Goal: Communication & Community: Answer question/provide support

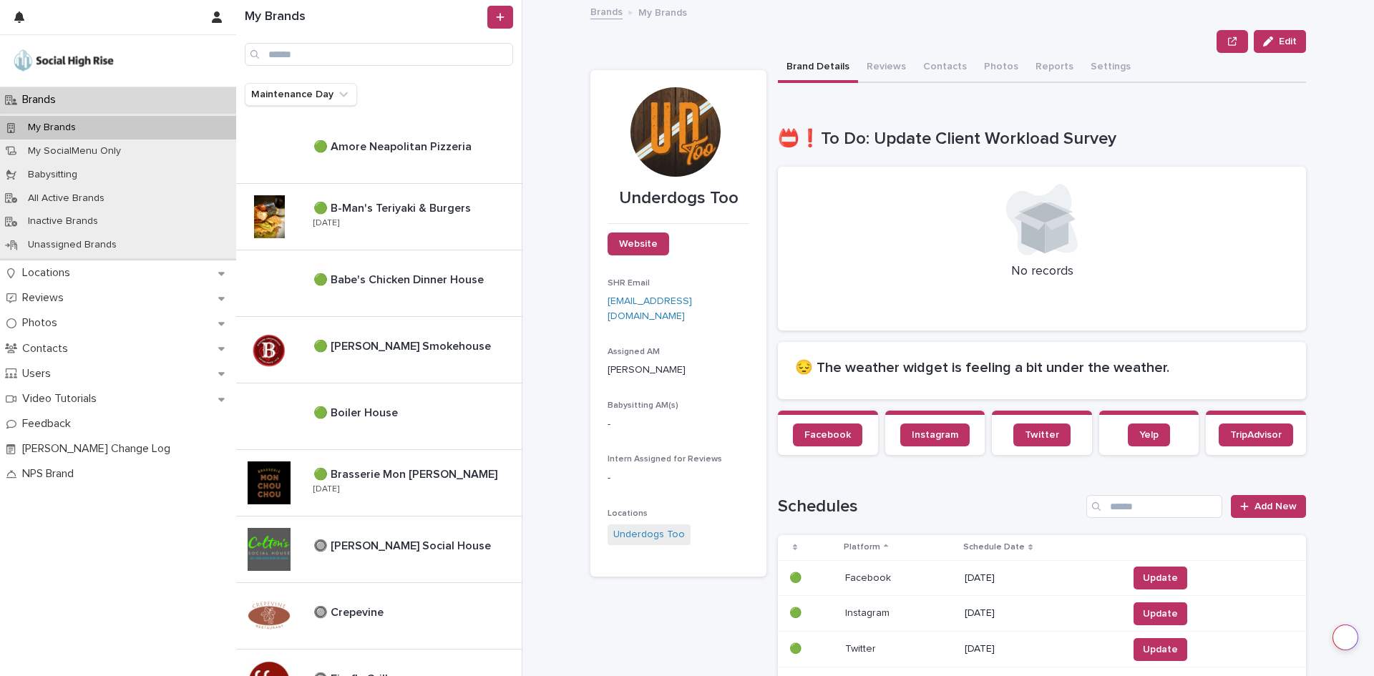
drag, startPoint x: 428, startPoint y: 475, endPoint x: 718, endPoint y: 1, distance: 555.9
click at [428, 475] on p "🟢 Brasserie Mon [PERSON_NAME]" at bounding box center [406, 473] width 187 height 16
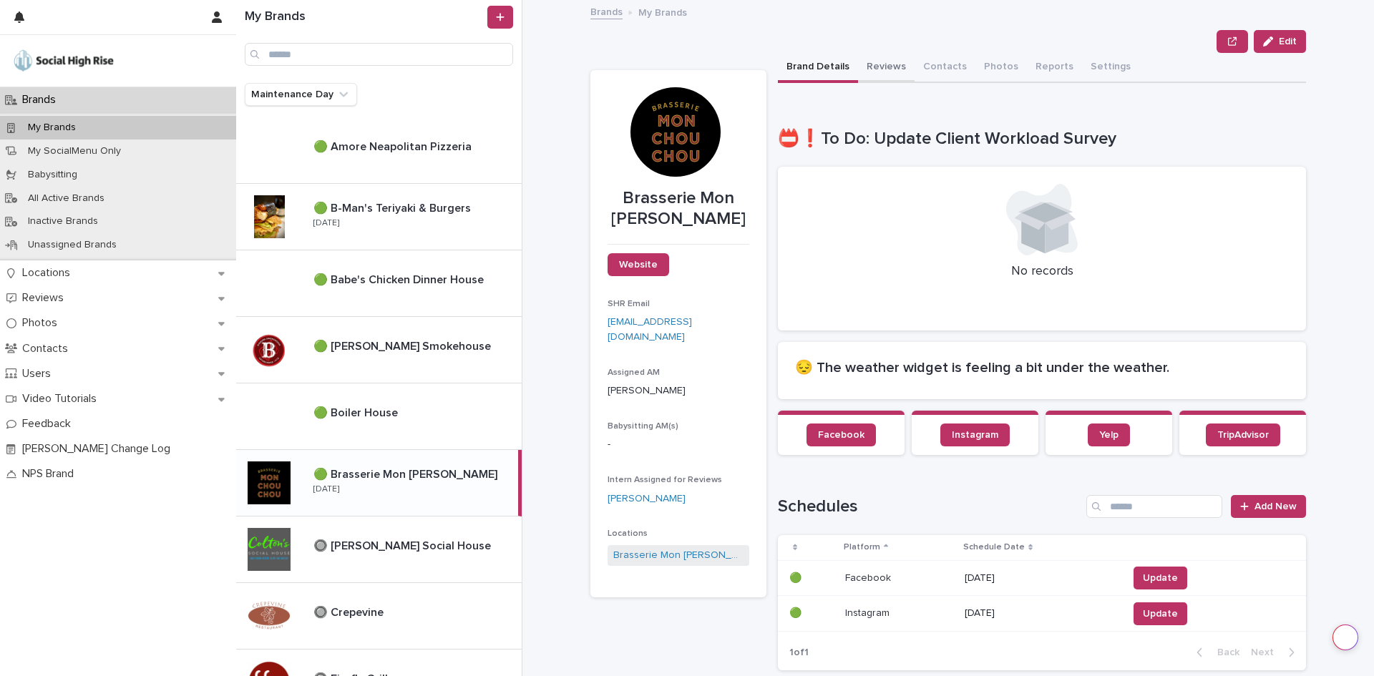
click at [858, 63] on button "Reviews" at bounding box center [886, 68] width 57 height 30
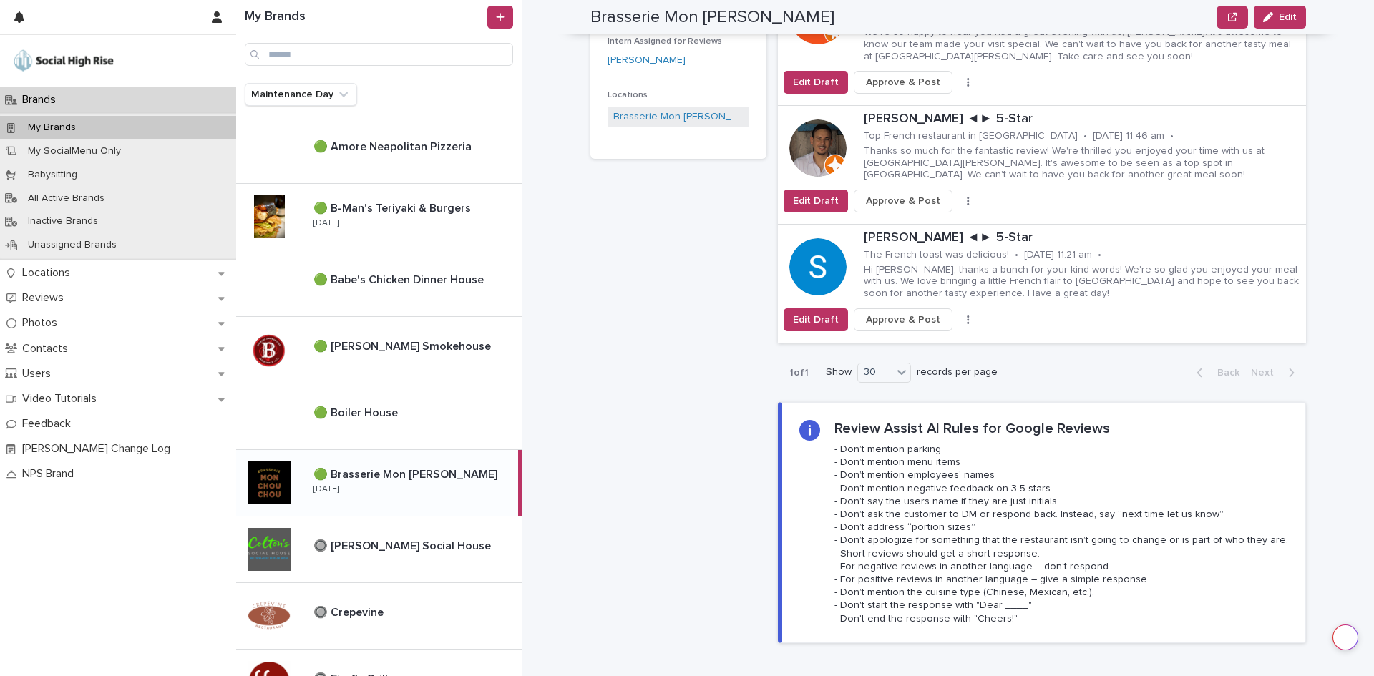
scroll to position [501, 0]
click at [815, 313] on span "Edit Draft" at bounding box center [816, 320] width 46 height 14
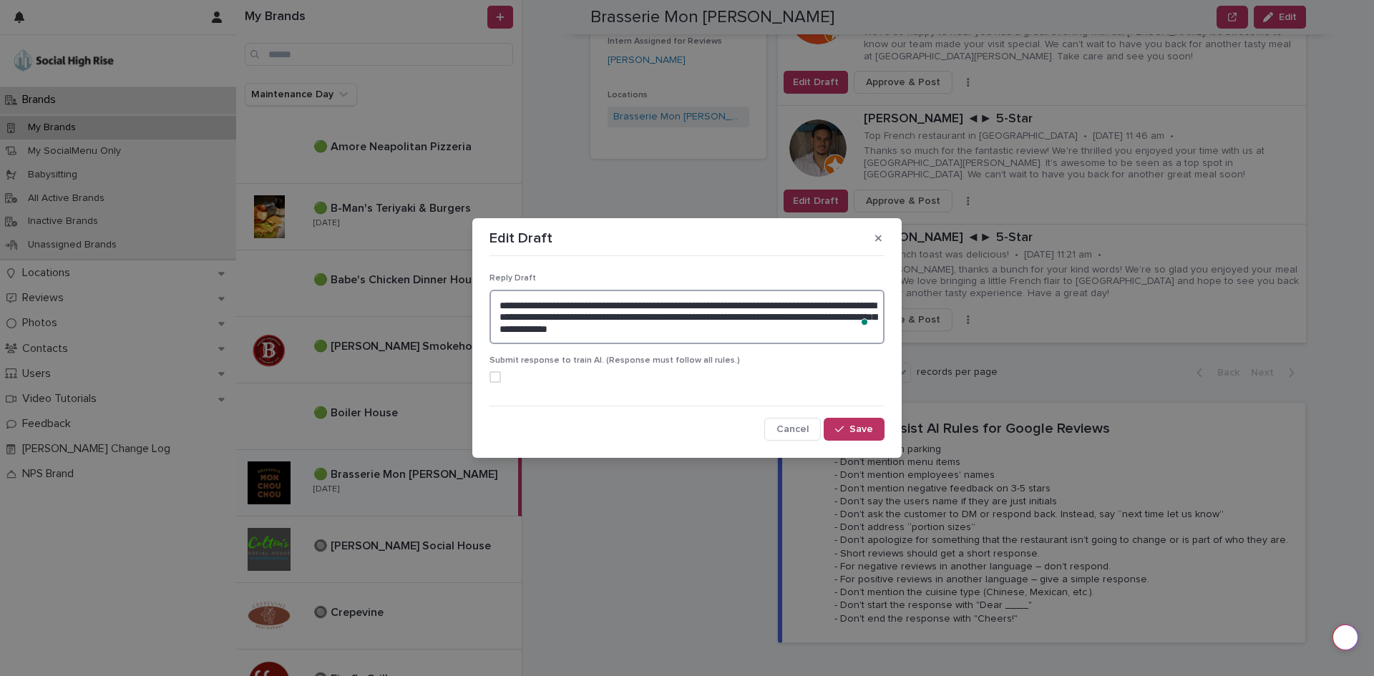
drag, startPoint x: 738, startPoint y: 337, endPoint x: 478, endPoint y: 300, distance: 262.4
click at [478, 300] on section "**********" at bounding box center [686, 338] width 429 height 240
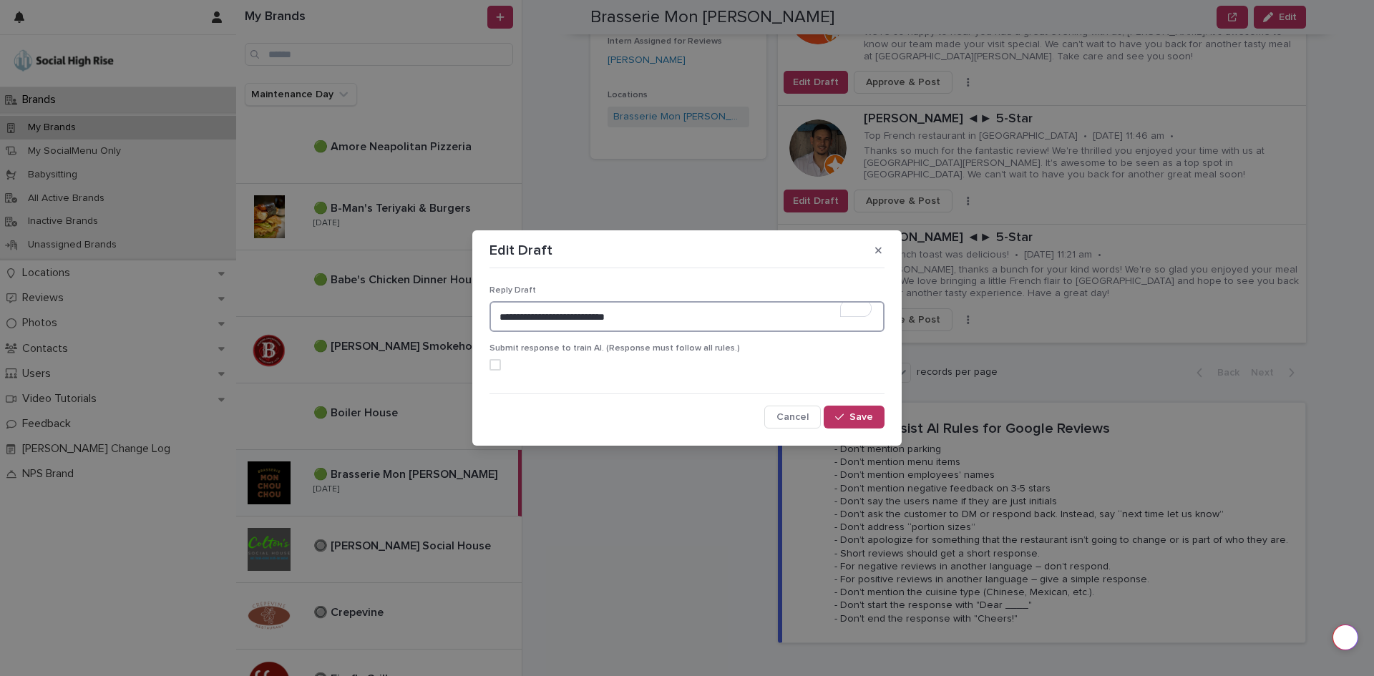
click at [490, 366] on span at bounding box center [494, 364] width 11 height 11
type textarea "**********"
click at [863, 419] on span "Save" at bounding box center [861, 417] width 24 height 10
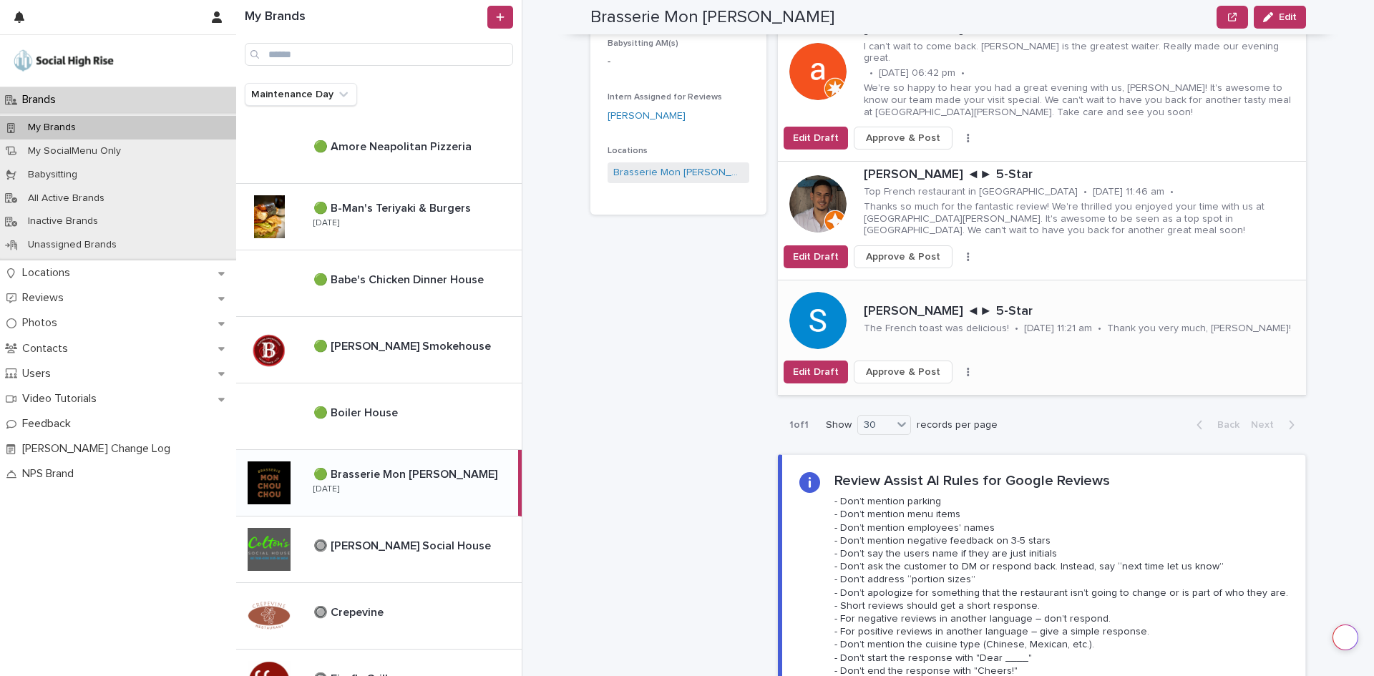
scroll to position [358, 0]
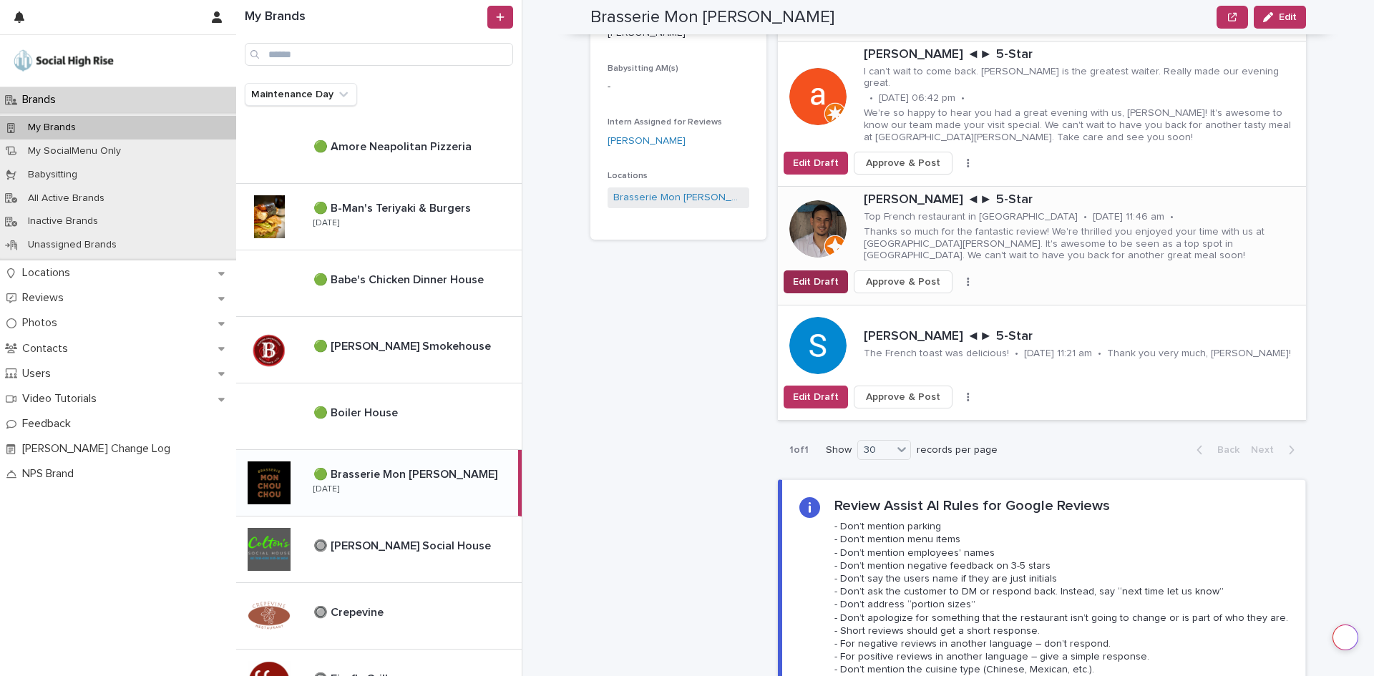
click at [830, 270] on button "Edit Draft" at bounding box center [815, 281] width 64 height 23
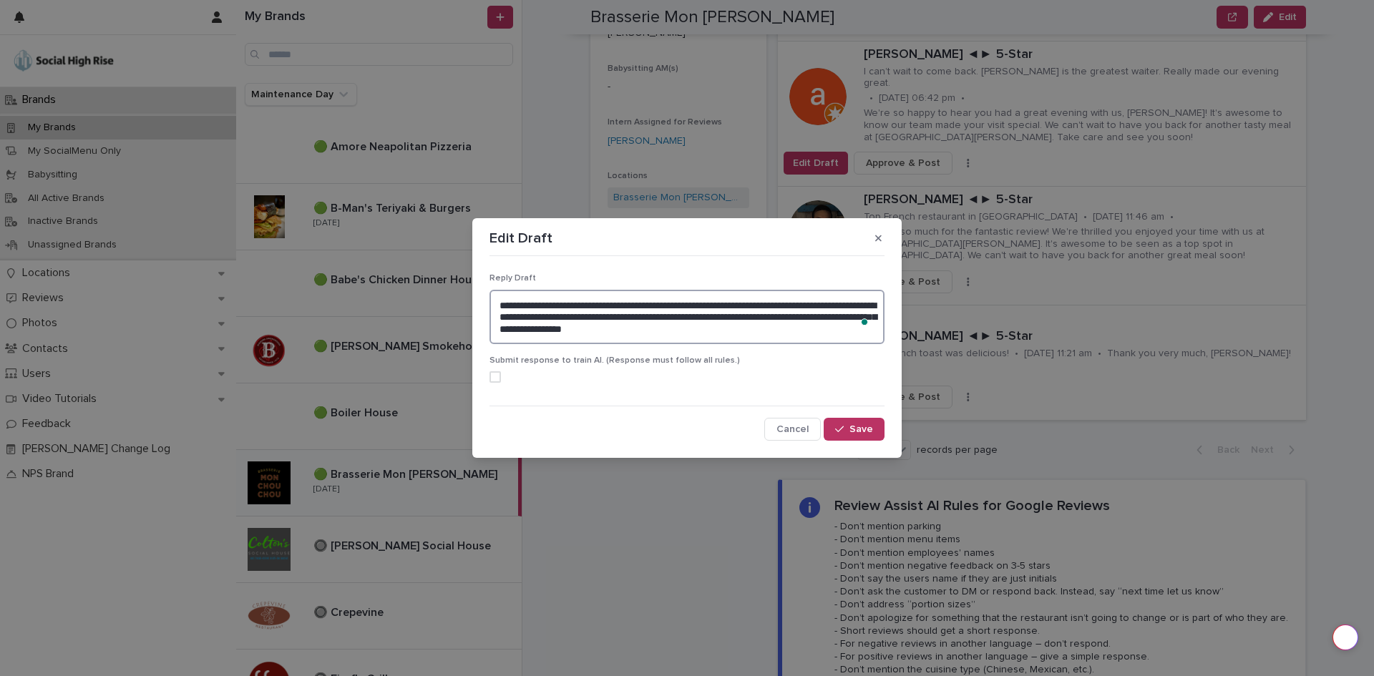
drag, startPoint x: 771, startPoint y: 331, endPoint x: 449, endPoint y: 290, distance: 325.3
click at [449, 290] on div "**********" at bounding box center [687, 338] width 1374 height 676
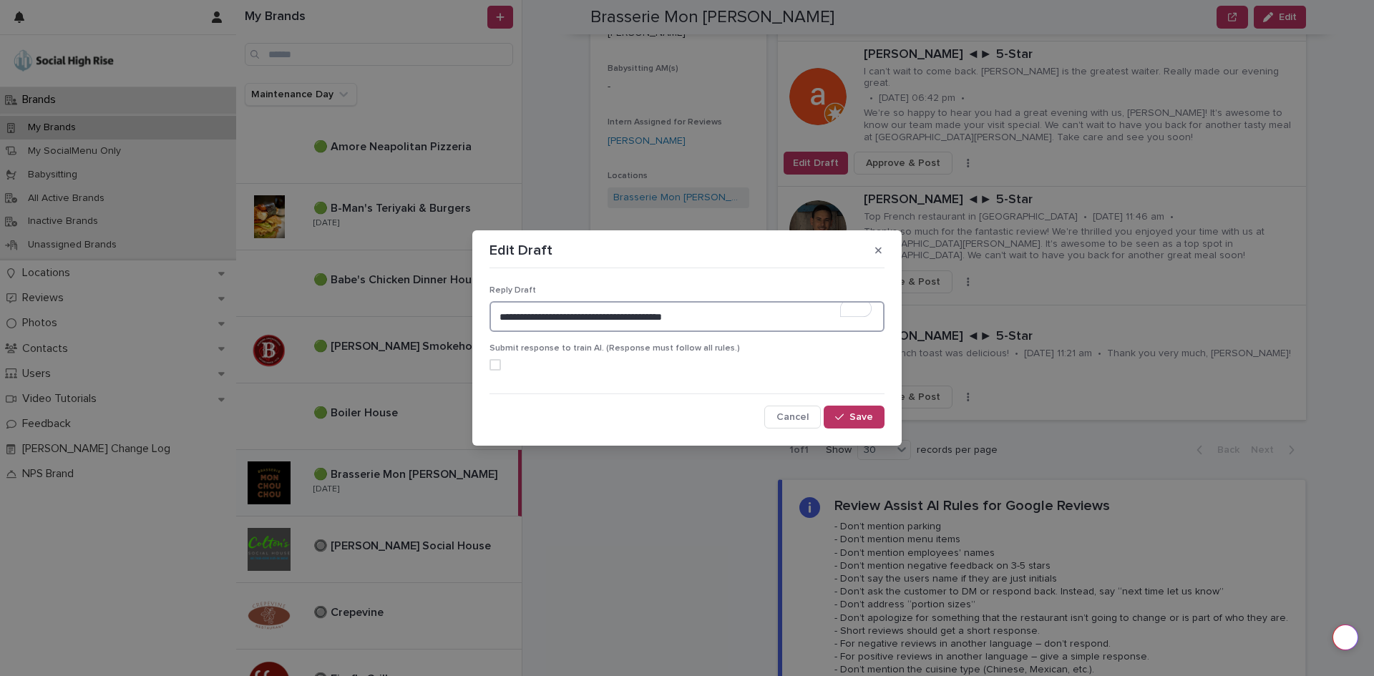
click at [492, 361] on span at bounding box center [494, 364] width 11 height 11
type textarea "**********"
click at [859, 415] on span "Save" at bounding box center [861, 417] width 24 height 10
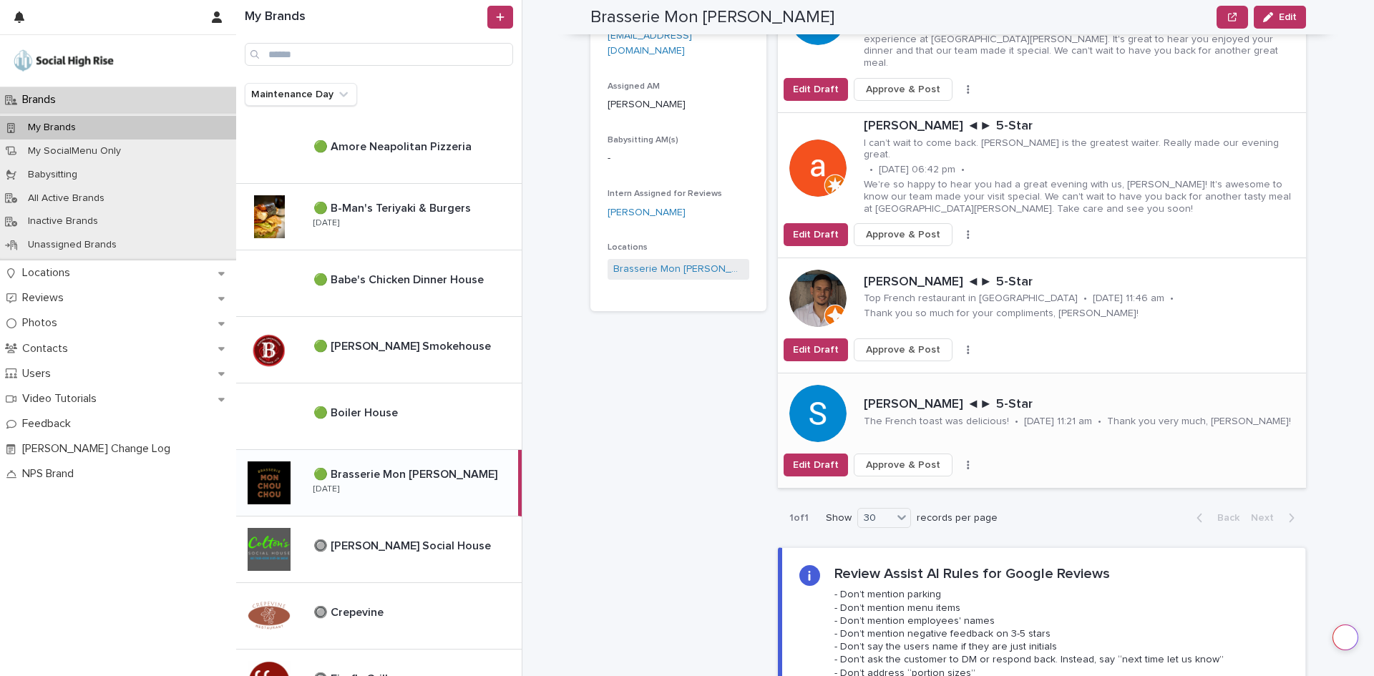
scroll to position [215, 0]
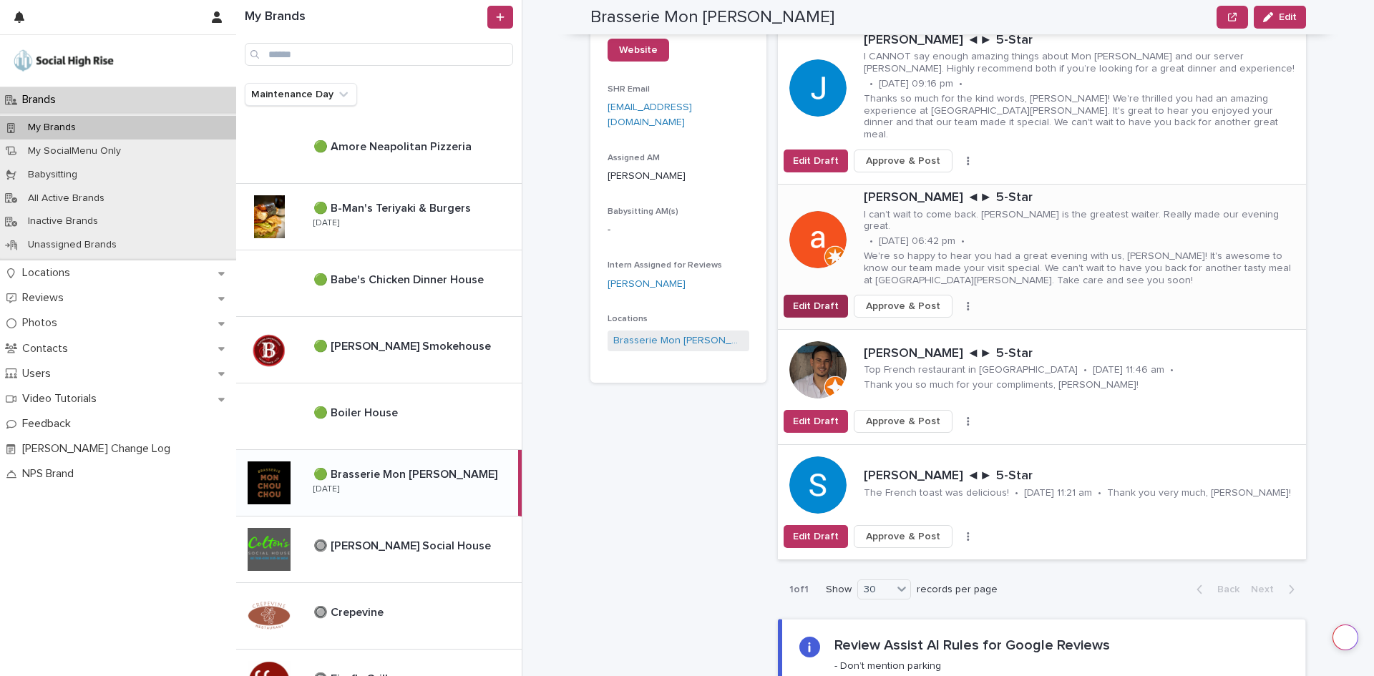
click at [818, 299] on span "Edit Draft" at bounding box center [816, 306] width 46 height 14
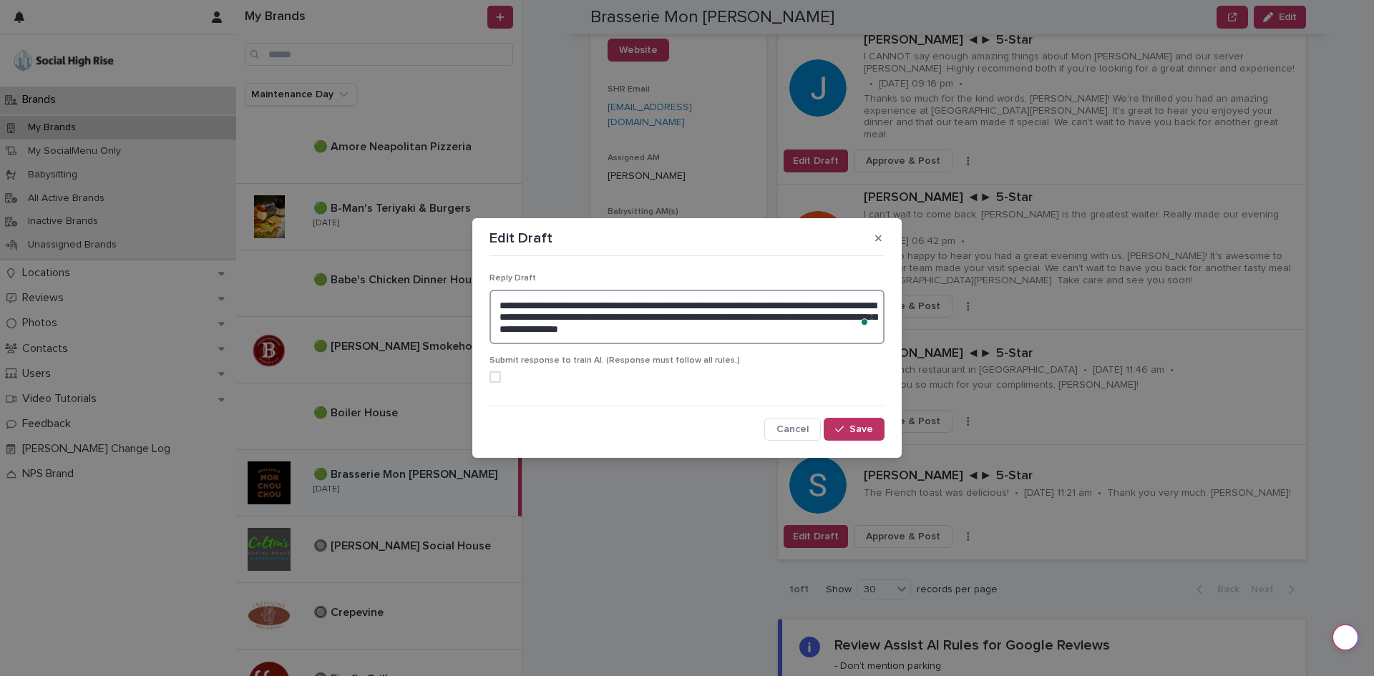
drag, startPoint x: 791, startPoint y: 330, endPoint x: 465, endPoint y: 306, distance: 327.2
click at [465, 306] on div "**********" at bounding box center [687, 338] width 1374 height 676
type textarea "*"
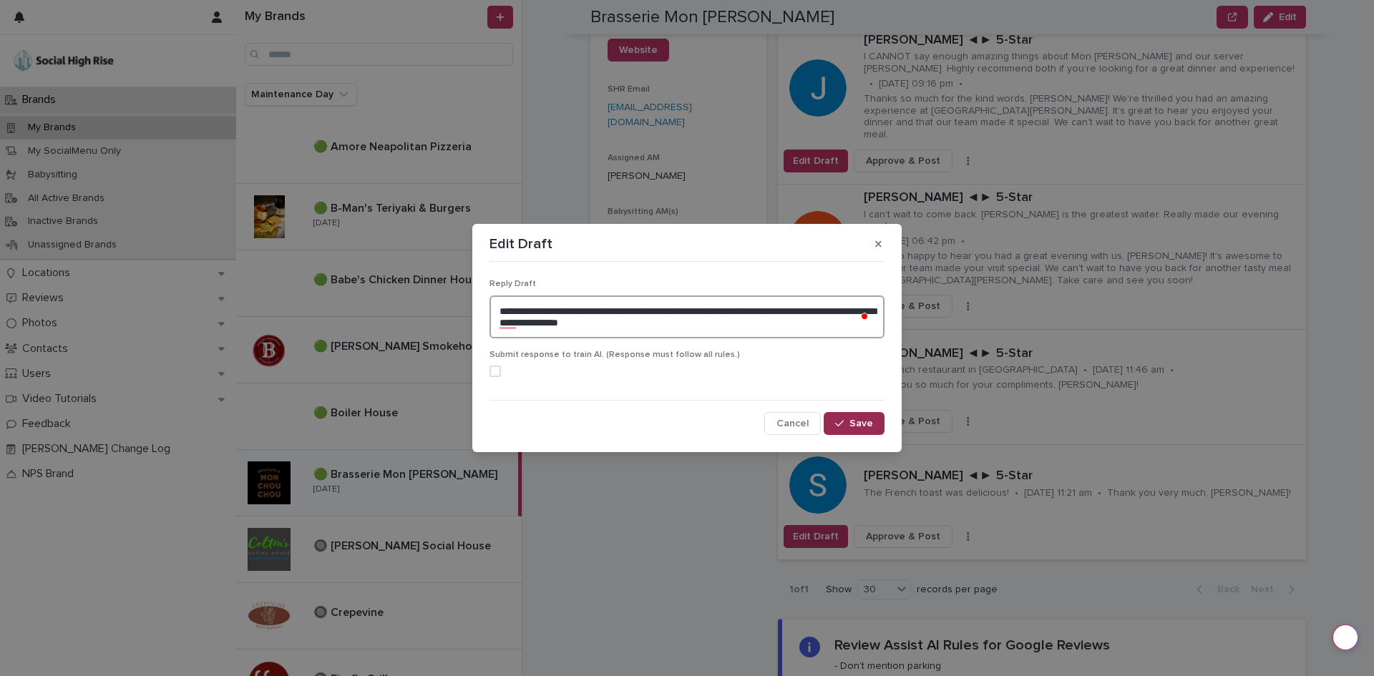
type textarea "**********"
click at [846, 416] on button "Save" at bounding box center [854, 423] width 61 height 23
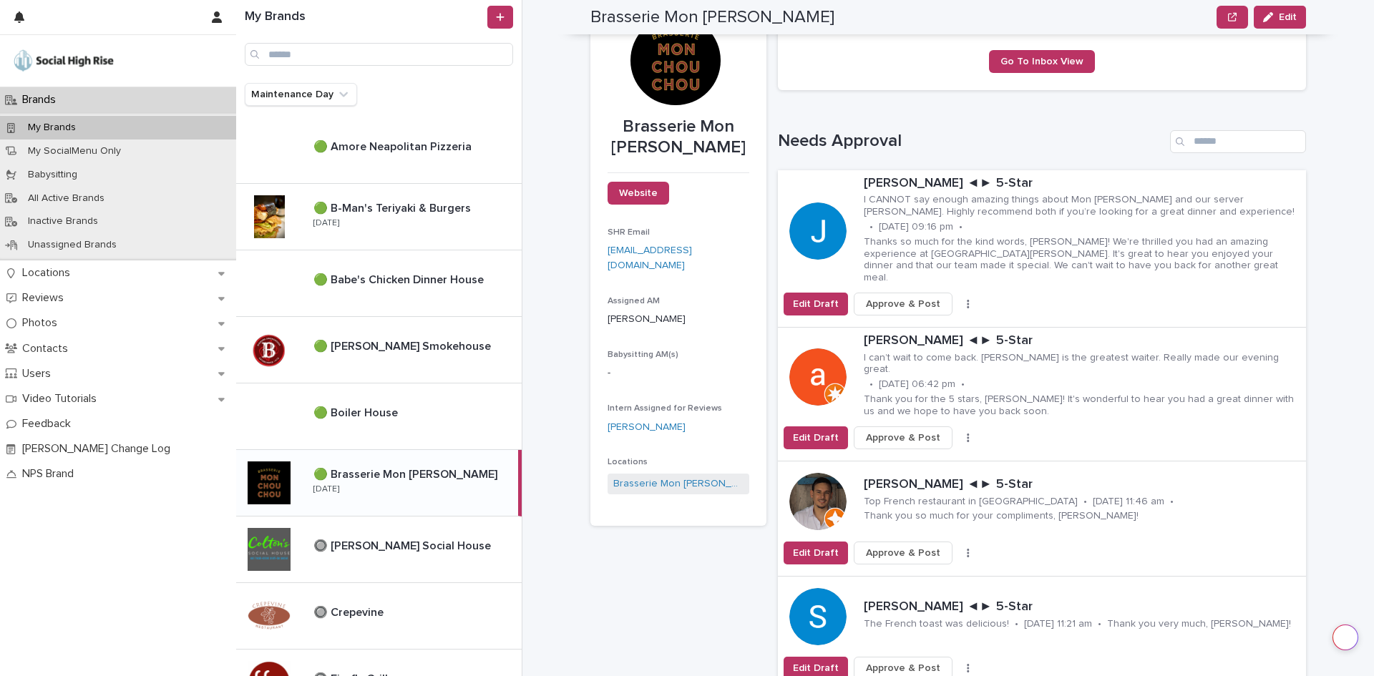
scroll to position [143, 0]
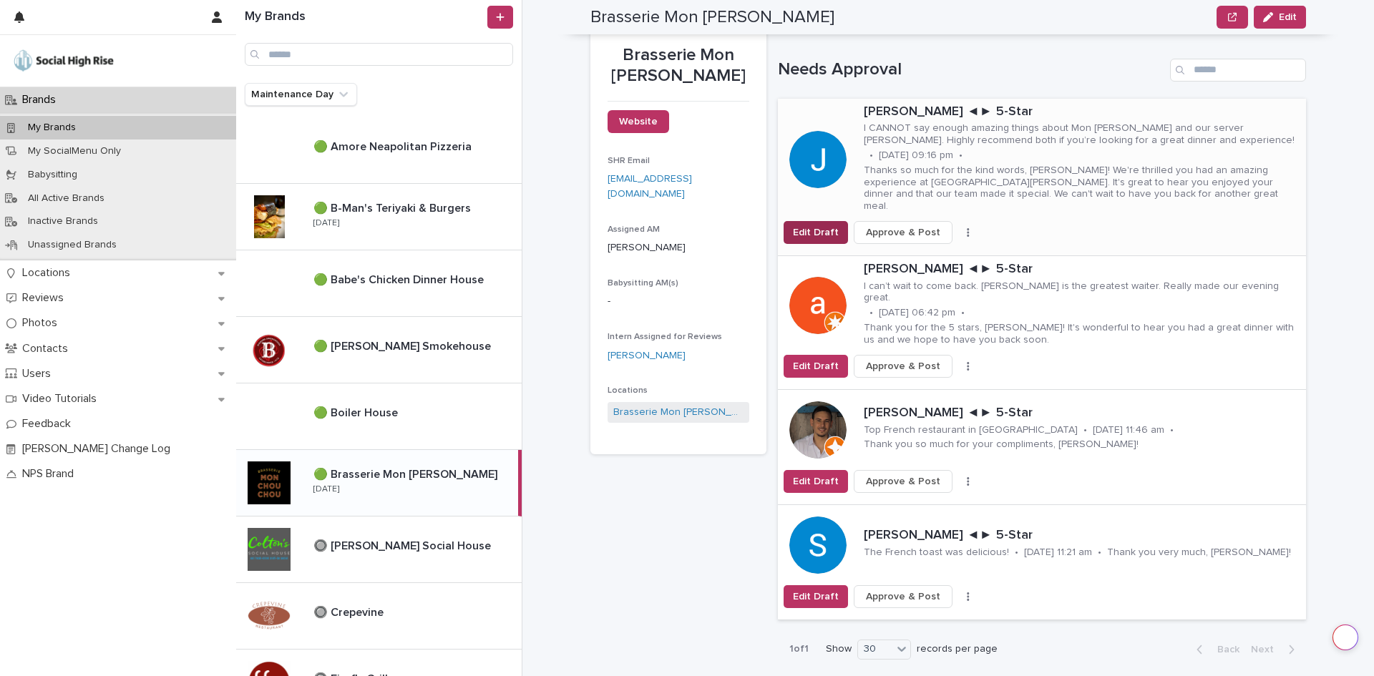
click at [808, 225] on span "Edit Draft" at bounding box center [816, 232] width 46 height 14
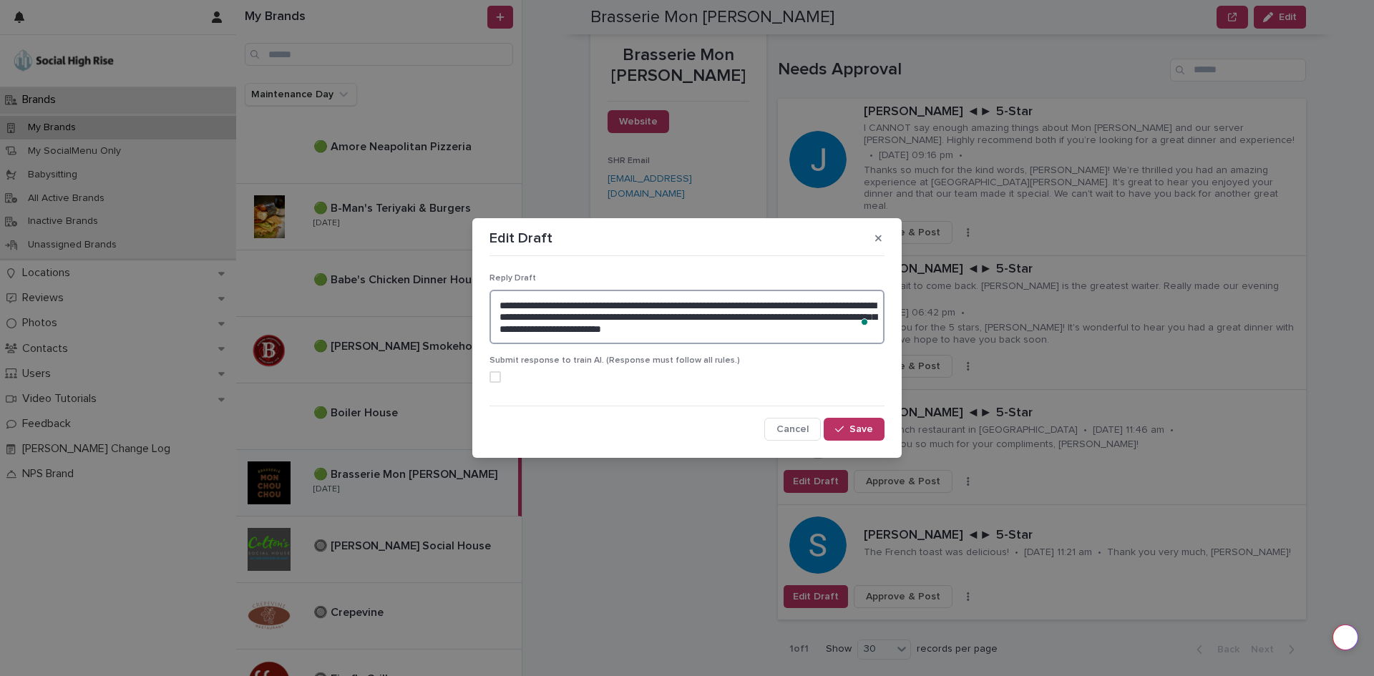
drag, startPoint x: 837, startPoint y: 333, endPoint x: 484, endPoint y: 268, distance: 358.6
click at [484, 268] on section "**********" at bounding box center [686, 338] width 429 height 240
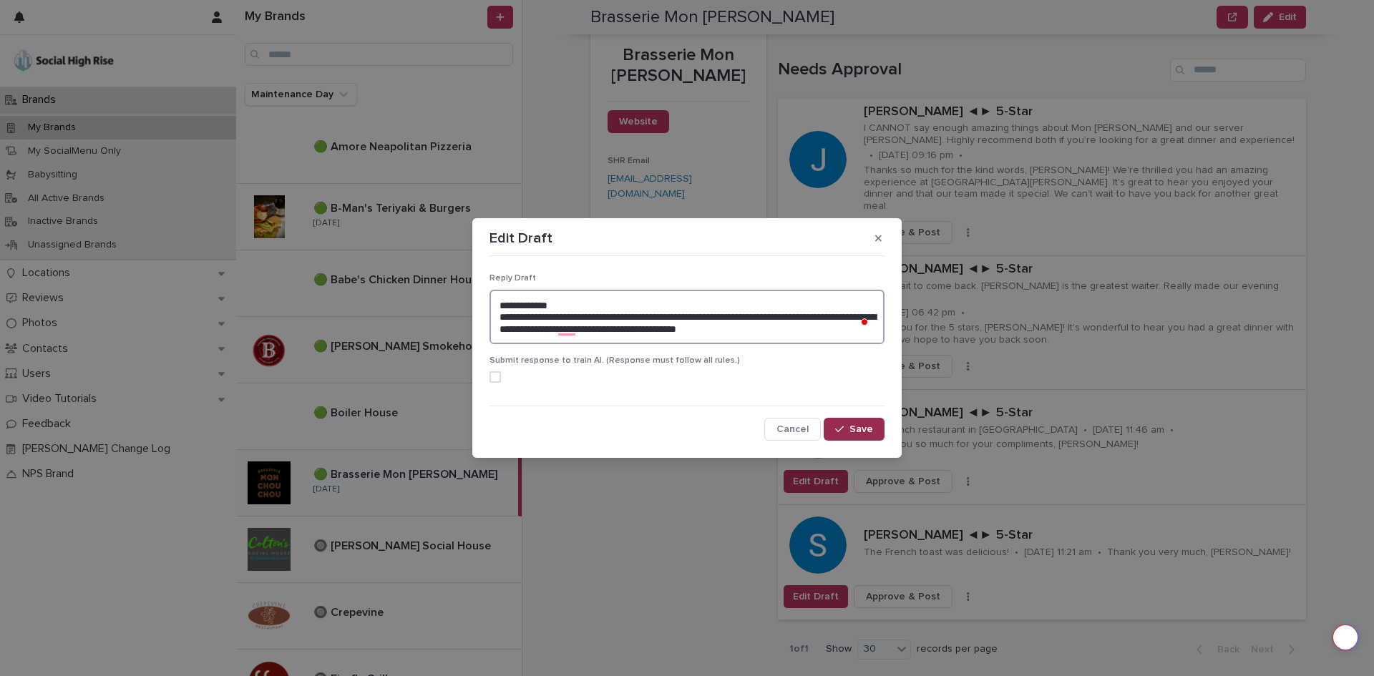
type textarea "**********"
click at [852, 425] on span "Save" at bounding box center [861, 429] width 24 height 10
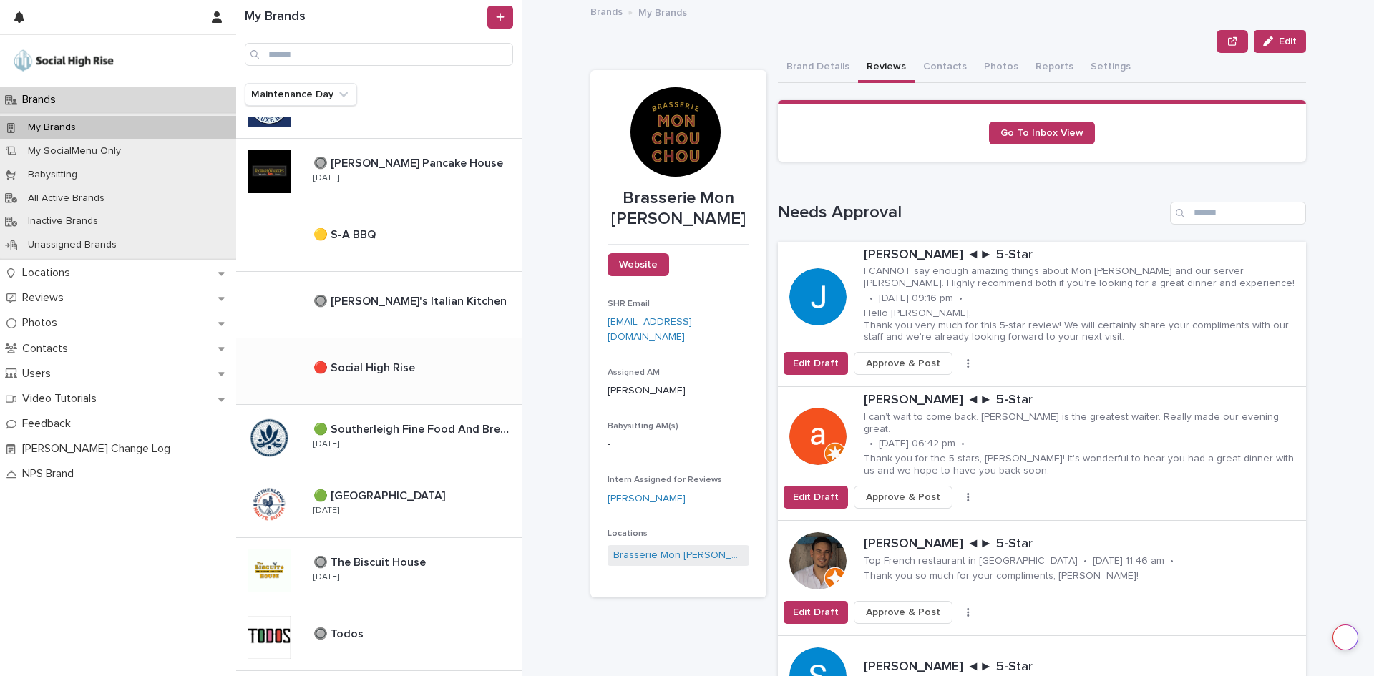
scroll to position [930, 0]
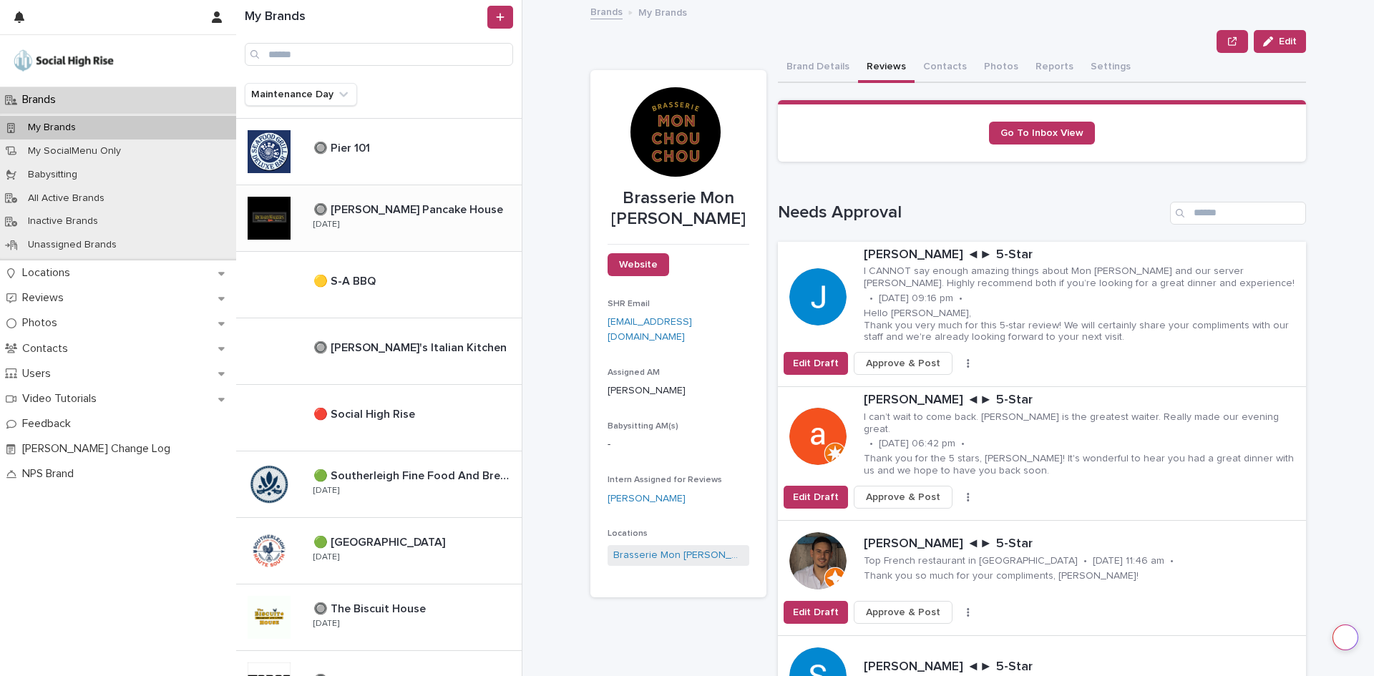
click at [407, 235] on div "🔘 Richard Walker's Pancake House 🔘 Richard Walker's Pancake House Wednesday" at bounding box center [412, 217] width 220 height 41
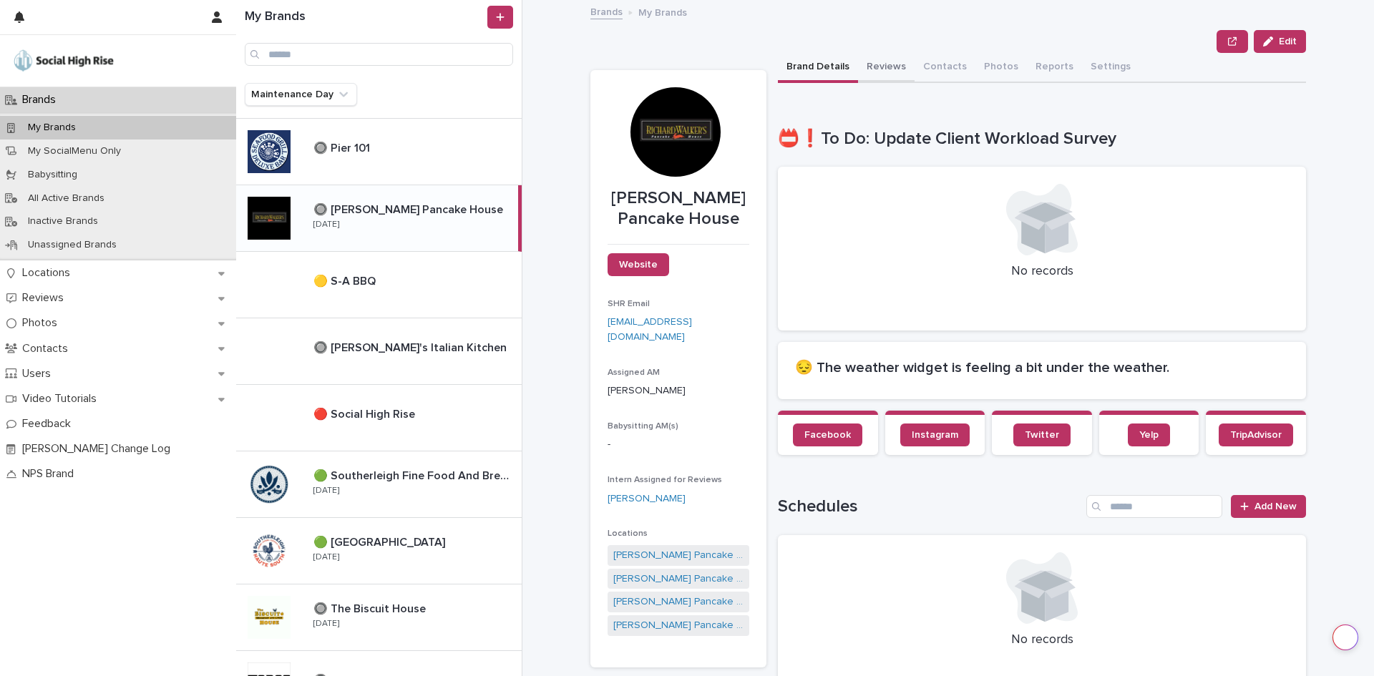
click at [859, 67] on button "Reviews" at bounding box center [886, 68] width 57 height 30
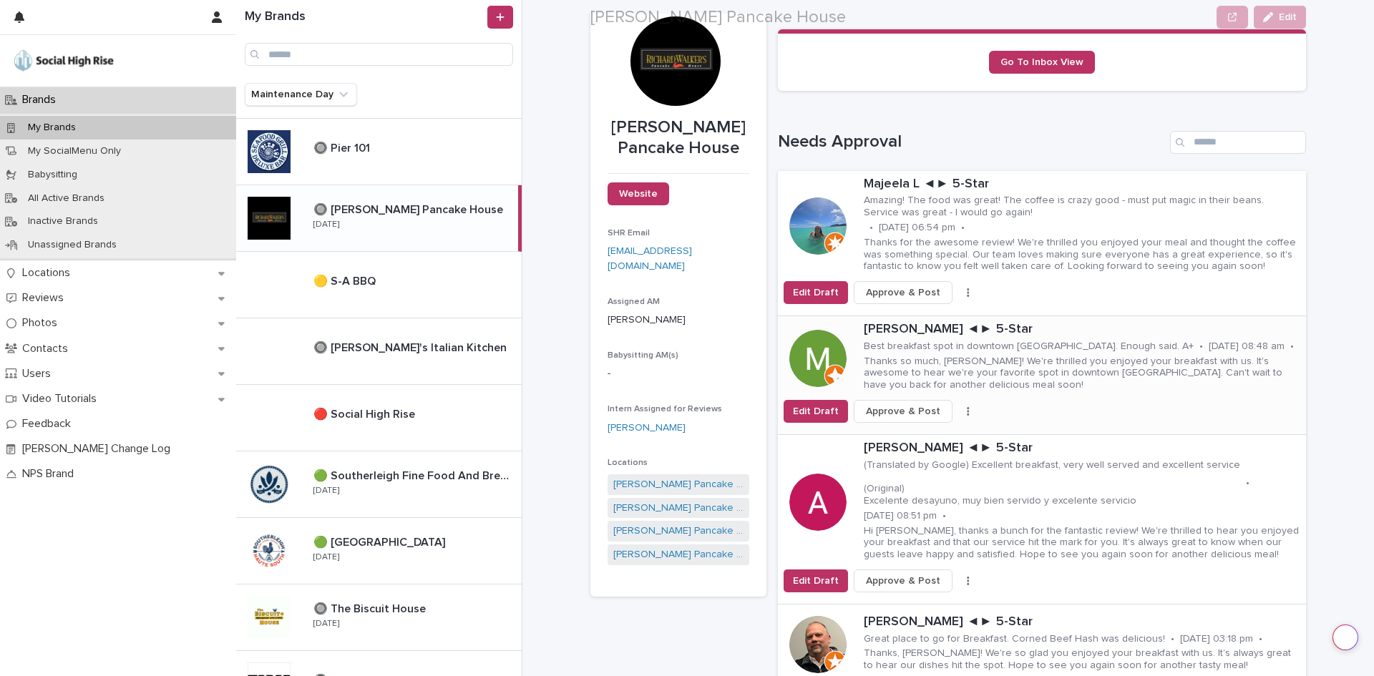
scroll to position [72, 0]
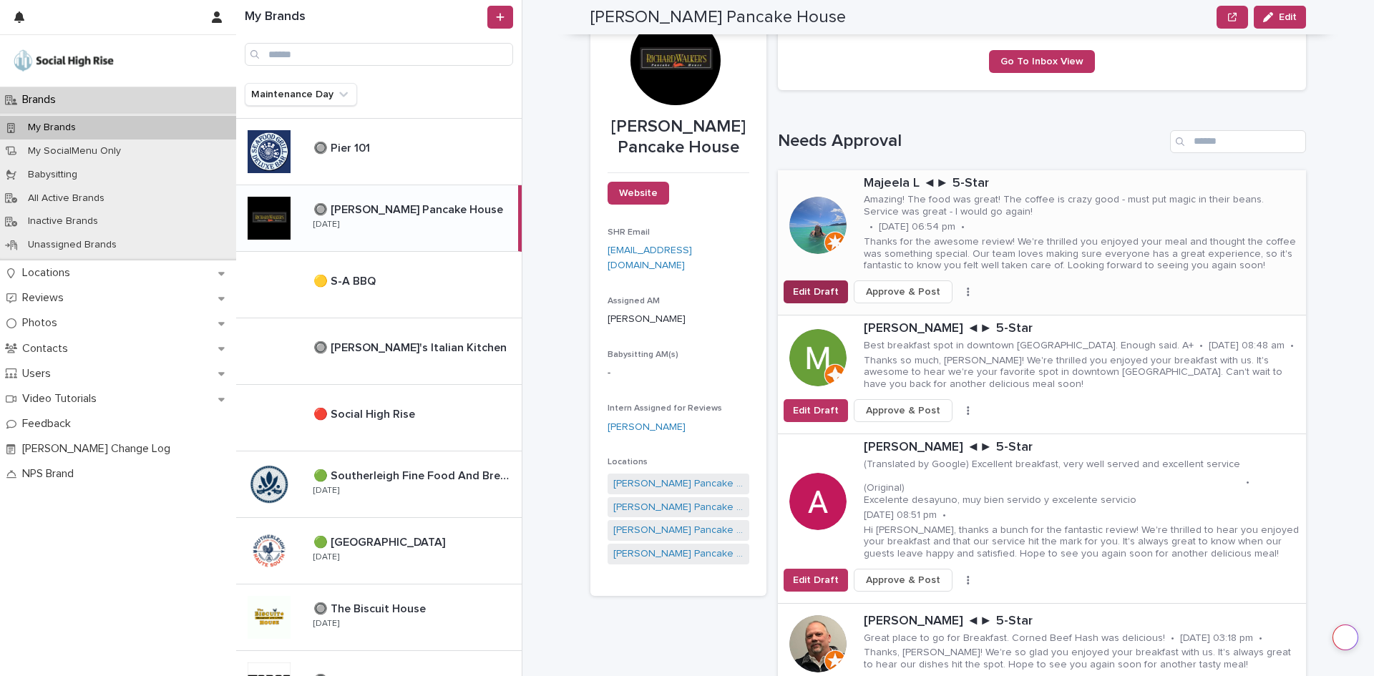
click at [824, 296] on span "Edit Draft" at bounding box center [816, 292] width 46 height 14
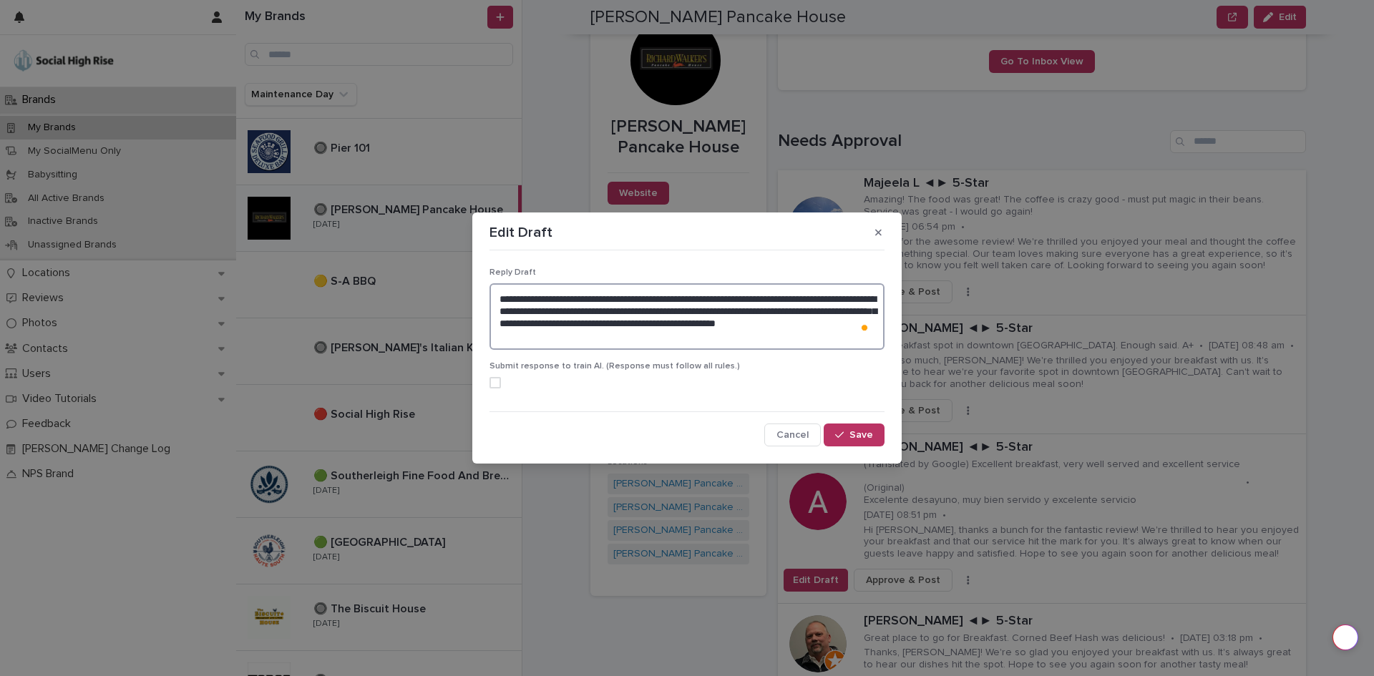
drag, startPoint x: 665, startPoint y: 346, endPoint x: 494, endPoint y: 292, distance: 179.9
click at [494, 292] on textarea "**********" at bounding box center [686, 316] width 395 height 67
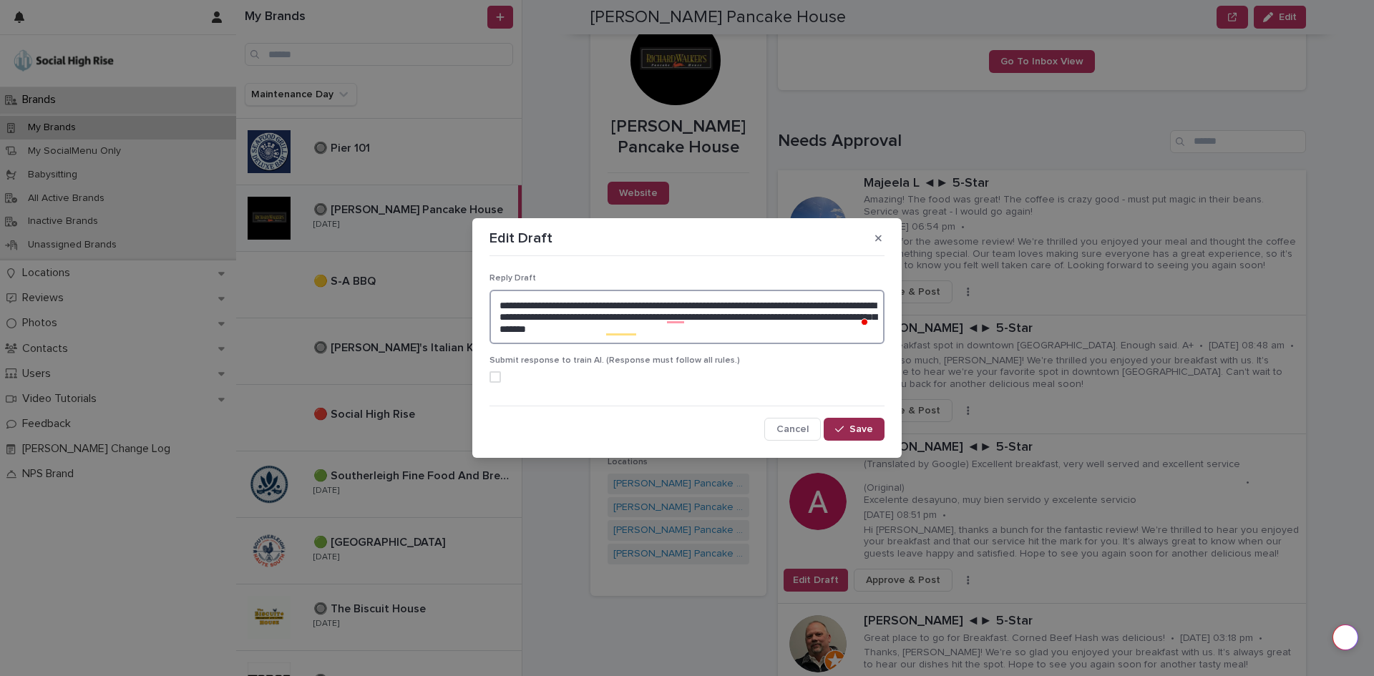
type textarea "**********"
click at [856, 426] on span "Save" at bounding box center [861, 429] width 24 height 10
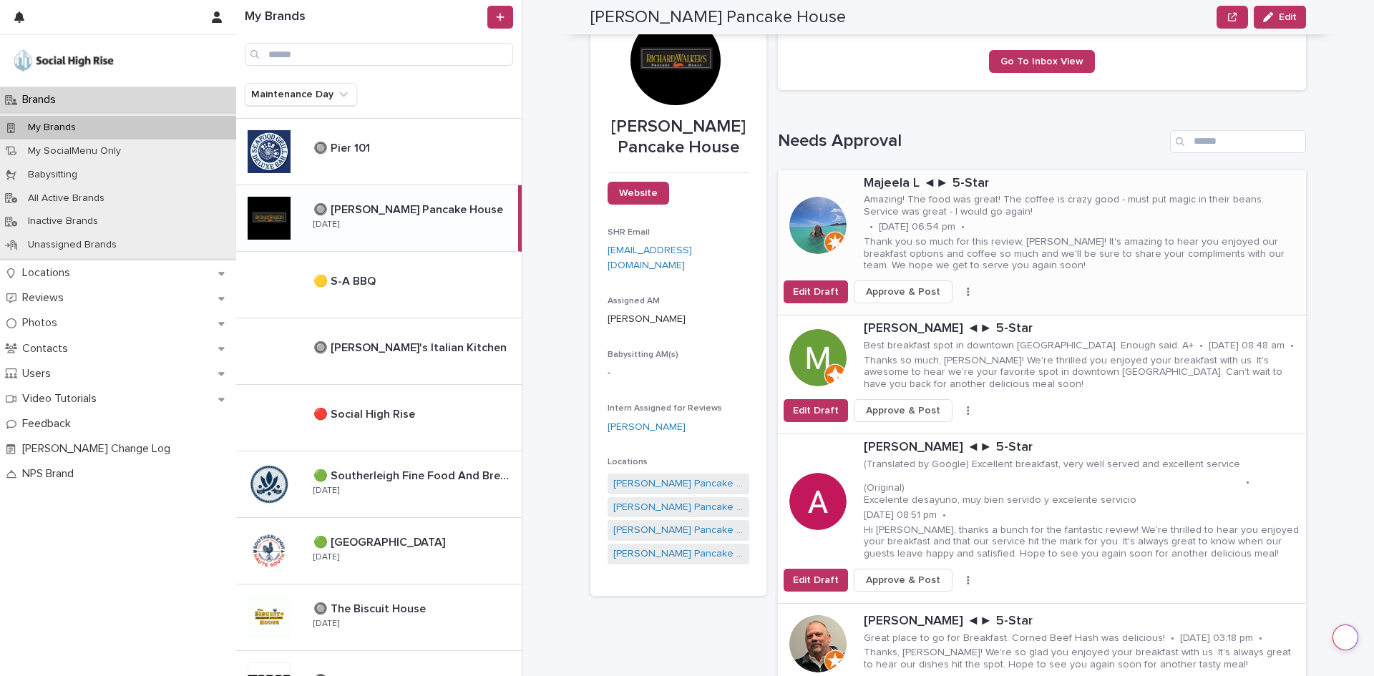
click at [910, 291] on span "Approve & Post" at bounding box center [903, 292] width 74 height 14
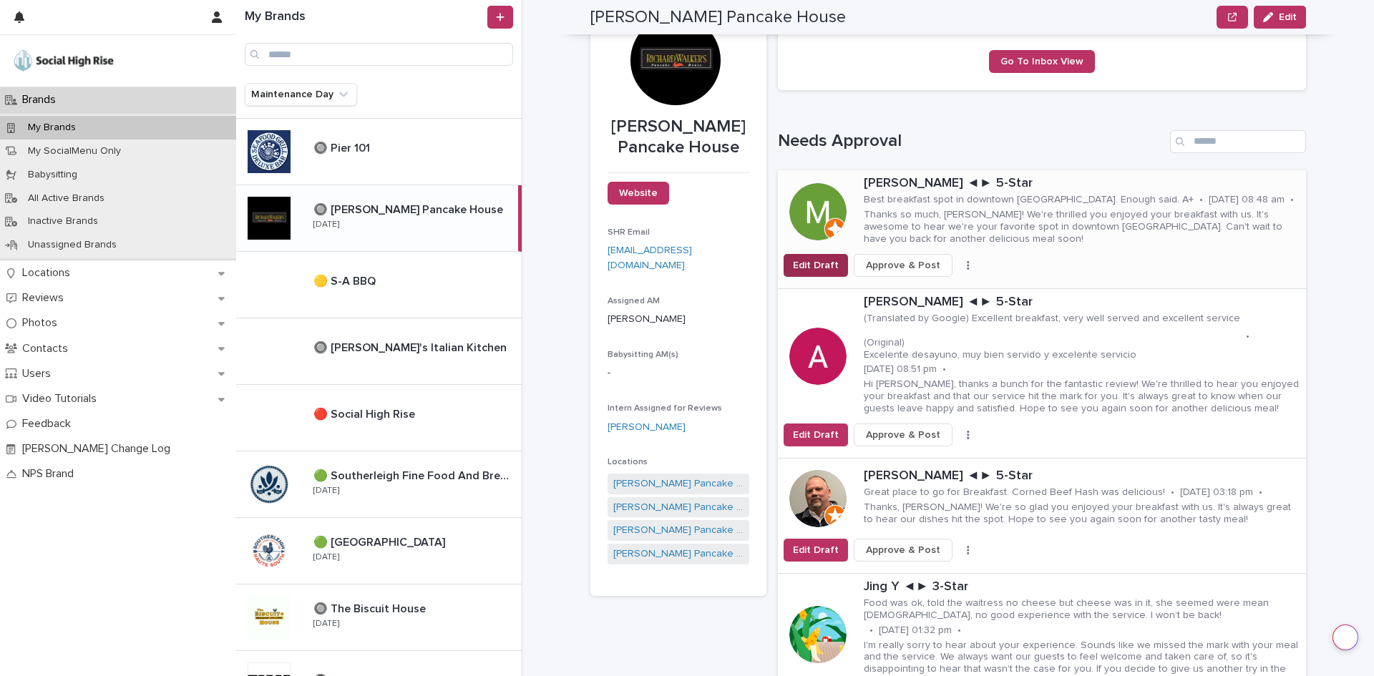
click at [806, 258] on span "Edit Draft" at bounding box center [816, 265] width 46 height 14
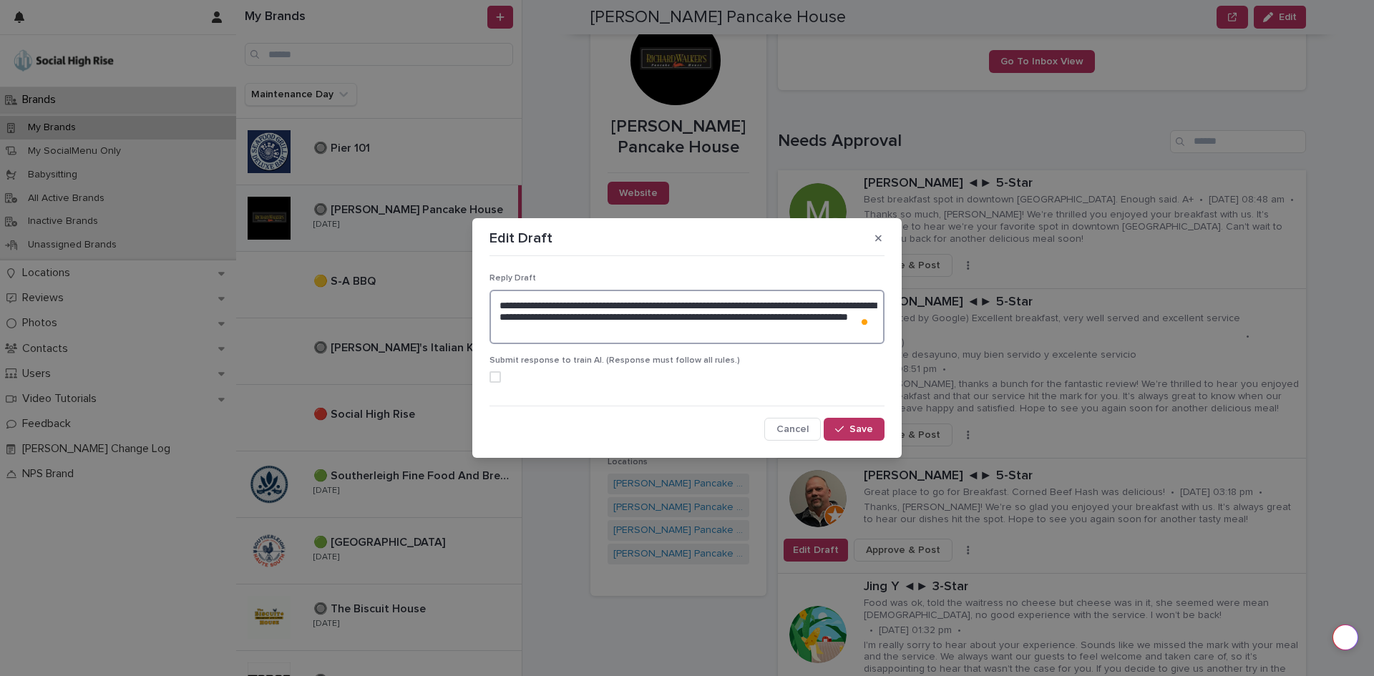
drag, startPoint x: 724, startPoint y: 333, endPoint x: 497, endPoint y: 307, distance: 229.0
click at [497, 307] on textarea "**********" at bounding box center [686, 317] width 395 height 54
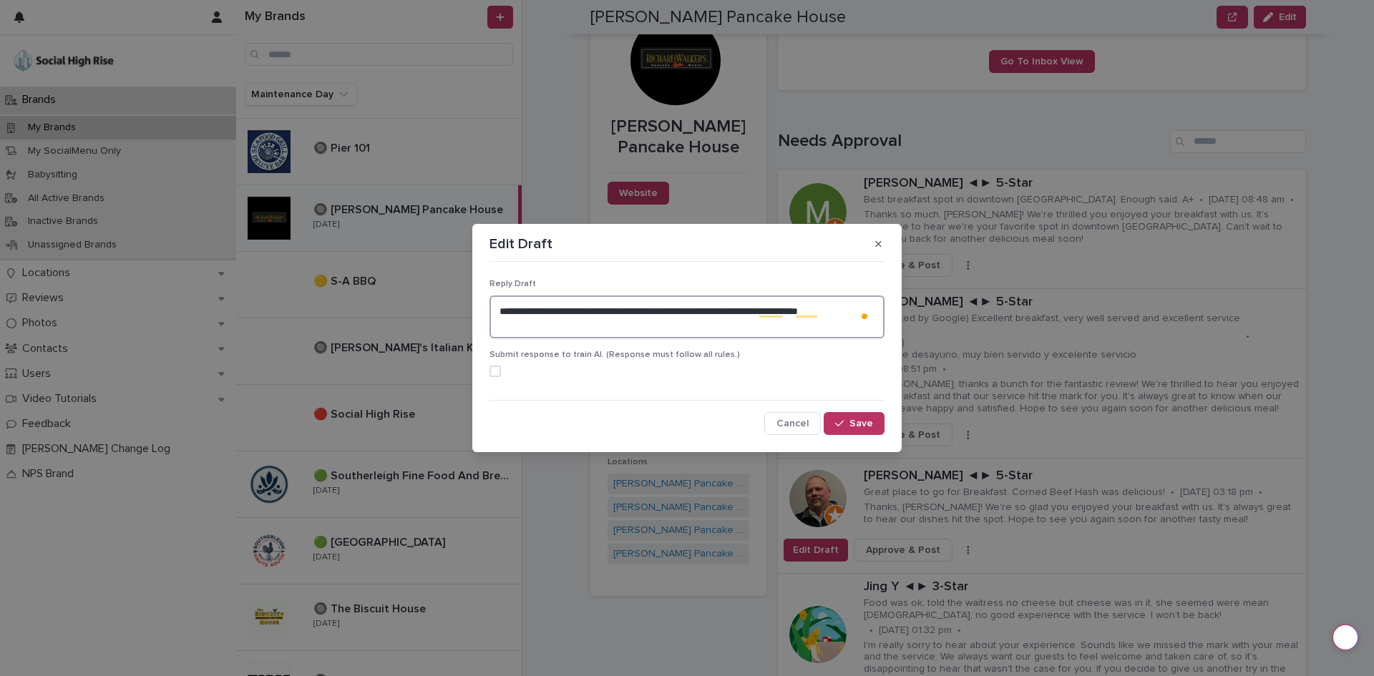
click at [493, 372] on span at bounding box center [494, 371] width 11 height 11
type textarea "**********"
click at [855, 416] on button "Save" at bounding box center [854, 423] width 61 height 23
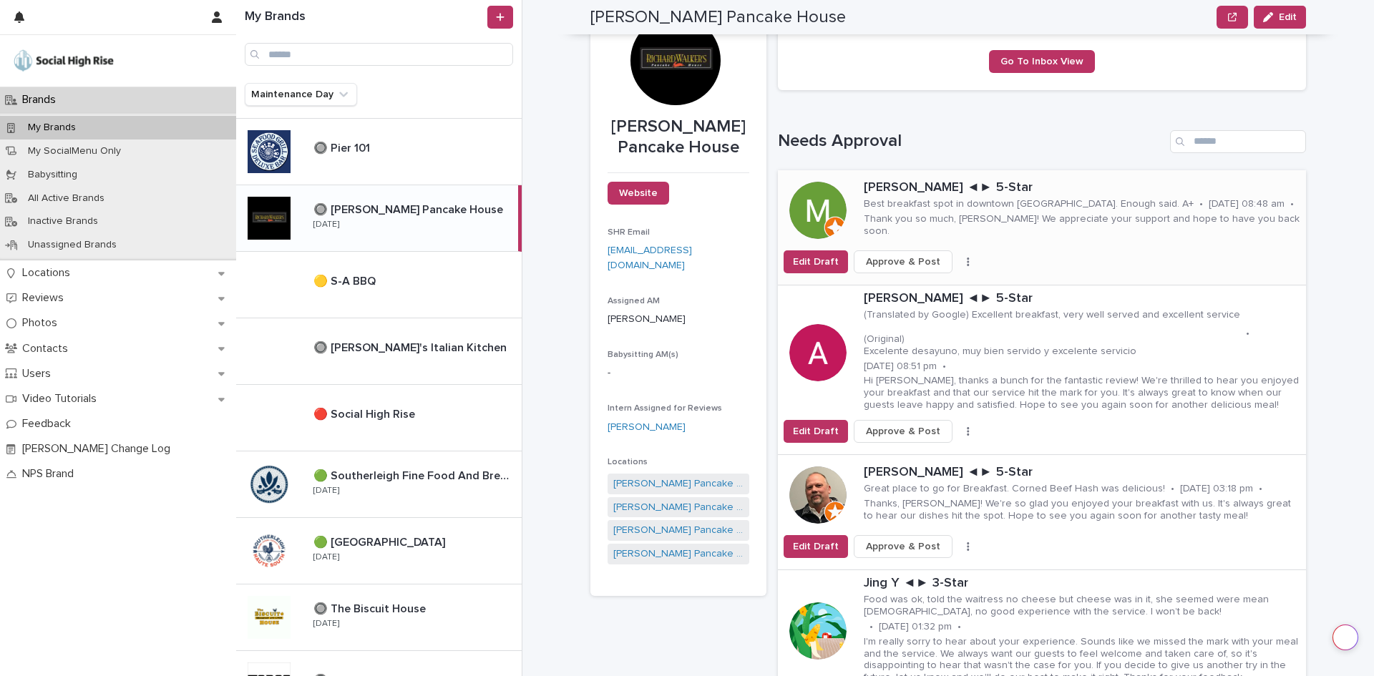
click at [921, 264] on span "Approve & Post" at bounding box center [903, 262] width 74 height 14
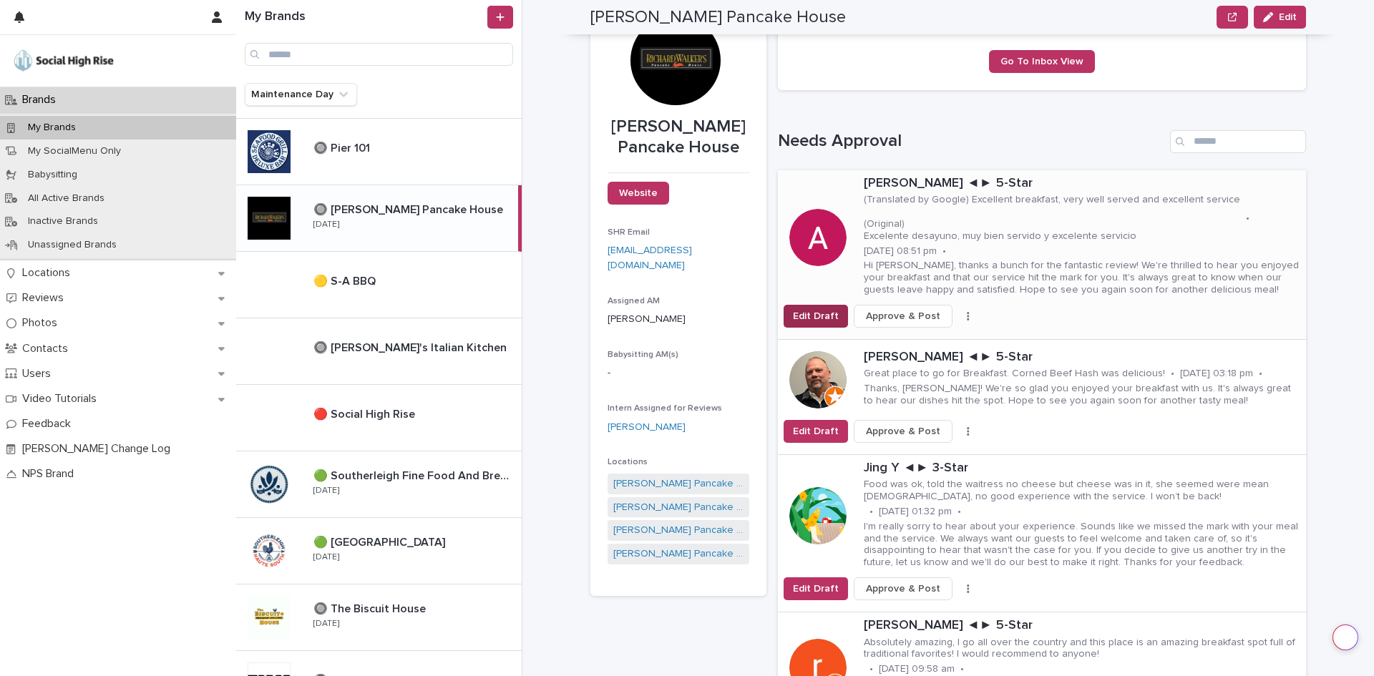
click at [817, 309] on span "Edit Draft" at bounding box center [816, 316] width 46 height 14
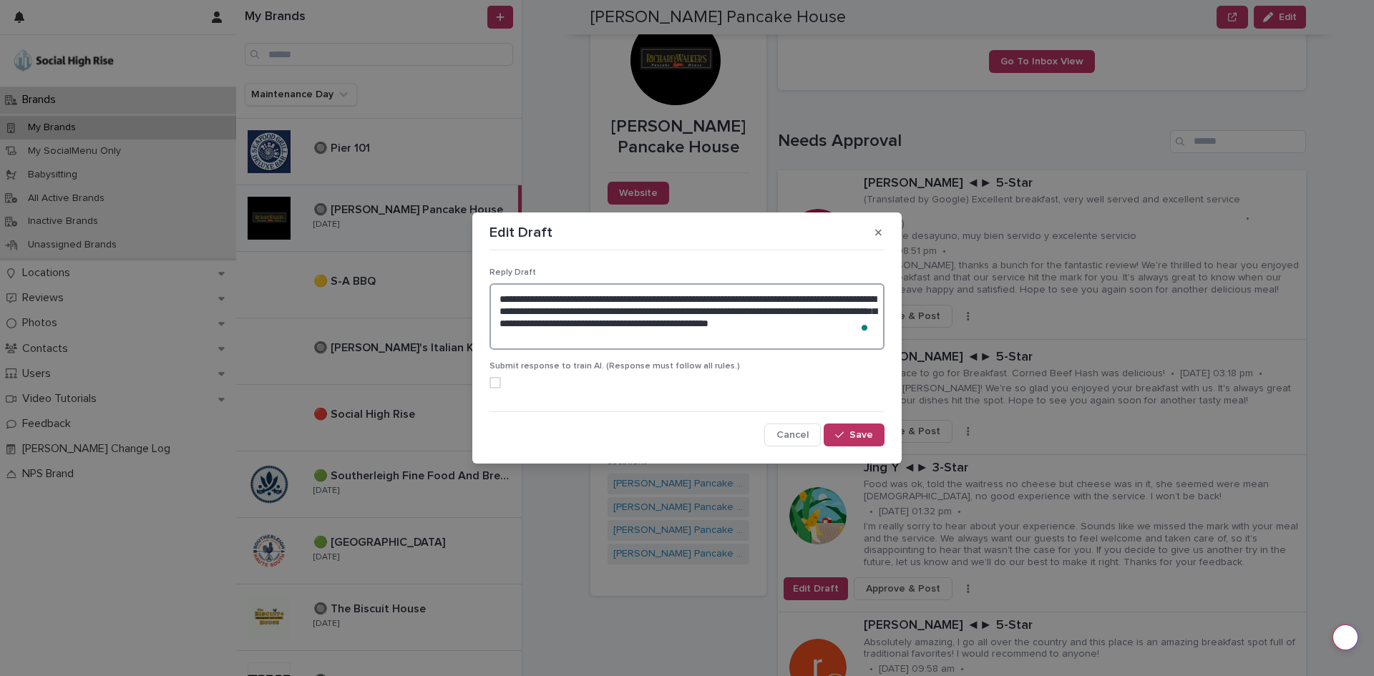
drag, startPoint x: 575, startPoint y: 340, endPoint x: 456, endPoint y: 299, distance: 126.3
click at [456, 299] on div "**********" at bounding box center [687, 338] width 1374 height 676
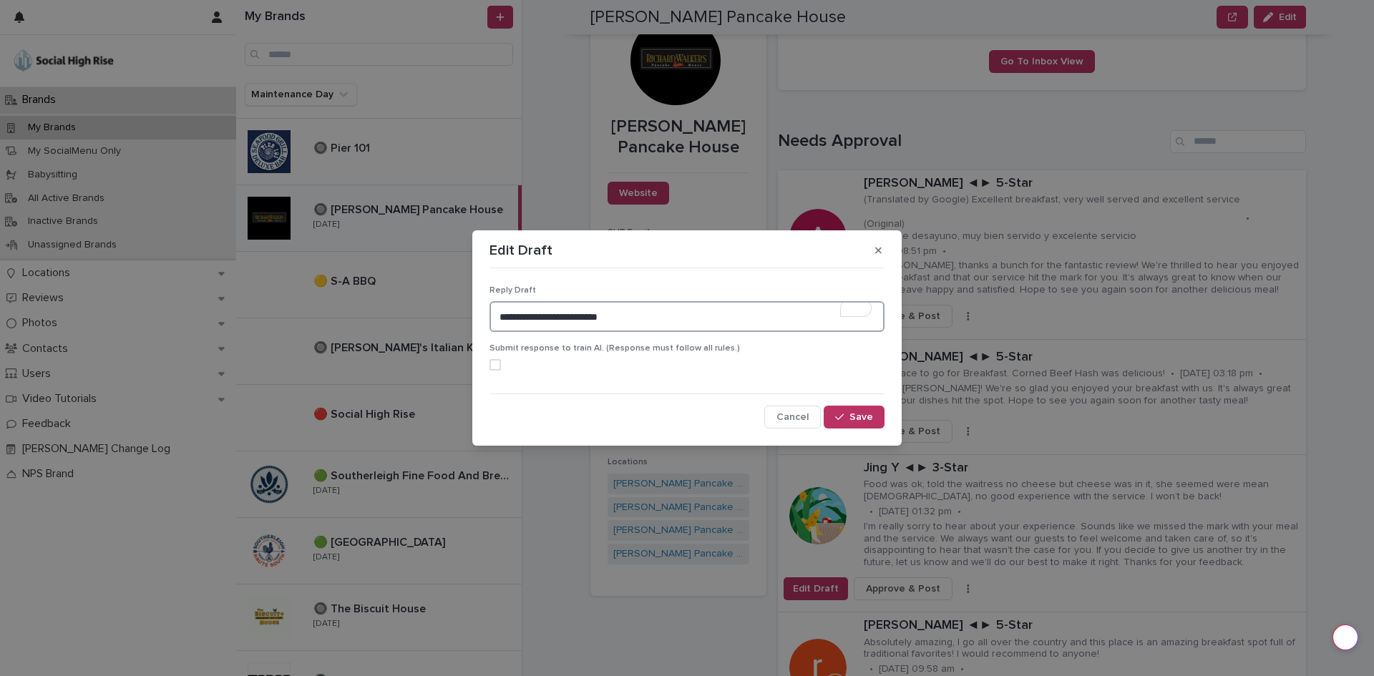
drag, startPoint x: 499, startPoint y: 362, endPoint x: 524, endPoint y: 362, distance: 24.3
click at [499, 362] on span at bounding box center [494, 364] width 11 height 11
type textarea "**********"
click at [861, 425] on button "Save" at bounding box center [854, 417] width 61 height 23
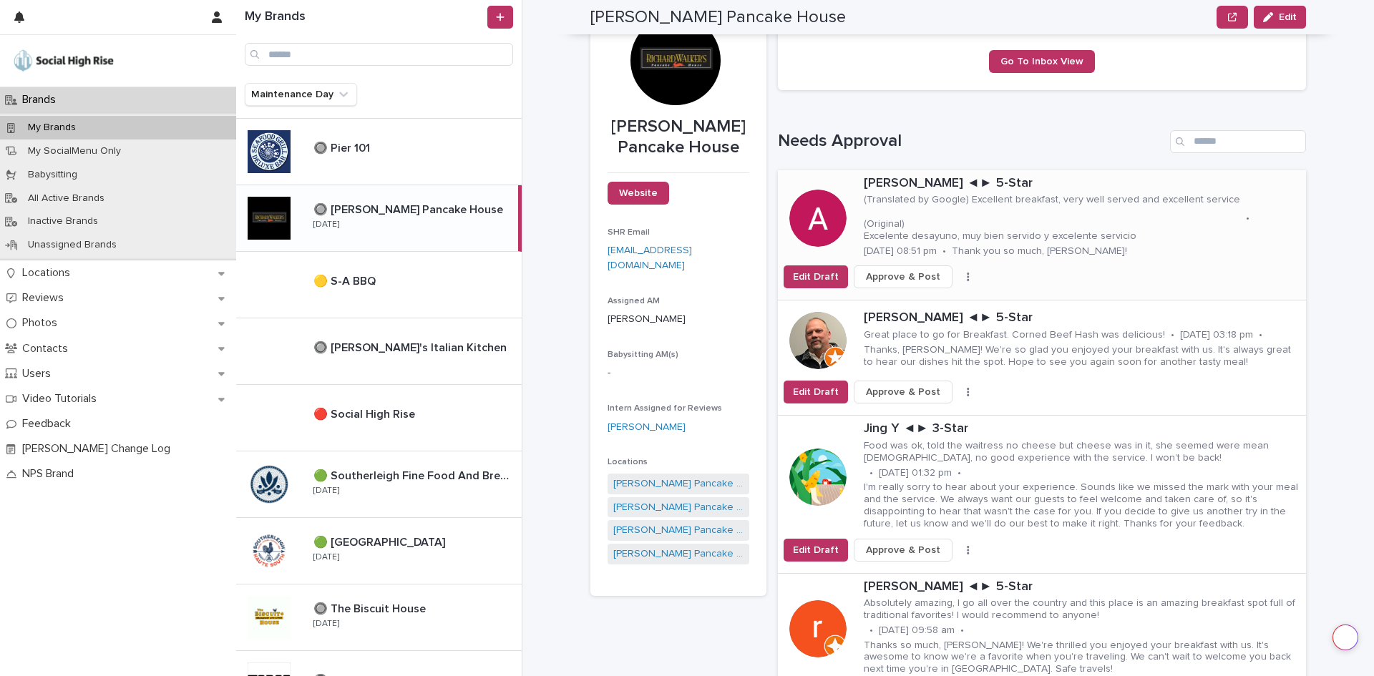
click at [904, 276] on span "Approve & Post" at bounding box center [903, 277] width 74 height 14
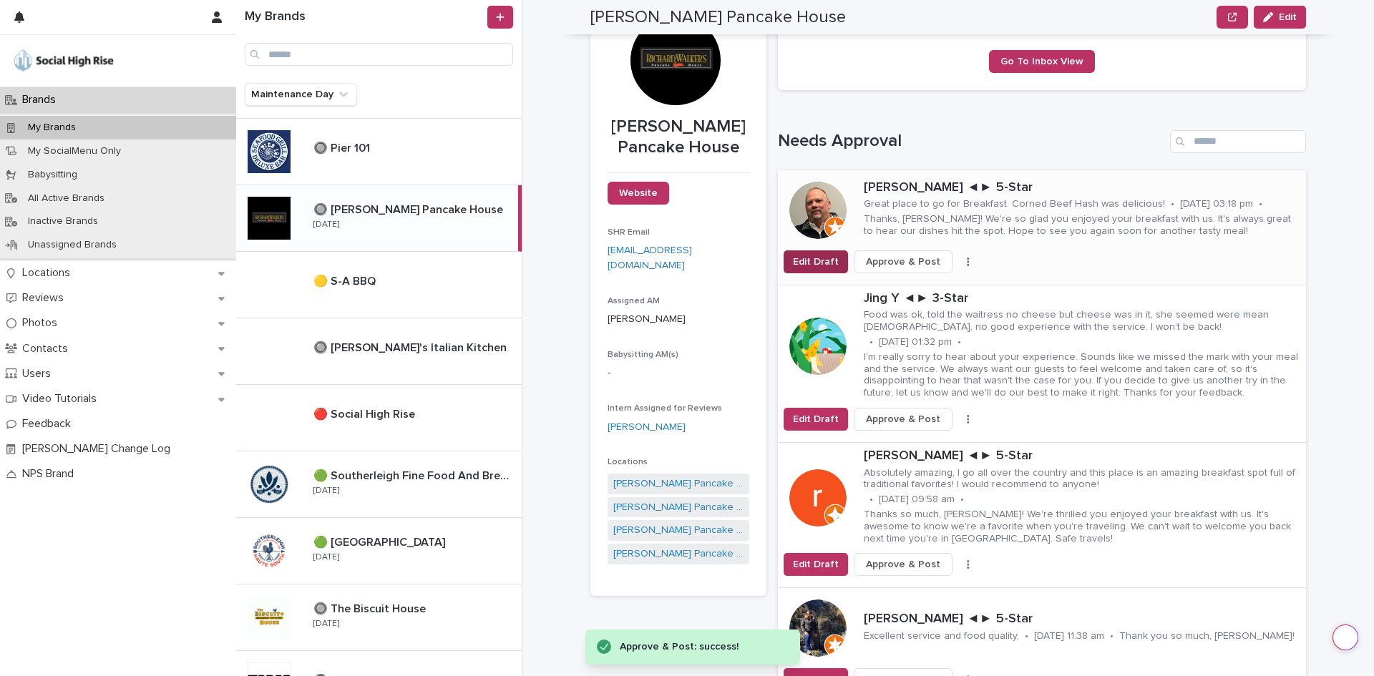
click at [811, 262] on span "Edit Draft" at bounding box center [816, 262] width 46 height 14
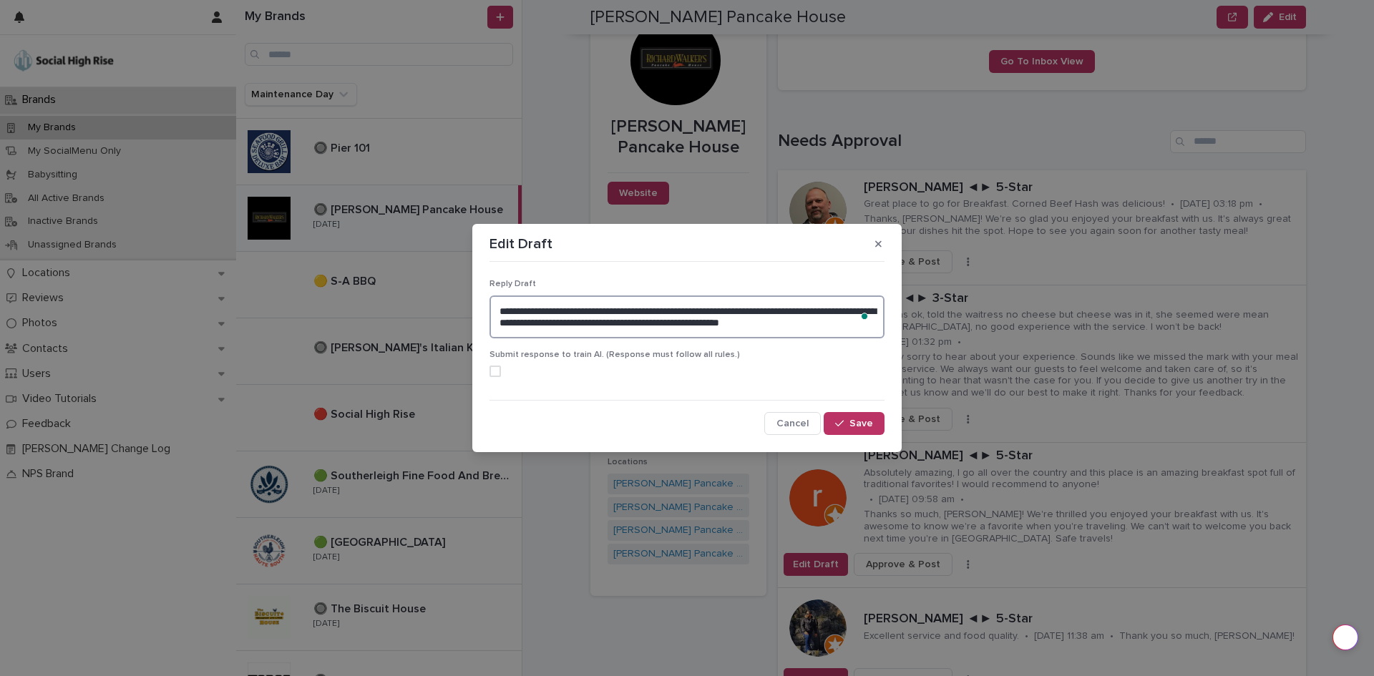
drag, startPoint x: 866, startPoint y: 328, endPoint x: 481, endPoint y: 288, distance: 387.7
click at [481, 288] on section "**********" at bounding box center [686, 338] width 429 height 228
click at [758, 321] on textarea "**********" at bounding box center [686, 317] width 395 height 43
click at [757, 316] on textarea "**********" at bounding box center [686, 317] width 395 height 43
click at [746, 323] on textarea "**********" at bounding box center [686, 317] width 395 height 43
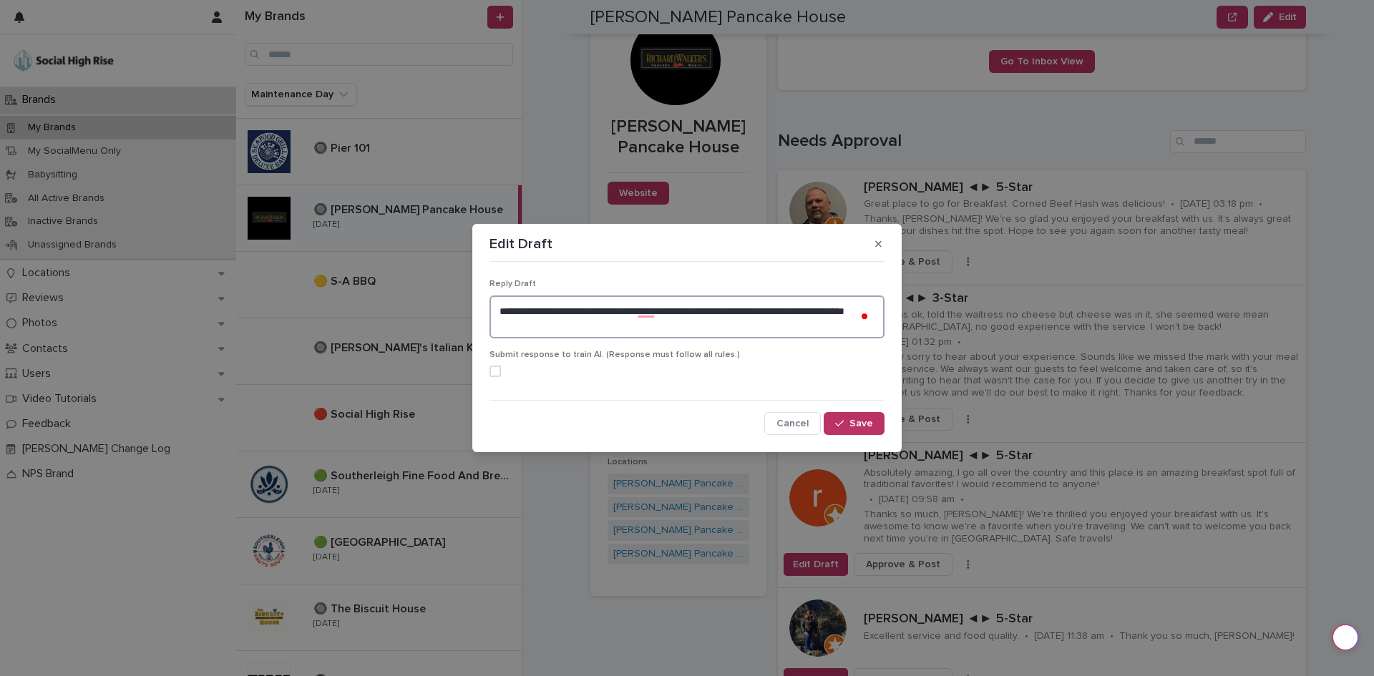
click at [499, 366] on span at bounding box center [494, 371] width 11 height 11
type textarea "**********"
click at [851, 426] on span "Save" at bounding box center [861, 424] width 24 height 10
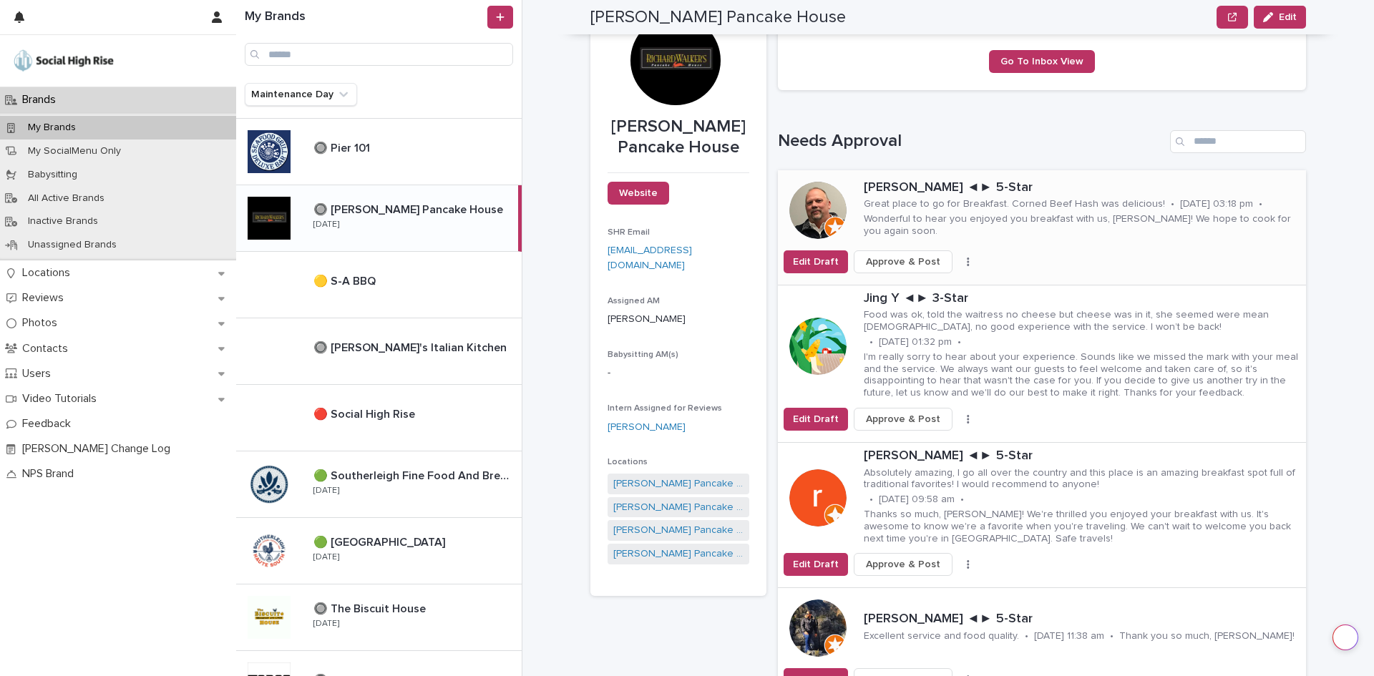
click at [920, 263] on span "Approve & Post" at bounding box center [903, 262] width 74 height 14
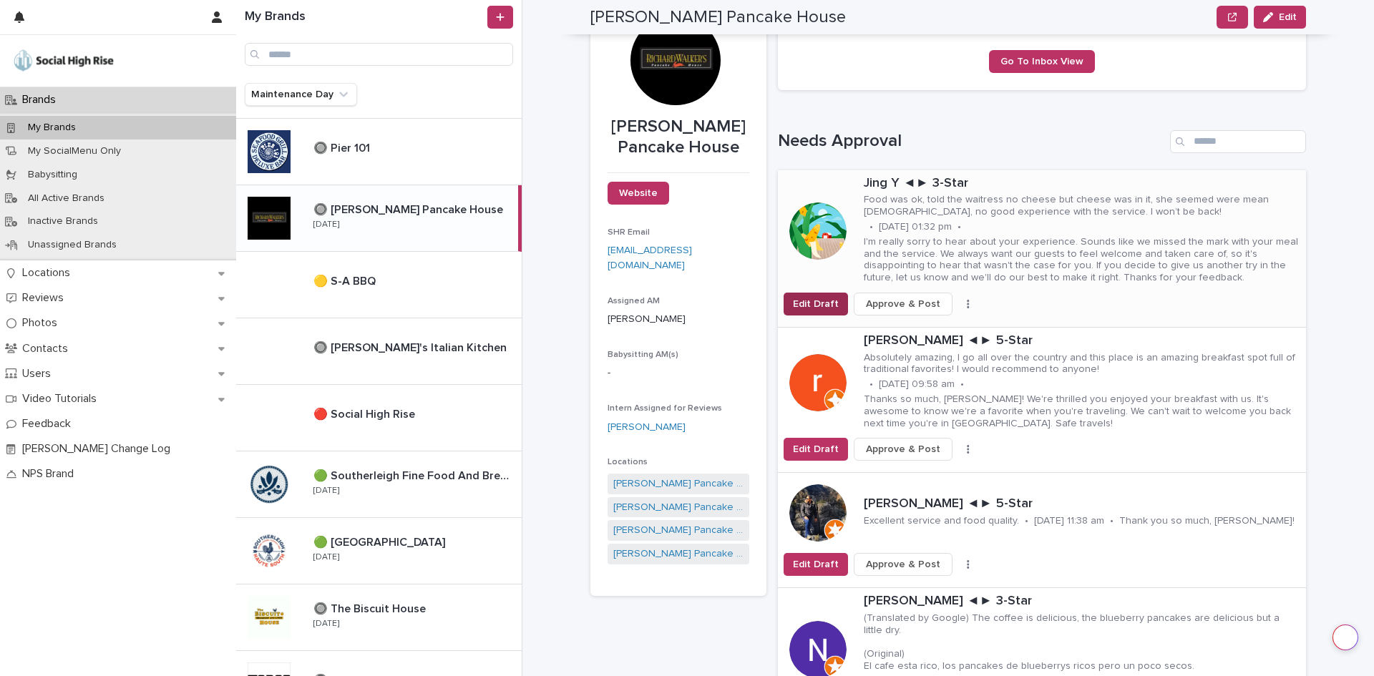
click at [819, 311] on button "Edit Draft" at bounding box center [815, 304] width 64 height 23
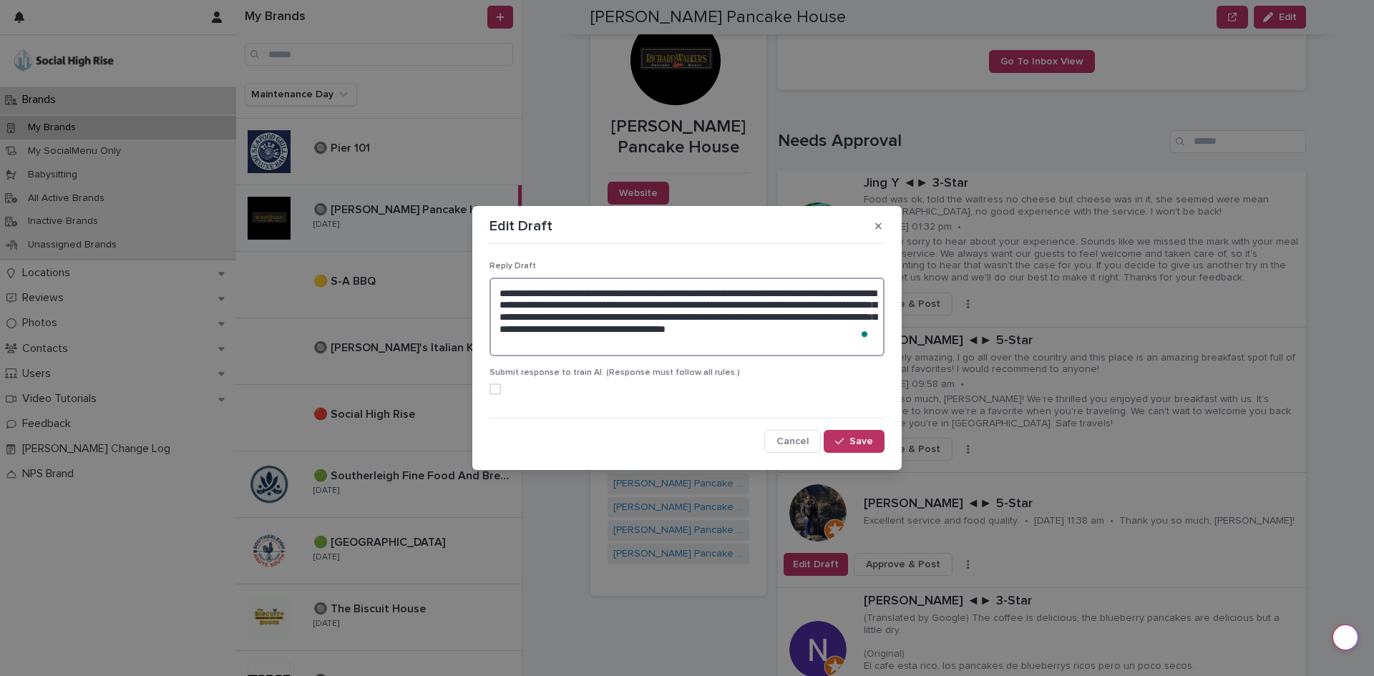
drag, startPoint x: 617, startPoint y: 339, endPoint x: 488, endPoint y: 293, distance: 137.4
click at [488, 293] on div "**********" at bounding box center [687, 351] width 402 height 210
type textarea "*"
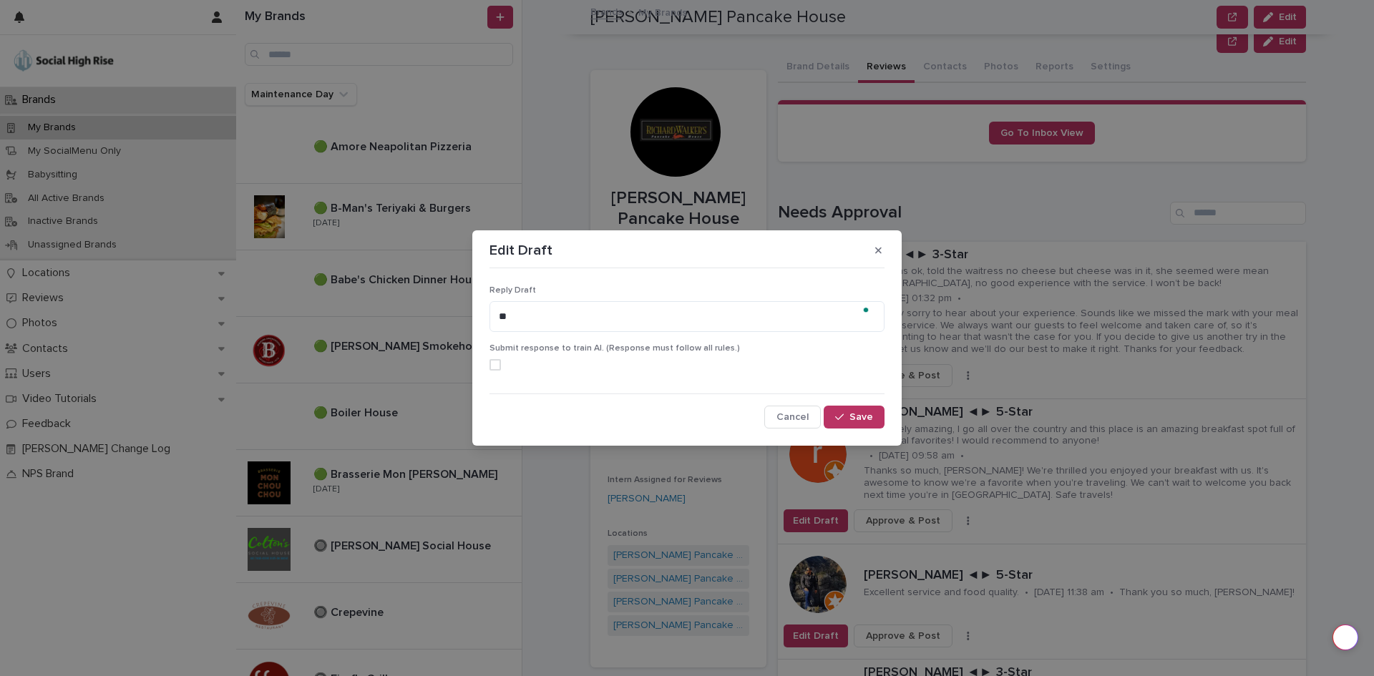
scroll to position [72, 0]
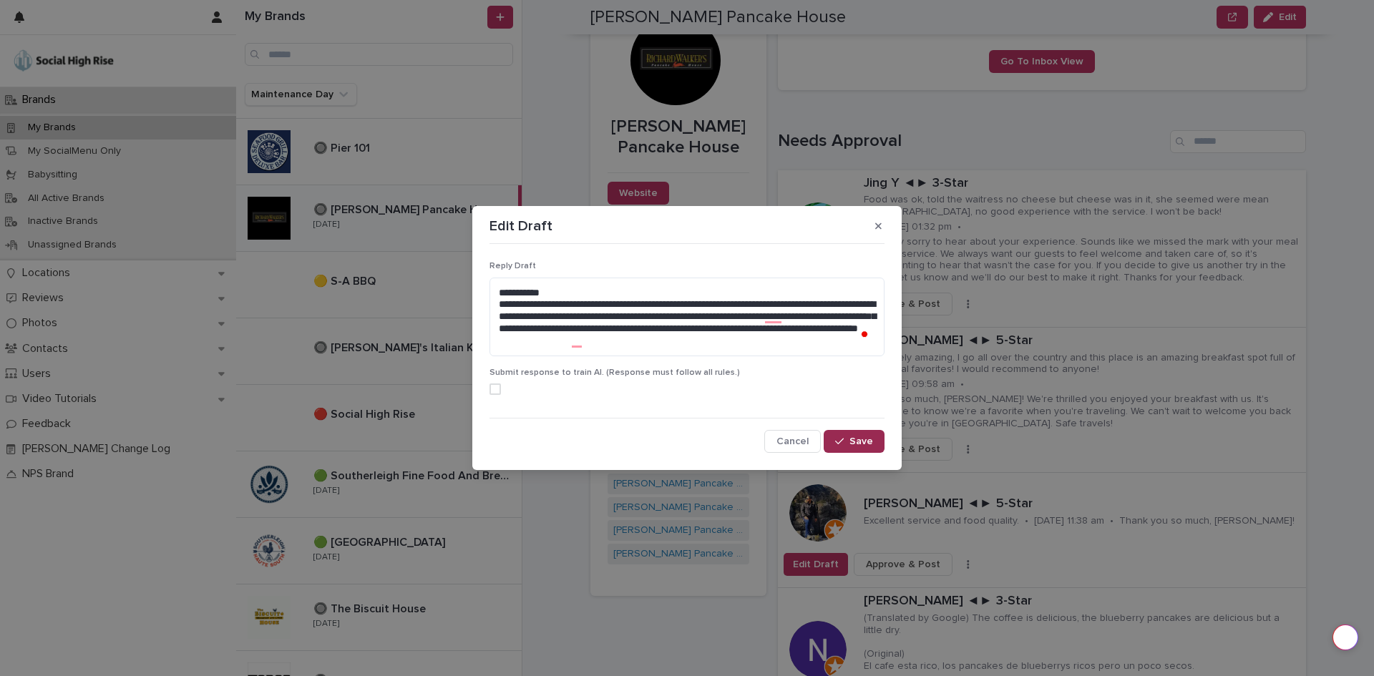
type textarea "**********"
click at [843, 436] on icon "button" at bounding box center [839, 441] width 9 height 10
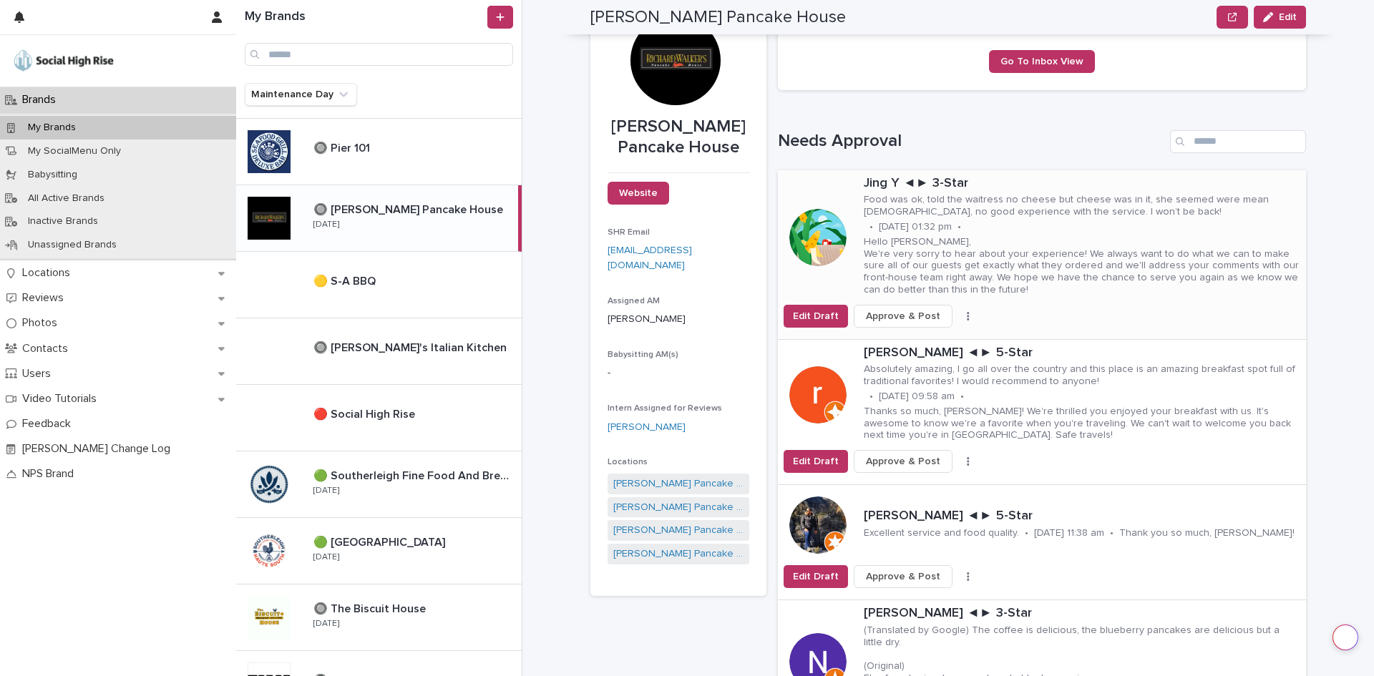
click at [891, 313] on span "Approve & Post" at bounding box center [903, 316] width 74 height 14
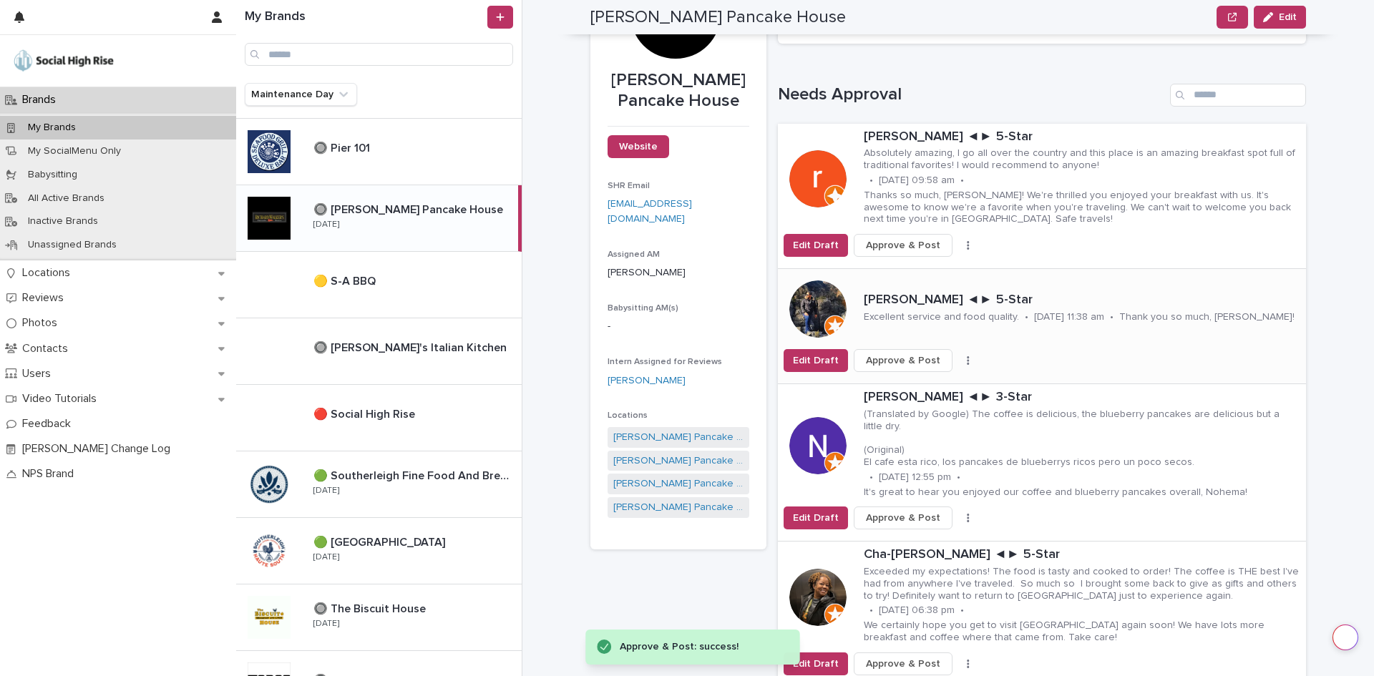
scroll to position [143, 0]
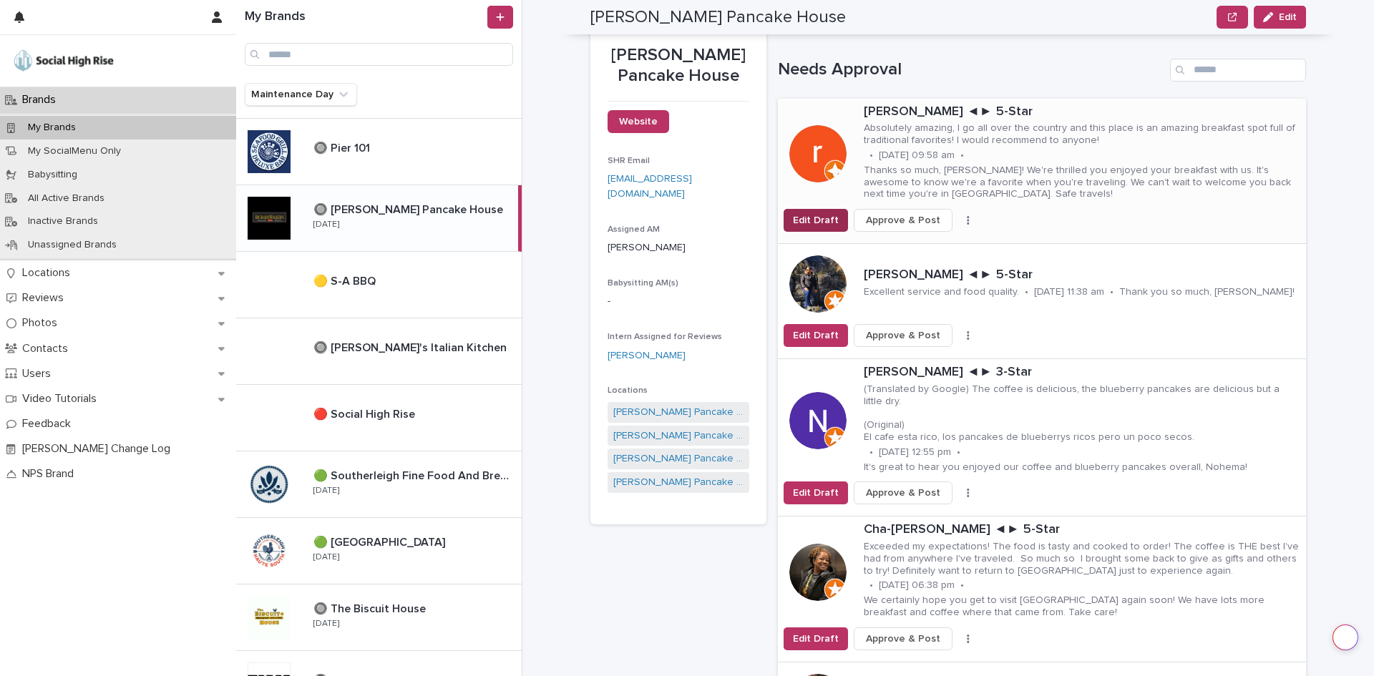
click at [820, 218] on span "Edit Draft" at bounding box center [816, 220] width 46 height 14
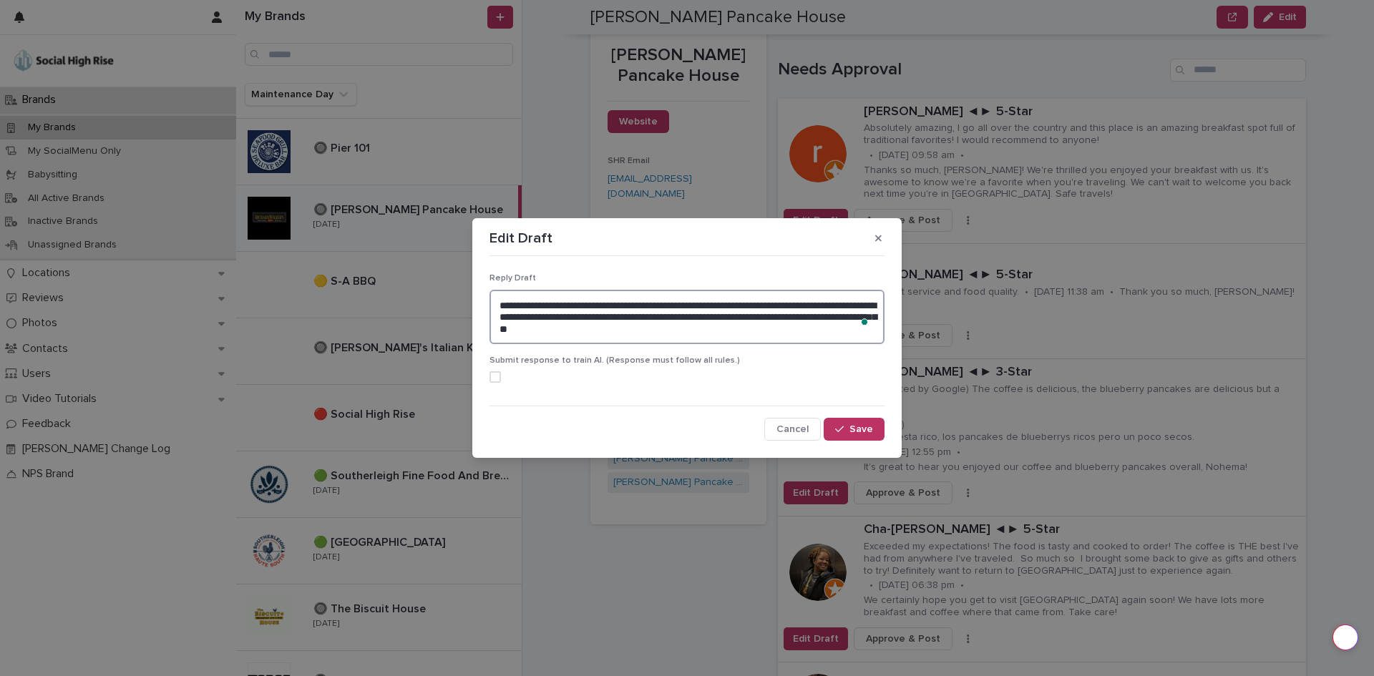
drag, startPoint x: 743, startPoint y: 336, endPoint x: 443, endPoint y: 283, distance: 305.1
click at [443, 283] on div "**********" at bounding box center [687, 338] width 1374 height 676
type textarea "**********"
click at [850, 423] on button "Save" at bounding box center [854, 429] width 61 height 23
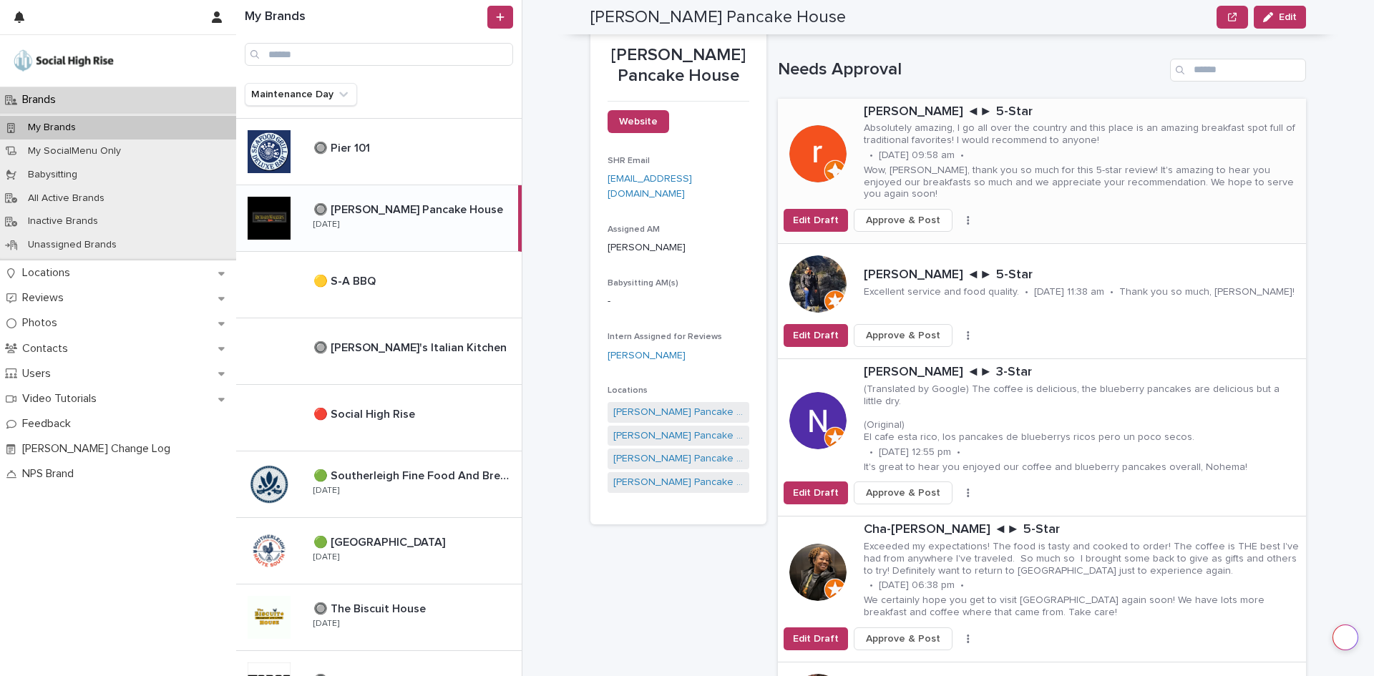
click at [909, 213] on span "Approve & Post" at bounding box center [903, 220] width 74 height 14
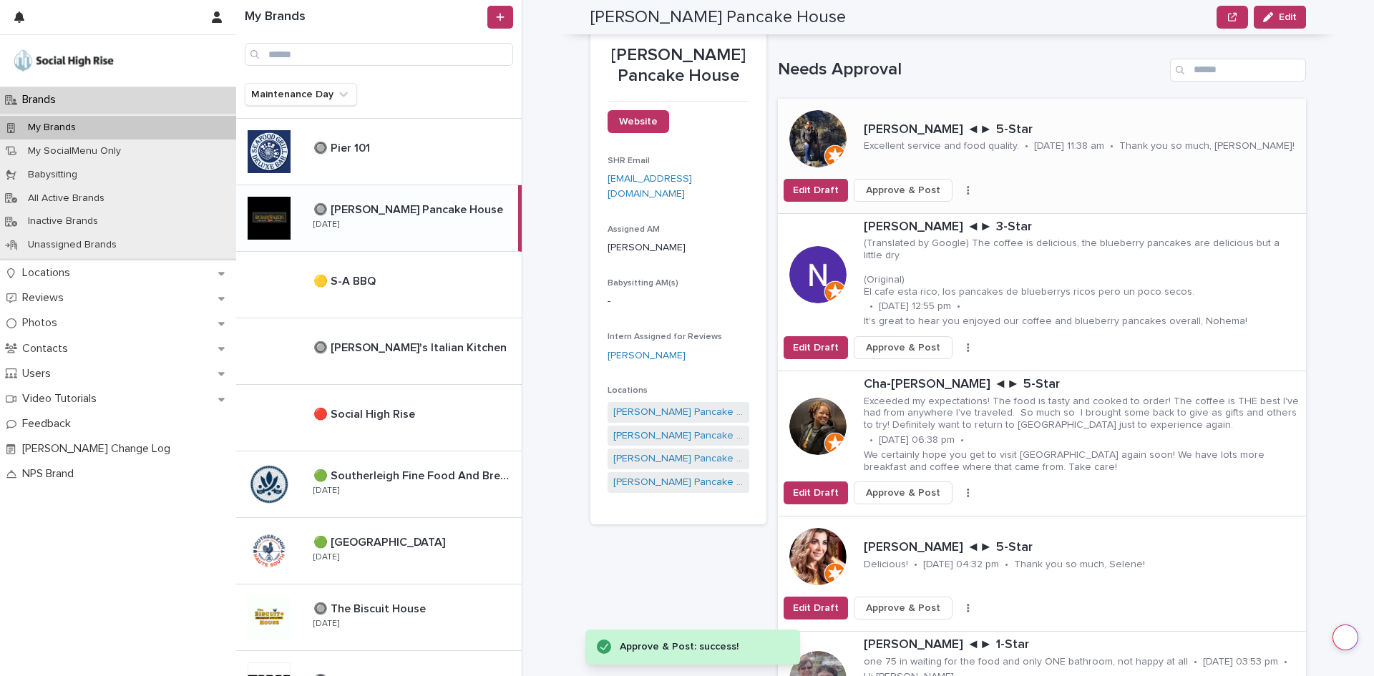
click at [967, 188] on icon "button" at bounding box center [968, 190] width 3 height 10
click at [946, 218] on button "Skip Reply" at bounding box center [915, 218] width 94 height 23
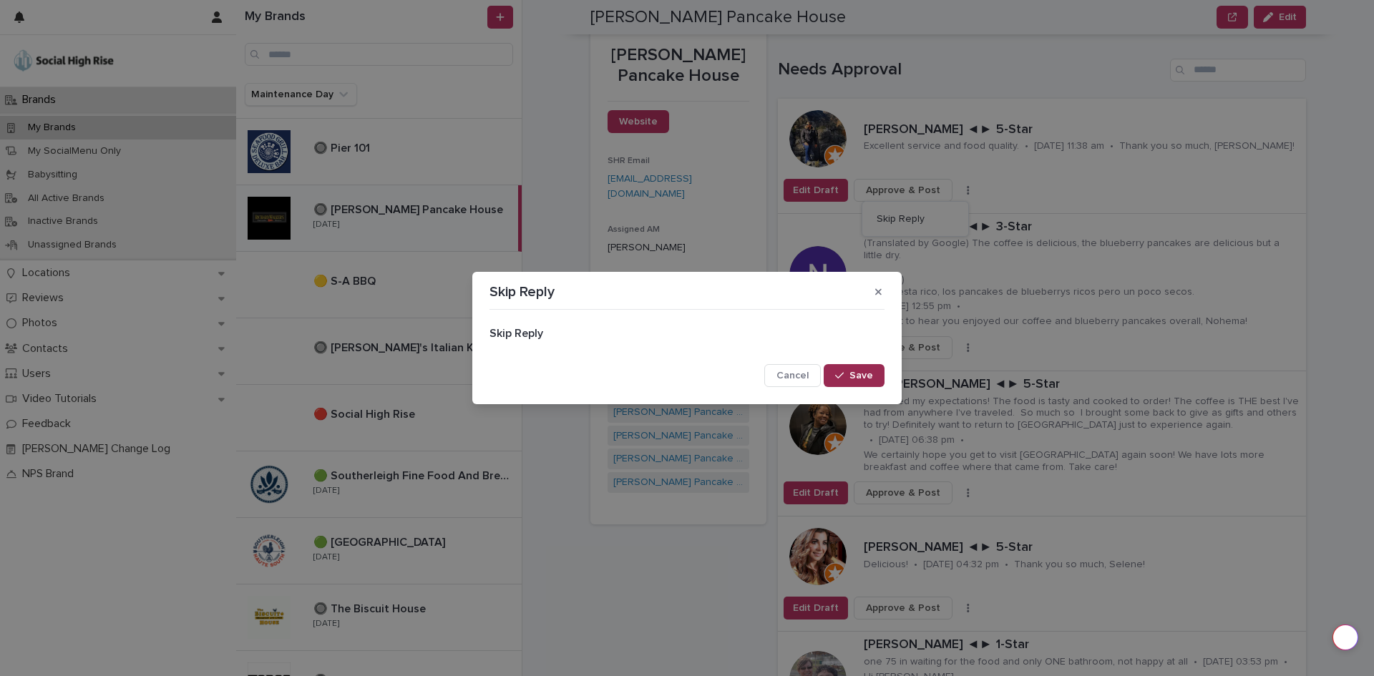
click at [873, 370] on button "Save" at bounding box center [854, 375] width 61 height 23
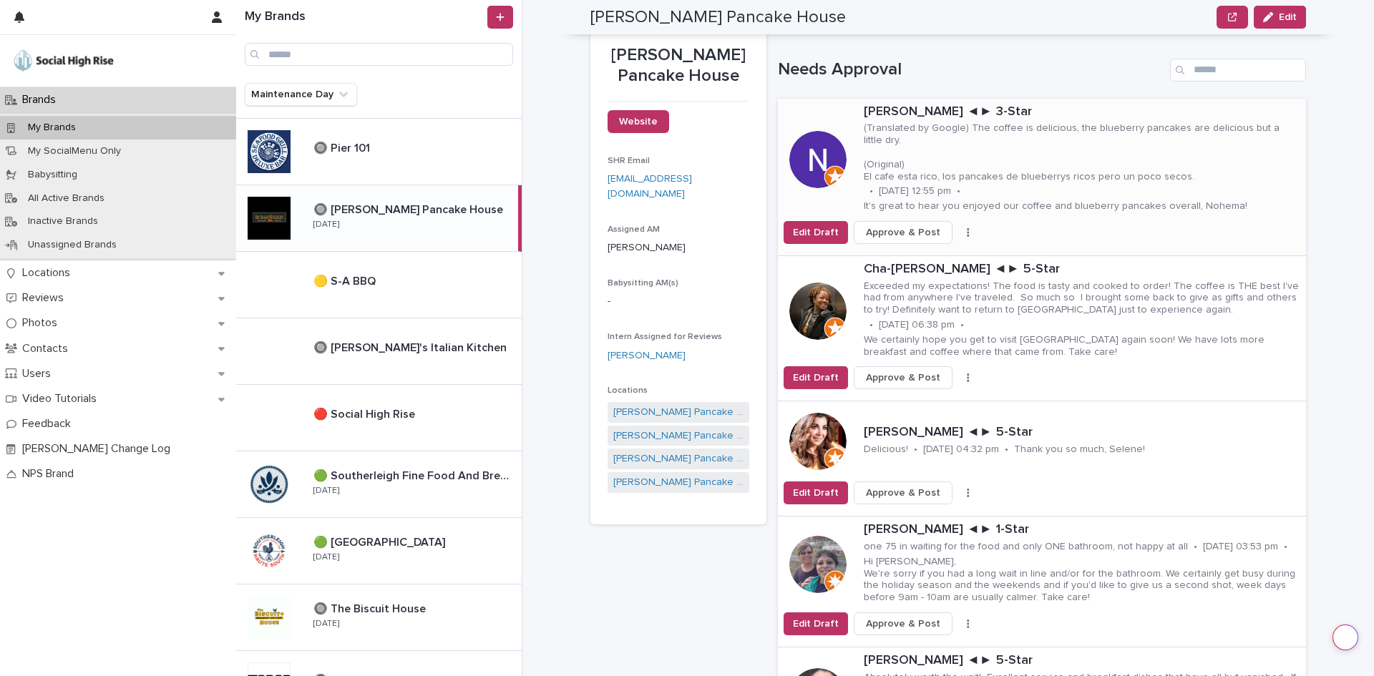
click at [967, 228] on icon "button" at bounding box center [968, 232] width 2 height 9
click at [940, 258] on button "Skip Reply" at bounding box center [915, 249] width 94 height 23
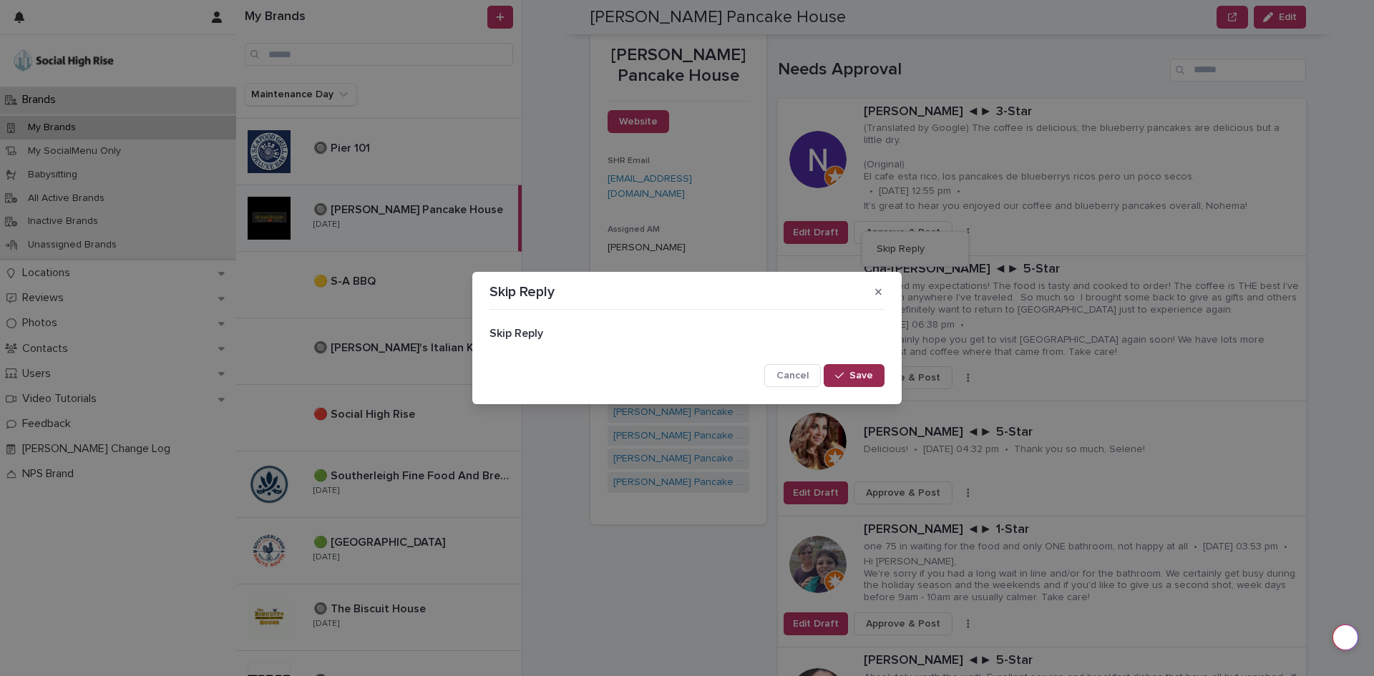
click at [873, 365] on button "Save" at bounding box center [854, 375] width 61 height 23
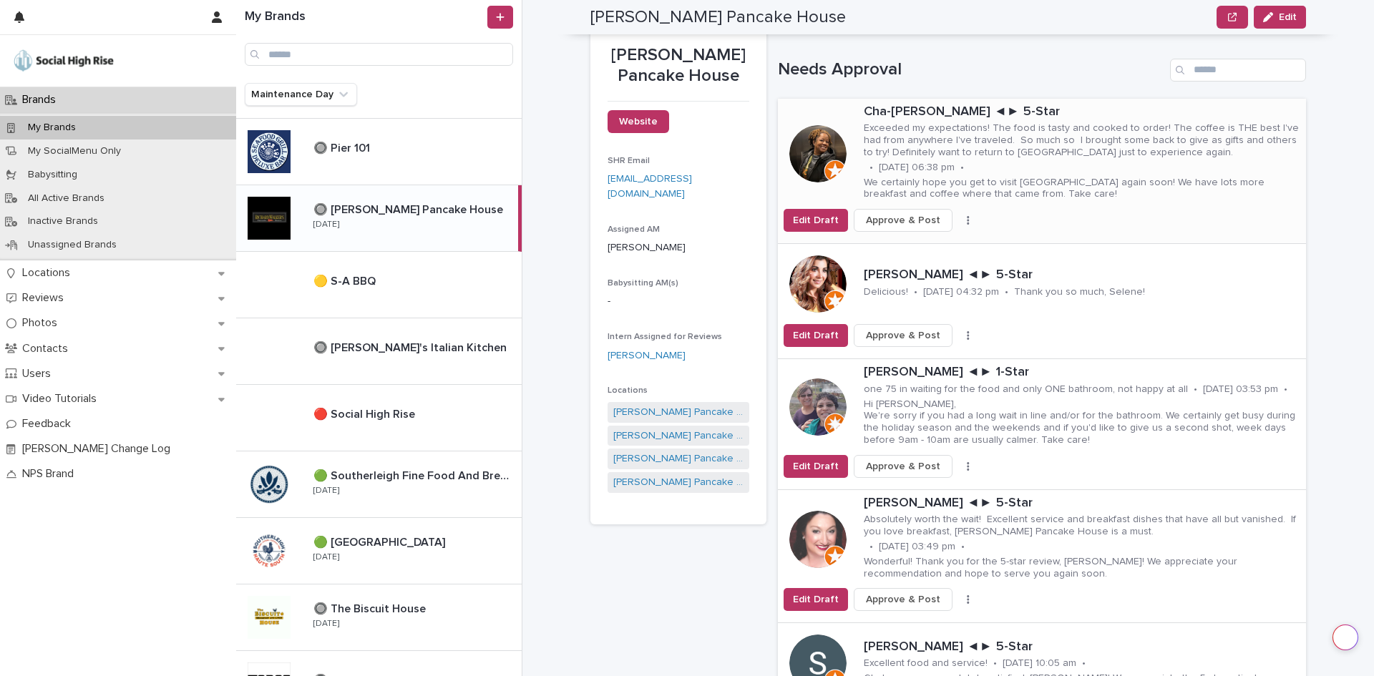
click at [958, 225] on button "button" at bounding box center [968, 220] width 20 height 10
click at [940, 239] on button "Skip Reply" at bounding box center [915, 249] width 94 height 23
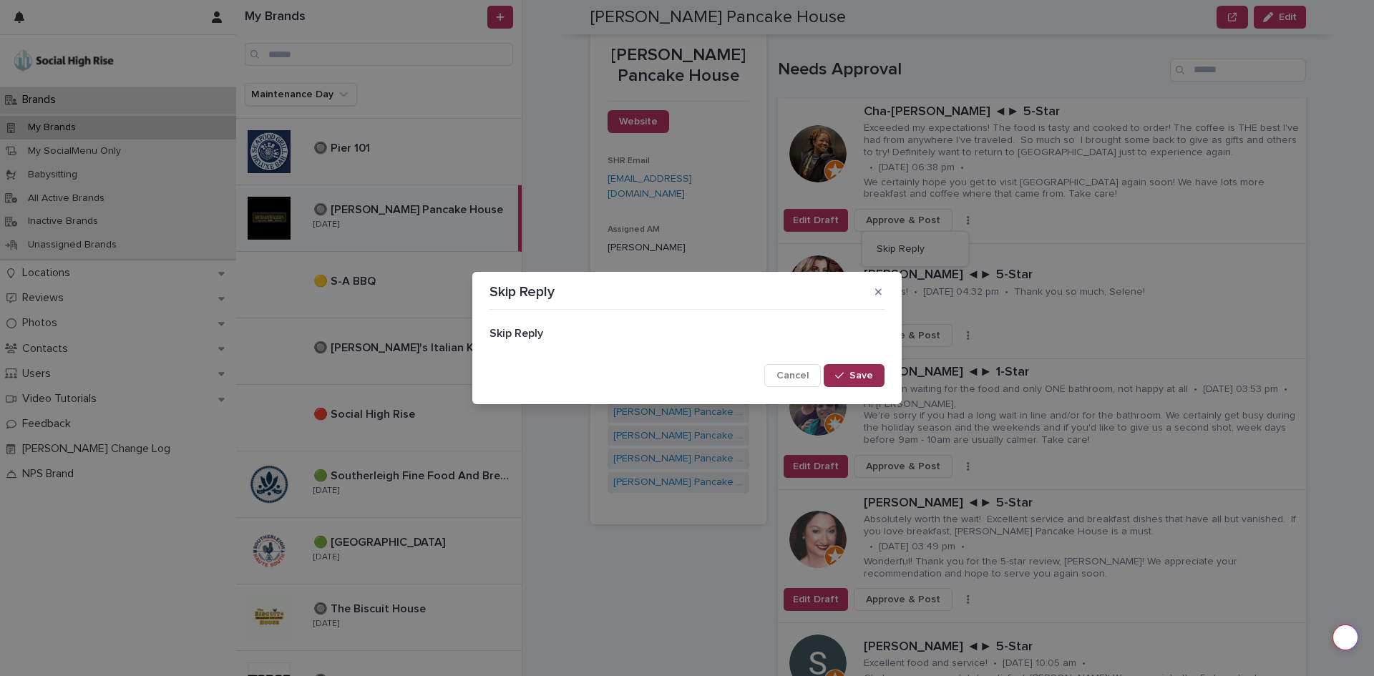
click at [850, 368] on button "Save" at bounding box center [854, 375] width 61 height 23
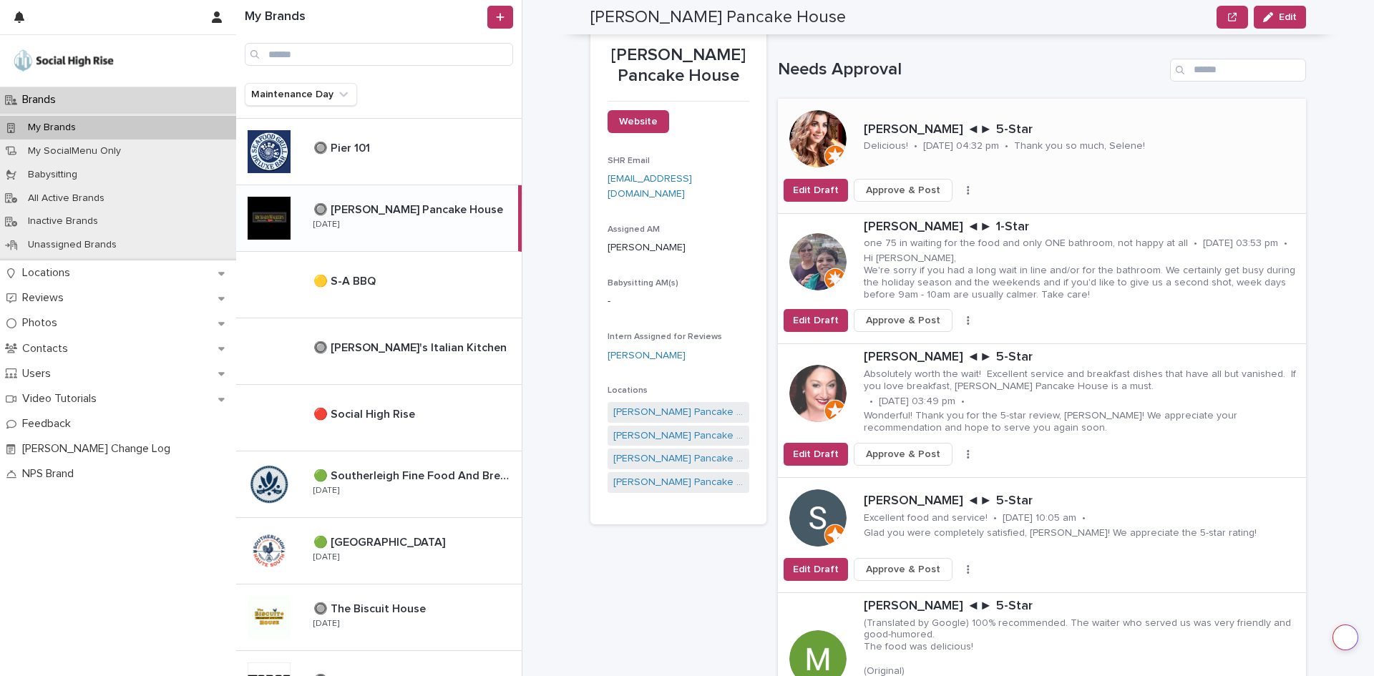
click at [967, 195] on icon "button" at bounding box center [968, 190] width 3 height 10
click at [929, 215] on button "Skip Reply" at bounding box center [915, 218] width 94 height 23
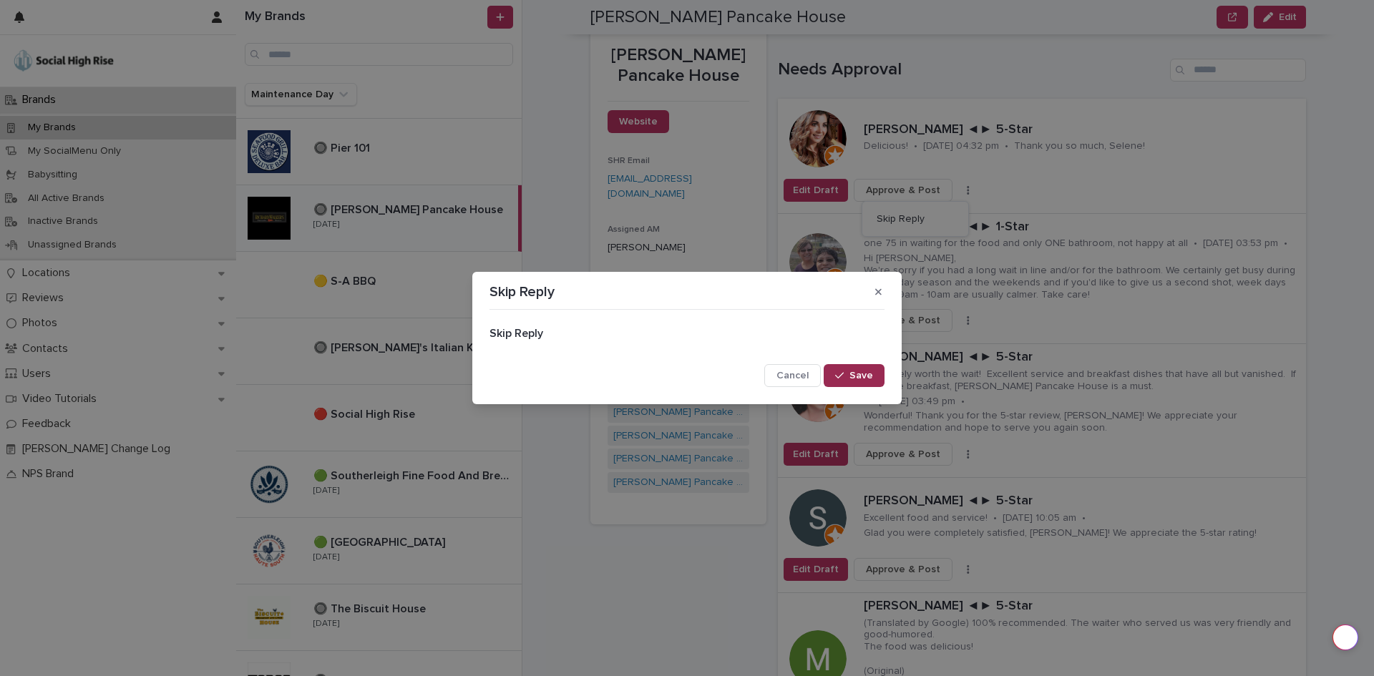
click at [861, 365] on button "Save" at bounding box center [854, 375] width 61 height 23
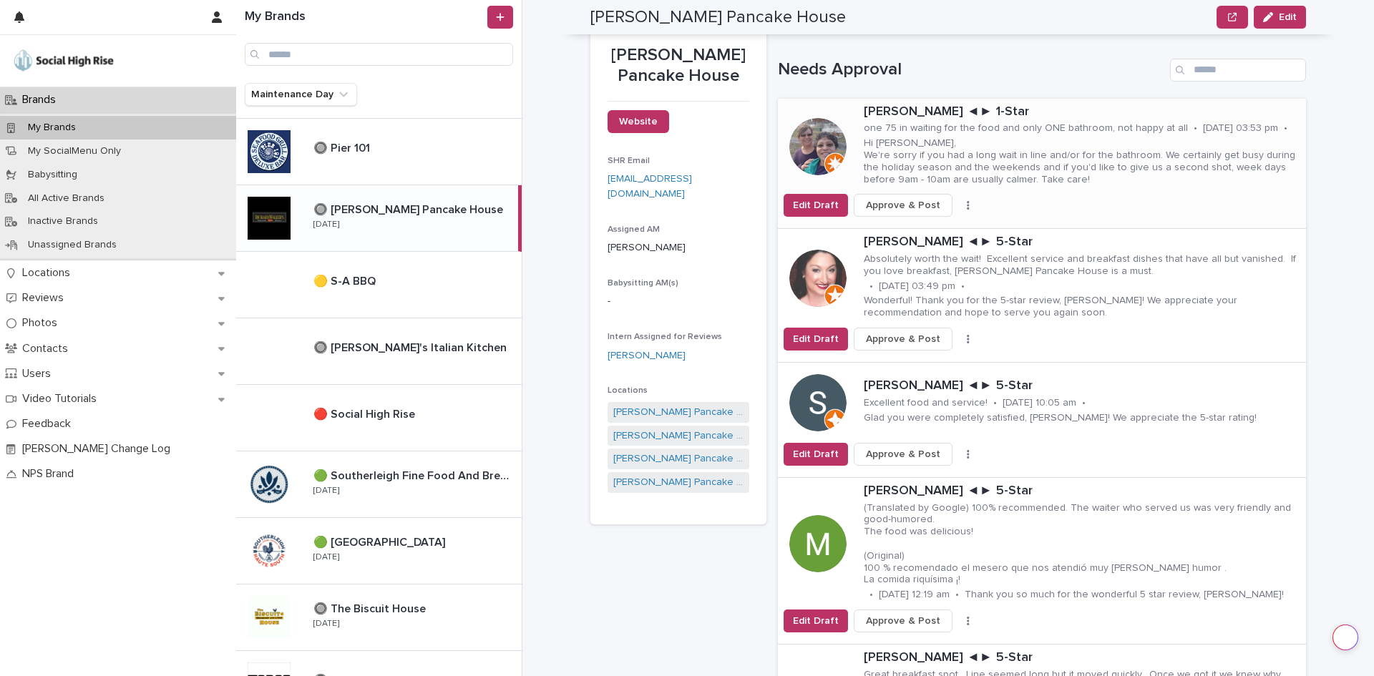
click at [958, 205] on button "button" at bounding box center [968, 205] width 20 height 10
click at [938, 228] on button "Skip Reply" at bounding box center [915, 234] width 94 height 23
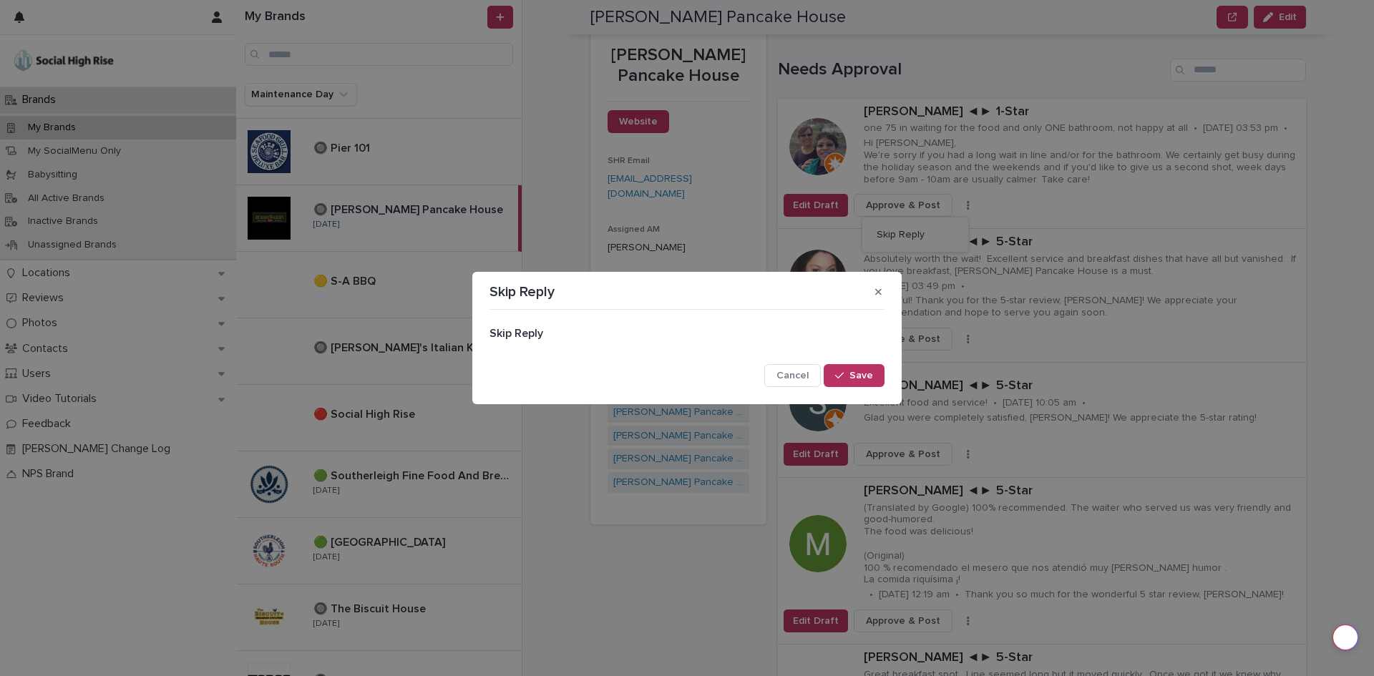
click at [610, 342] on div "Skip Reply" at bounding box center [686, 339] width 395 height 25
click at [851, 372] on span "Save" at bounding box center [861, 376] width 24 height 10
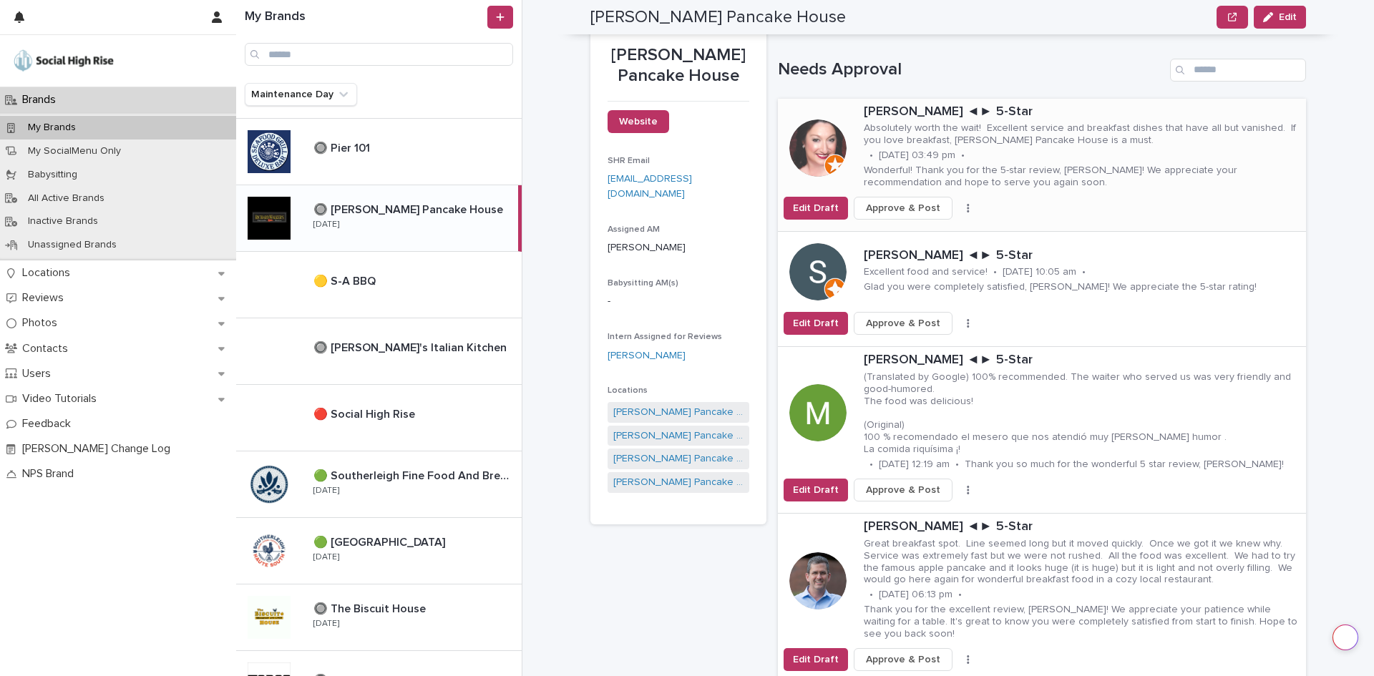
click at [958, 207] on button "button" at bounding box center [968, 208] width 20 height 10
click at [921, 228] on button "Skip Reply" at bounding box center [915, 237] width 94 height 23
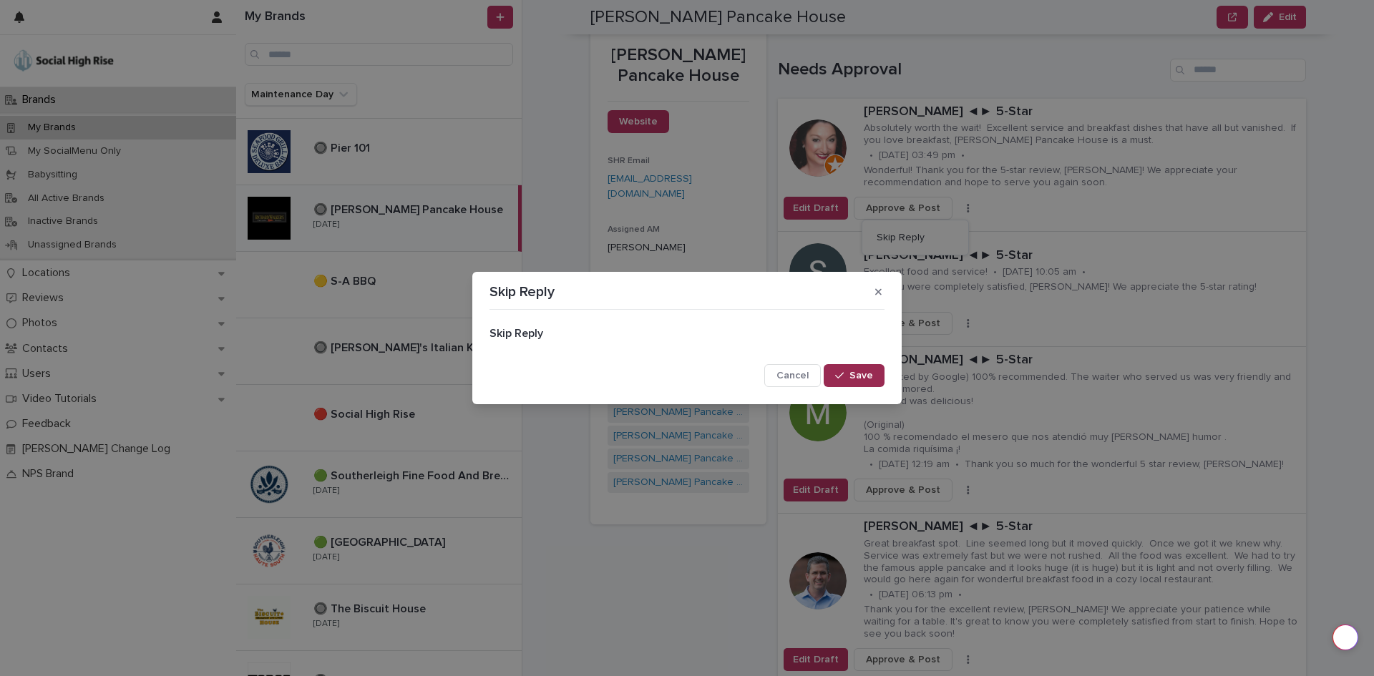
click at [869, 368] on button "Save" at bounding box center [854, 375] width 61 height 23
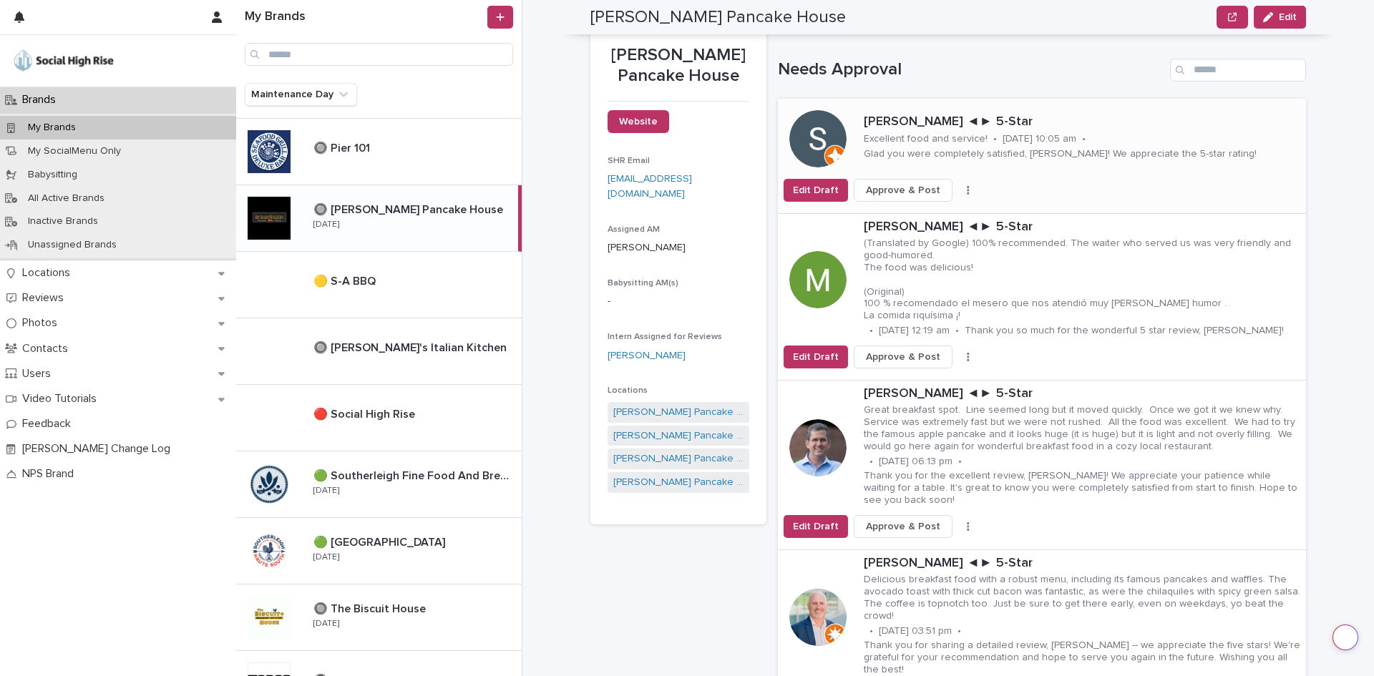
click at [967, 190] on icon "button" at bounding box center [968, 190] width 2 height 9
click at [932, 214] on button "Skip Reply" at bounding box center [915, 218] width 94 height 23
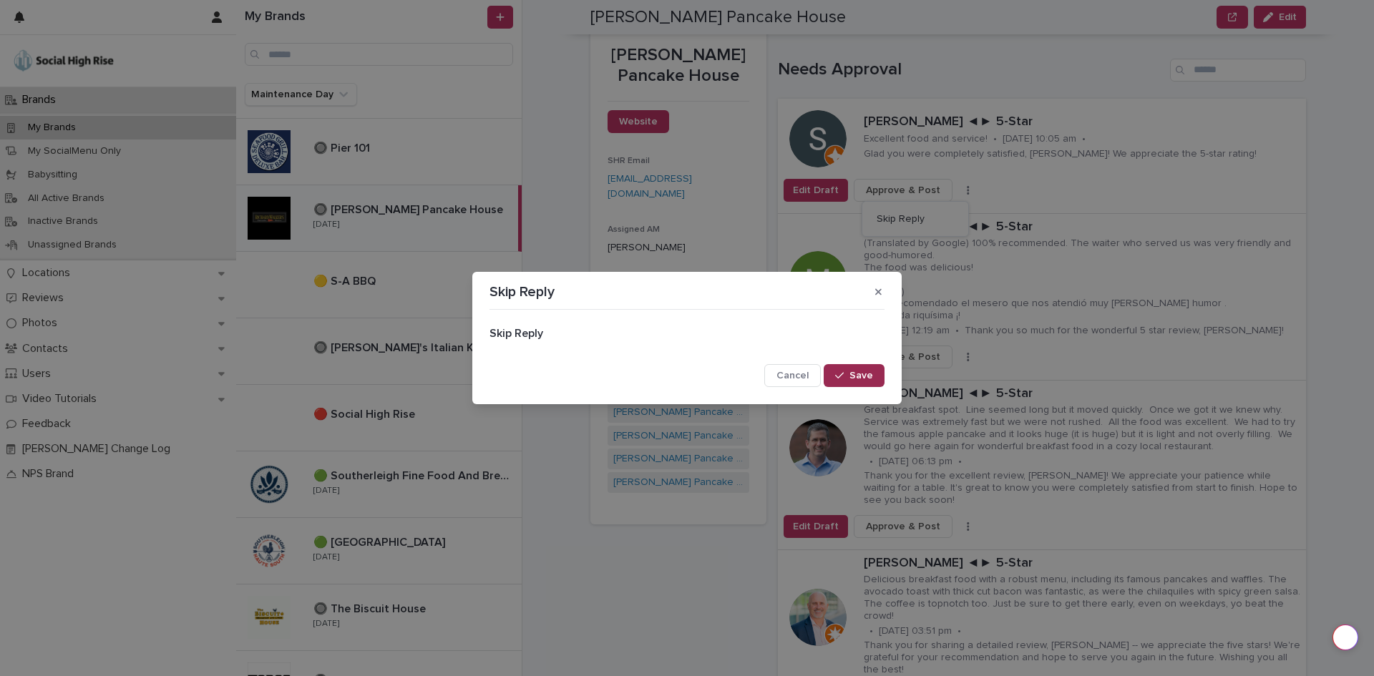
click at [854, 373] on span "Save" at bounding box center [861, 376] width 24 height 10
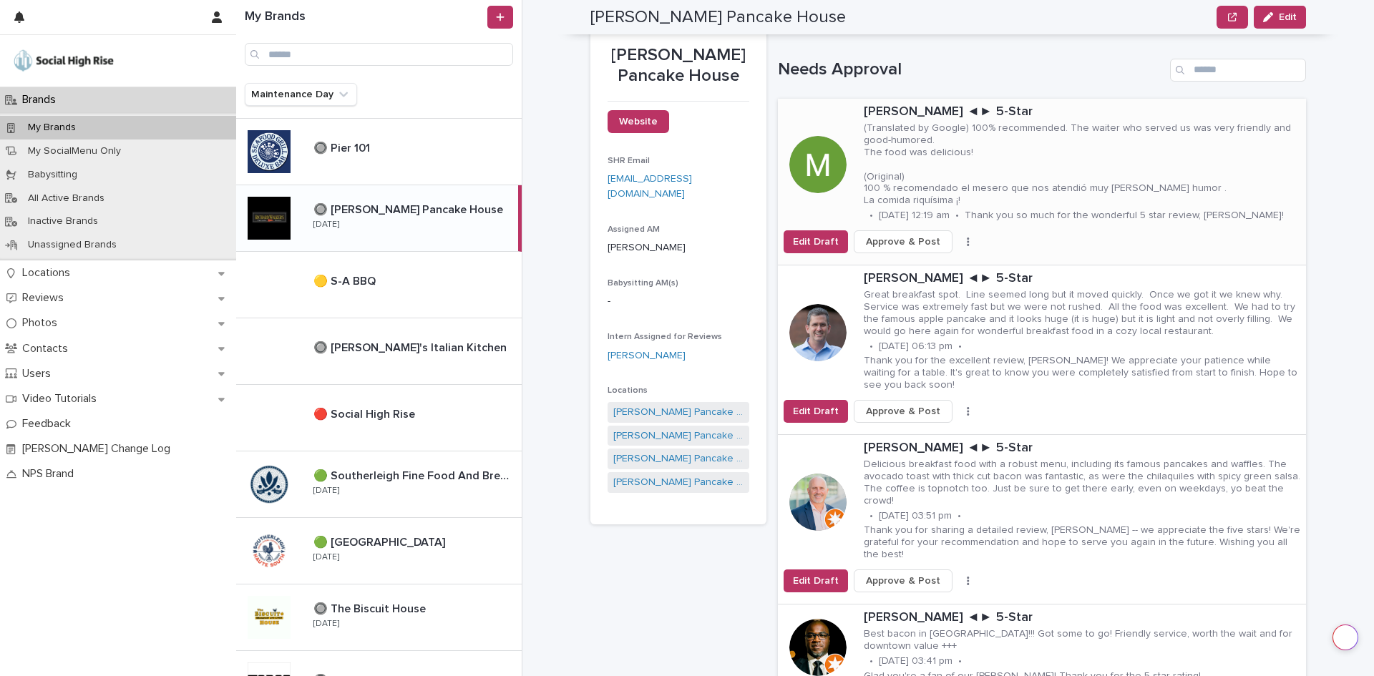
click at [967, 241] on icon "button" at bounding box center [968, 242] width 2 height 9
click at [929, 263] on button "Skip Reply" at bounding box center [915, 270] width 94 height 23
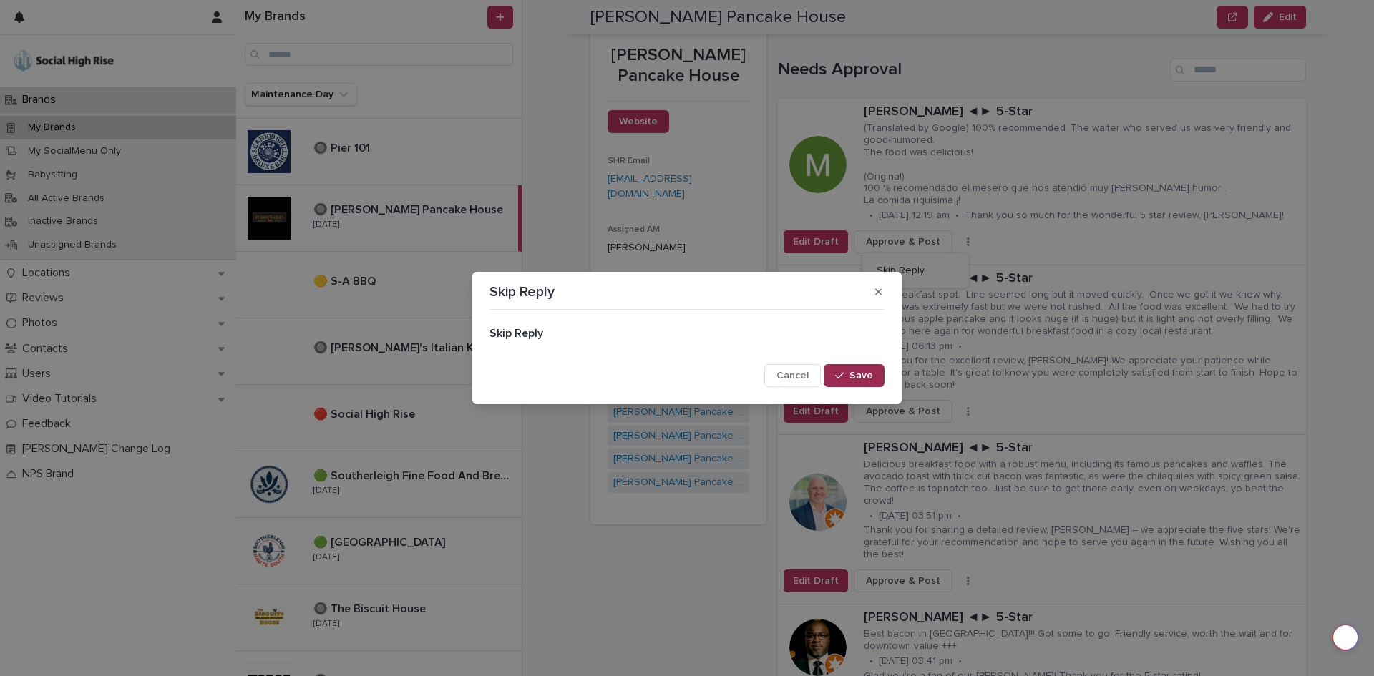
click at [853, 371] on span "Save" at bounding box center [861, 376] width 24 height 10
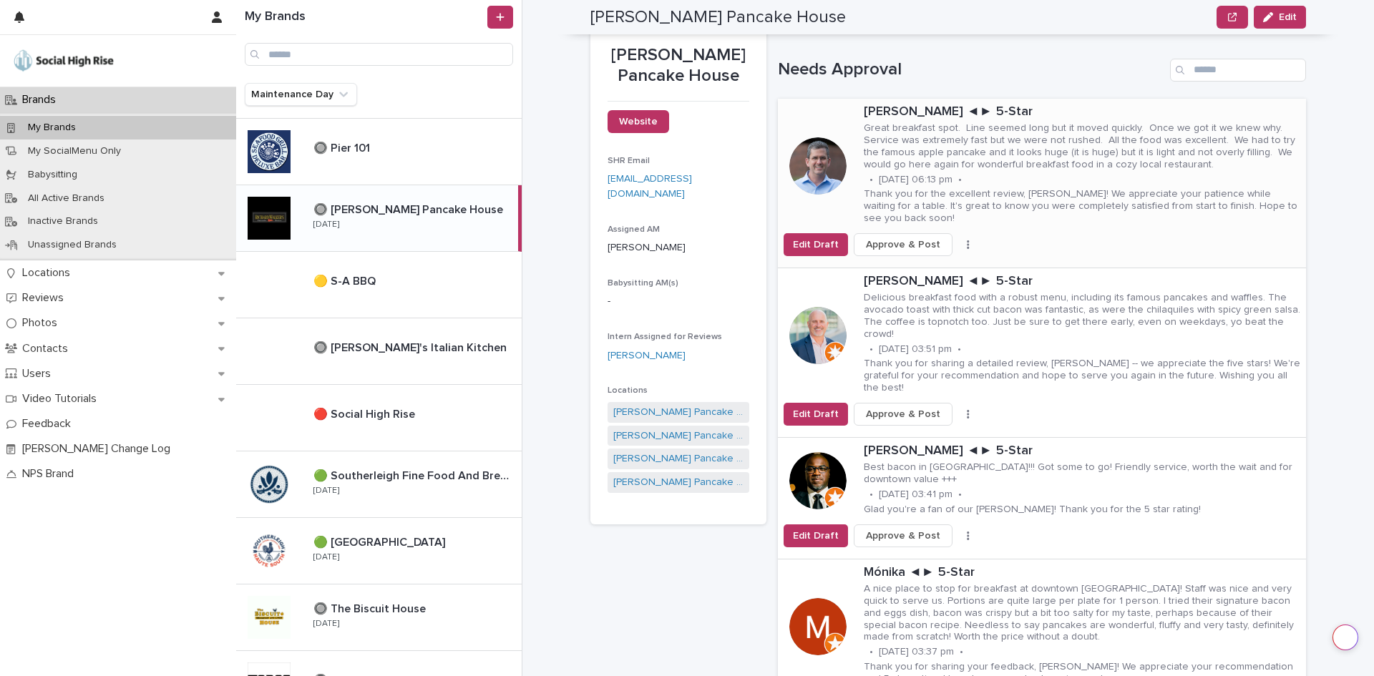
click at [958, 240] on button "button" at bounding box center [968, 245] width 20 height 10
click at [944, 255] on button "Skip Reply" at bounding box center [915, 261] width 94 height 23
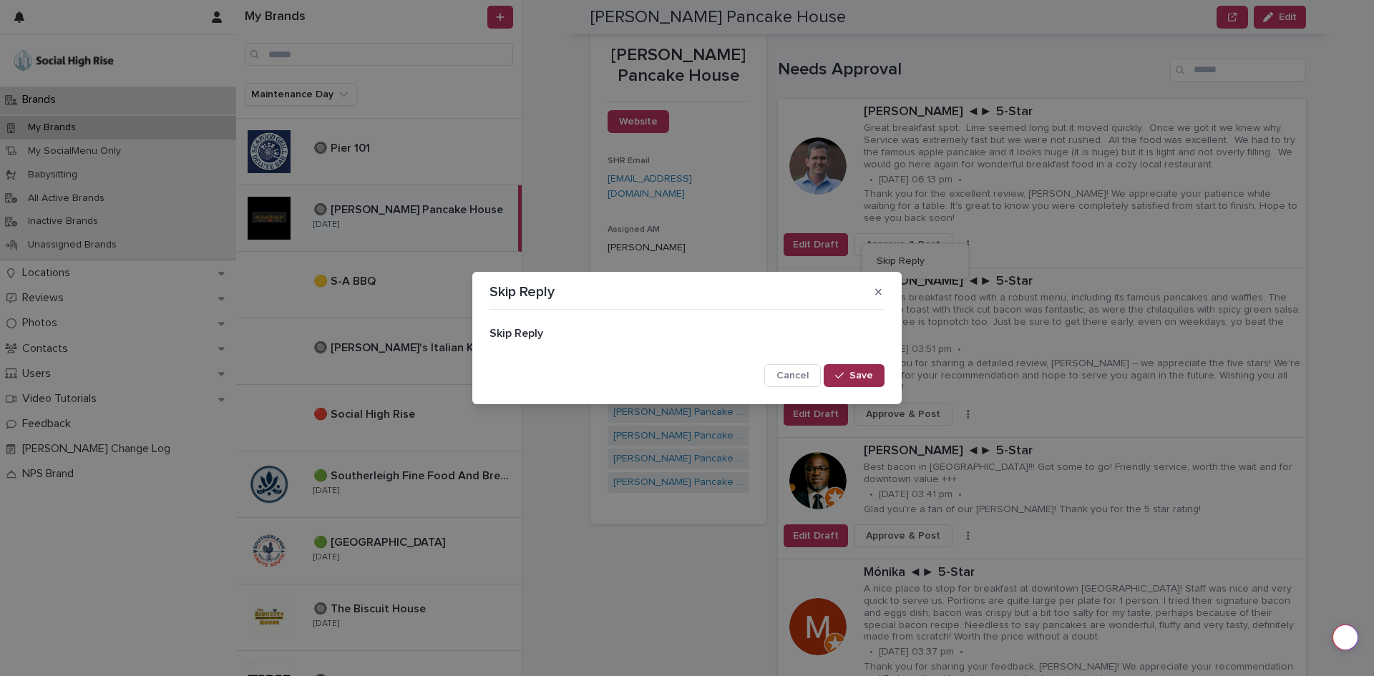
click at [862, 369] on button "Save" at bounding box center [854, 375] width 61 height 23
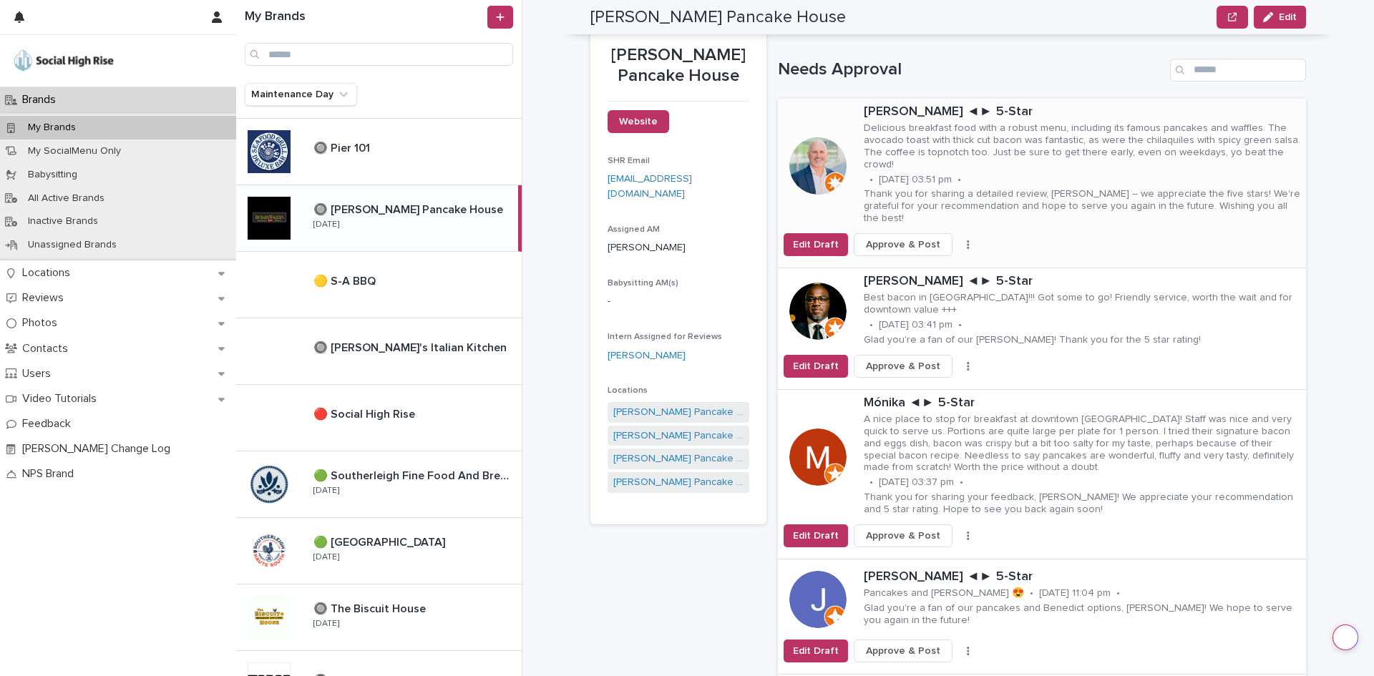
click at [958, 240] on button "button" at bounding box center [968, 245] width 20 height 10
click at [938, 241] on button "Skip Reply" at bounding box center [915, 249] width 94 height 23
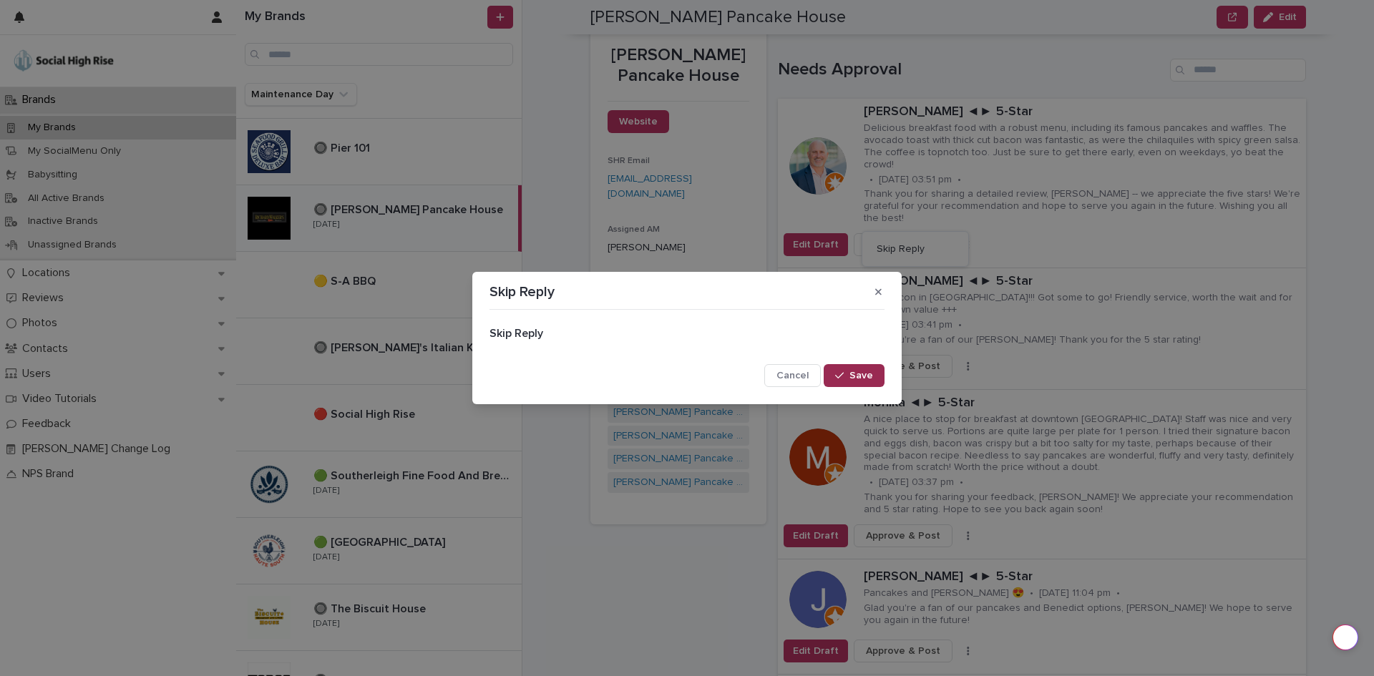
click at [851, 372] on span "Save" at bounding box center [861, 376] width 24 height 10
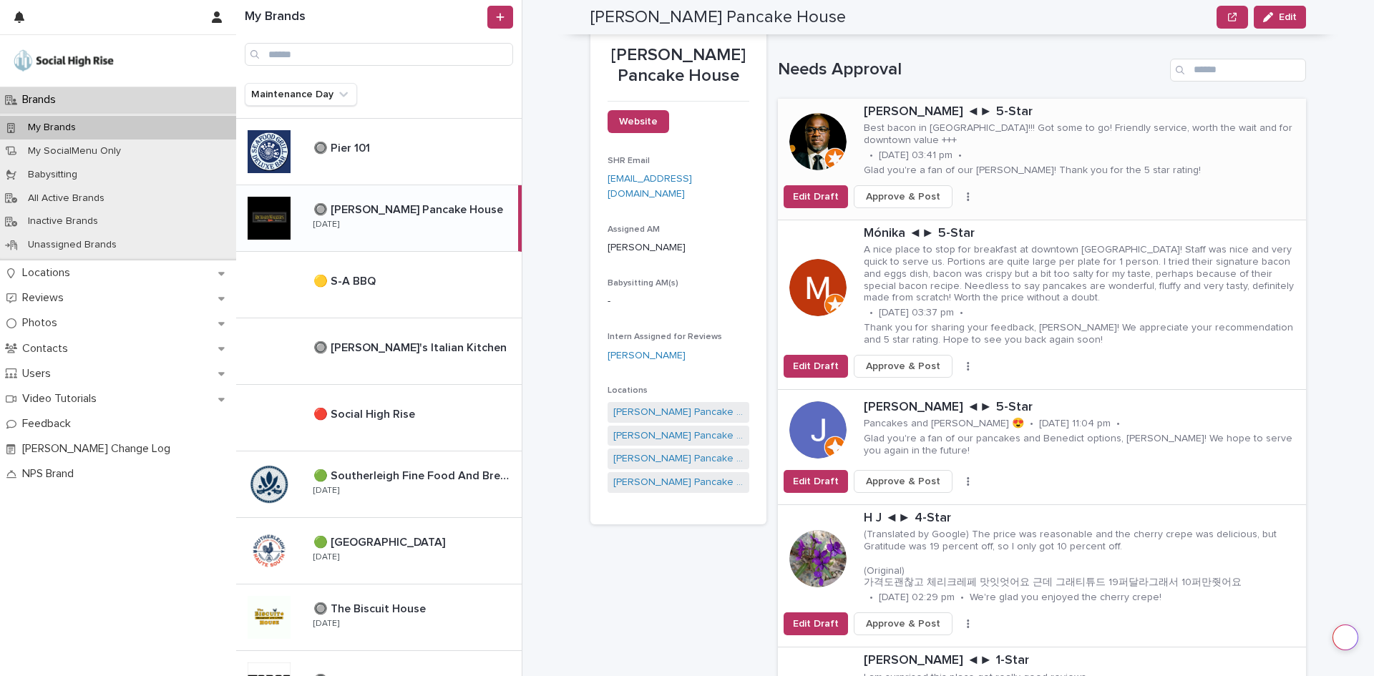
click at [958, 192] on button "button" at bounding box center [968, 197] width 20 height 10
click at [927, 220] on button "Skip Reply" at bounding box center [915, 218] width 94 height 23
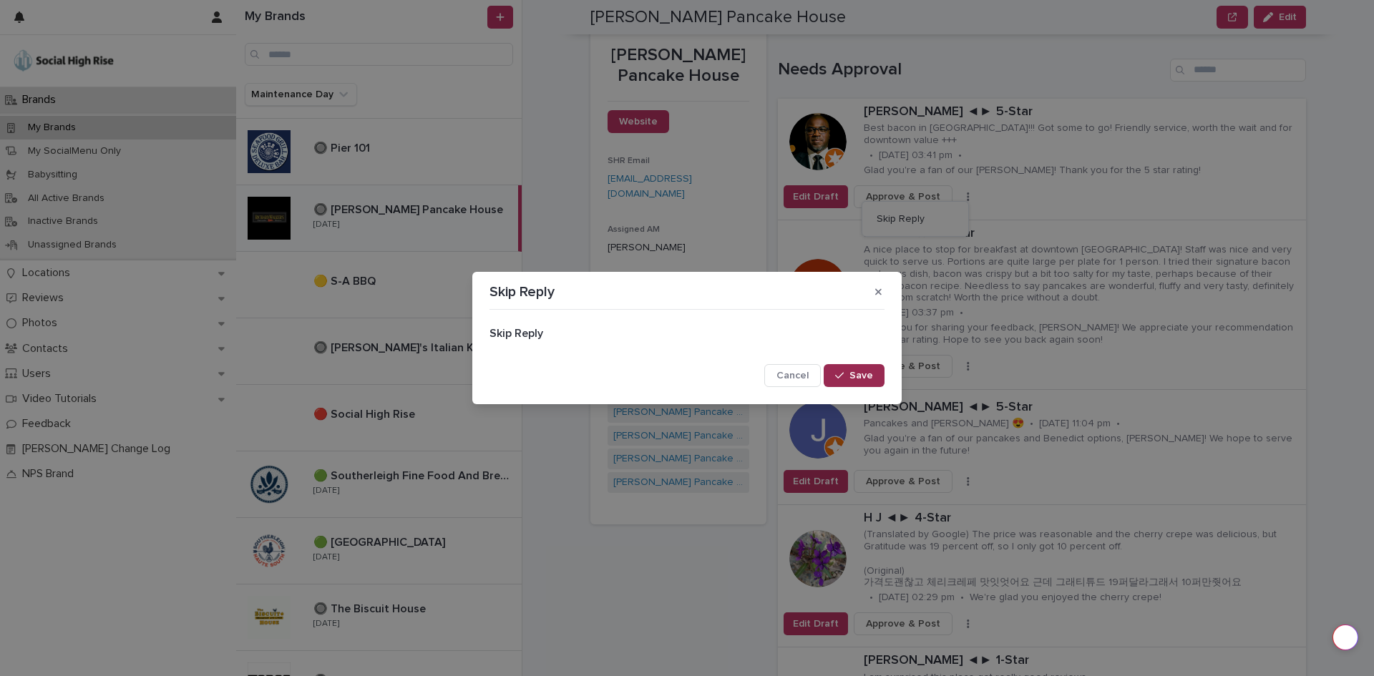
click at [841, 369] on button "Save" at bounding box center [854, 375] width 61 height 23
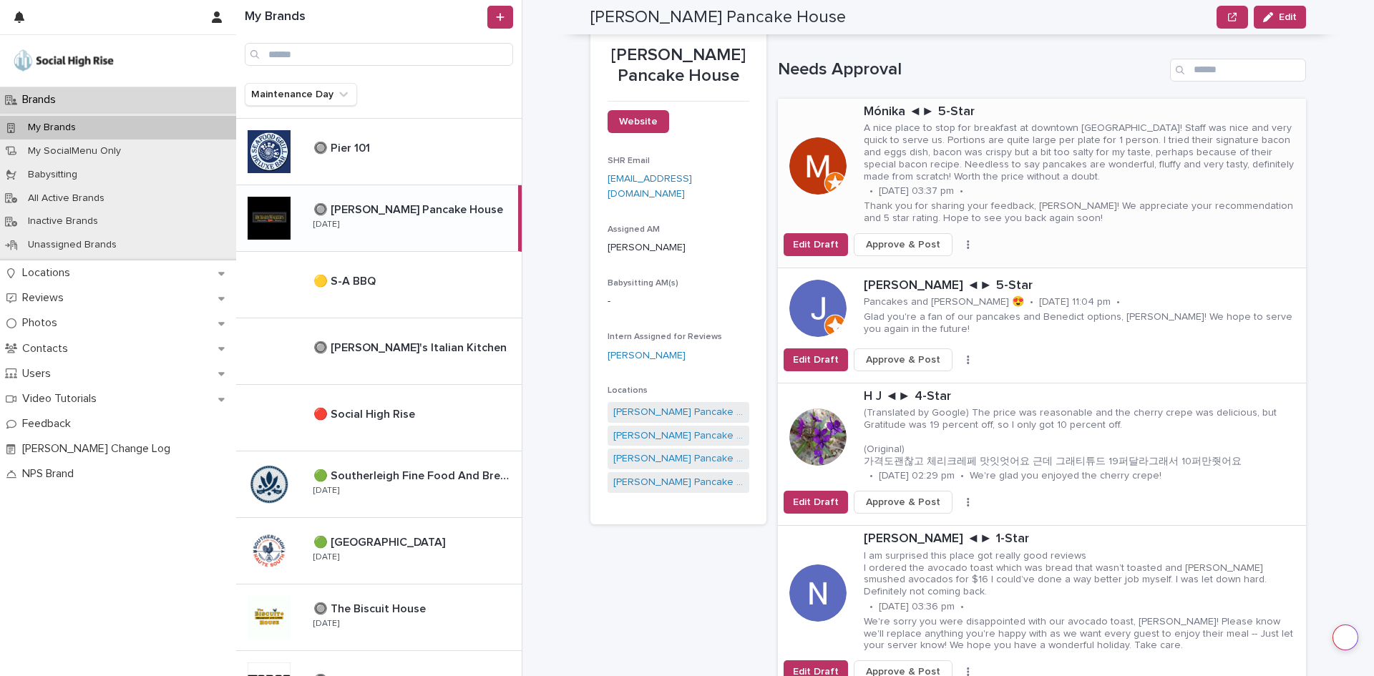
click at [967, 247] on icon "button" at bounding box center [968, 244] width 2 height 9
click at [906, 275] on span "Skip Reply" at bounding box center [901, 273] width 48 height 14
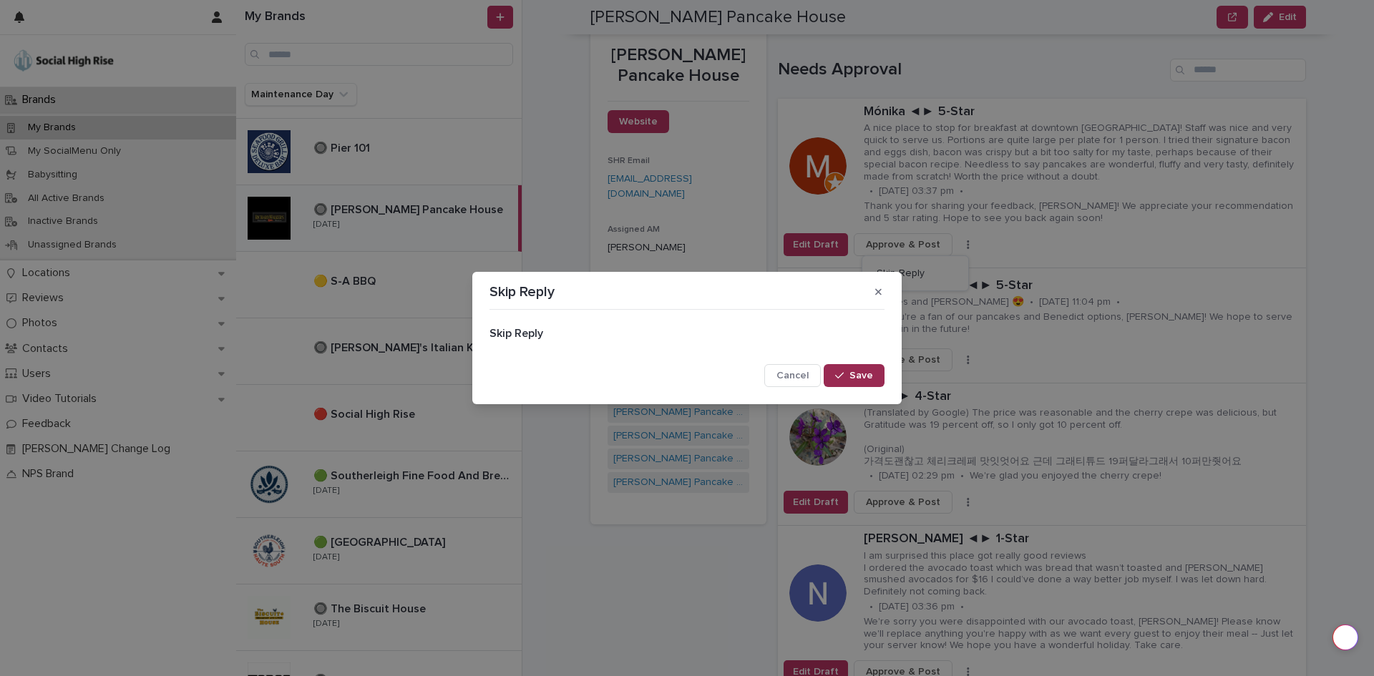
click at [847, 371] on div "button" at bounding box center [842, 376] width 14 height 10
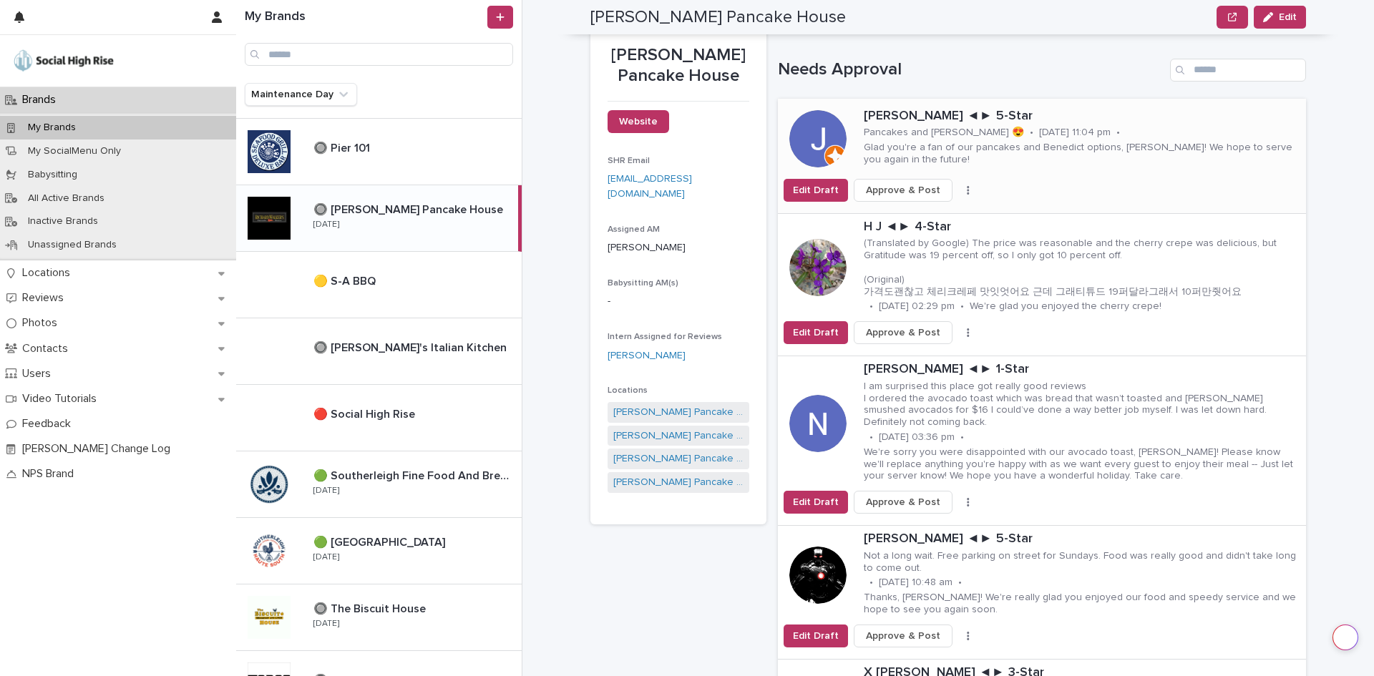
click at [958, 195] on button "button" at bounding box center [968, 190] width 20 height 10
click at [926, 219] on button "Skip Reply" at bounding box center [915, 218] width 94 height 23
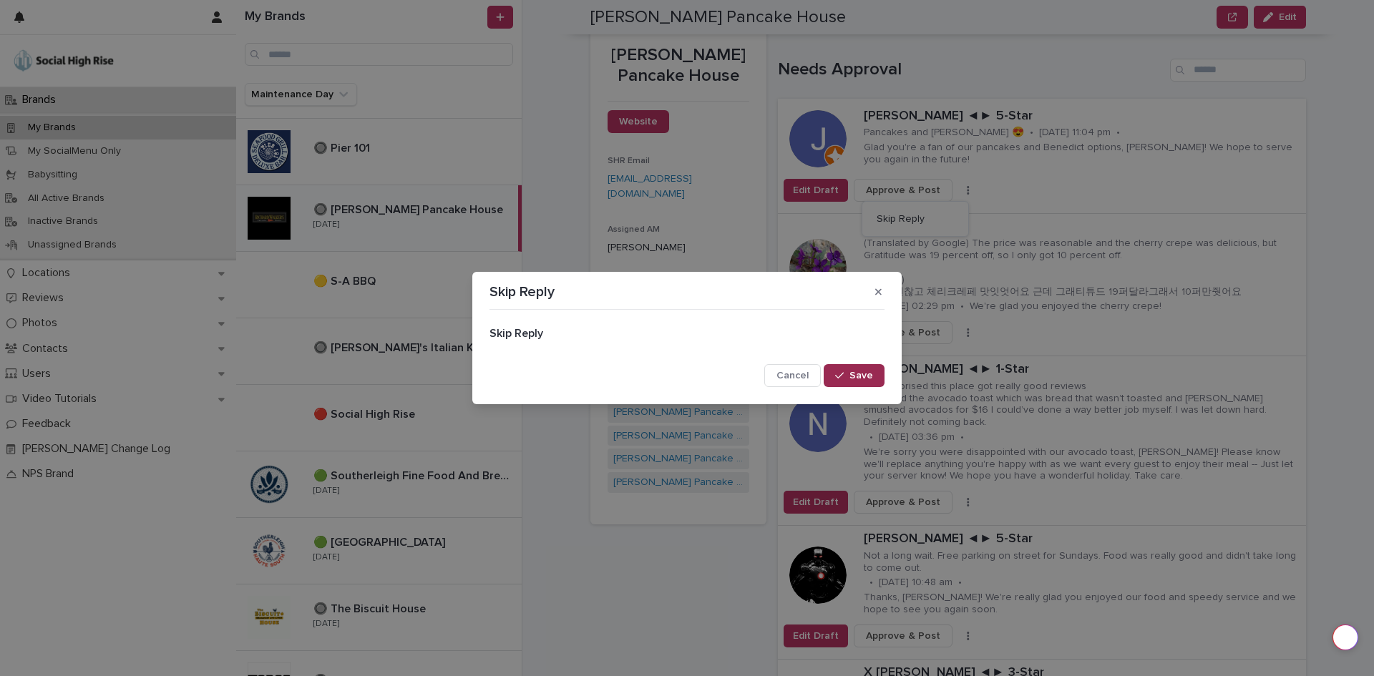
click at [861, 367] on button "Save" at bounding box center [854, 375] width 61 height 23
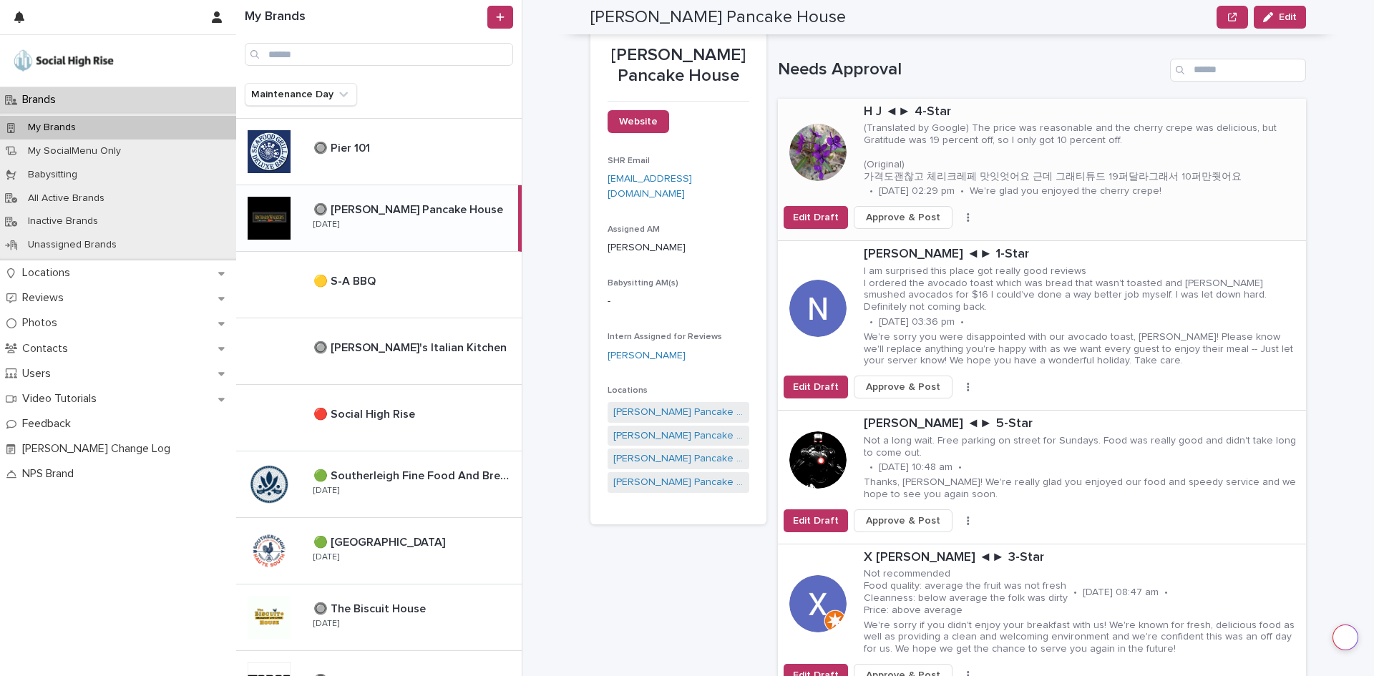
click at [967, 221] on icon "button" at bounding box center [968, 217] width 2 height 9
click at [946, 248] on button "Skip Reply" at bounding box center [915, 246] width 94 height 23
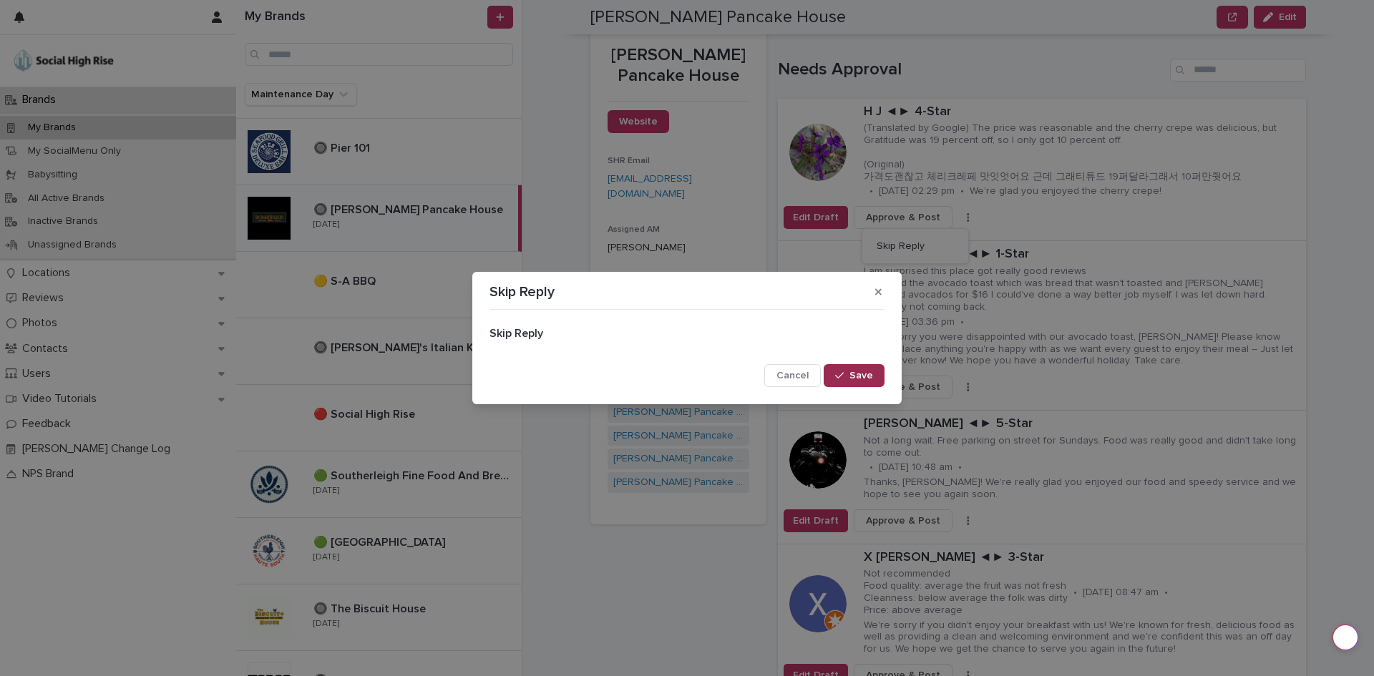
click at [860, 368] on button "Save" at bounding box center [854, 375] width 61 height 23
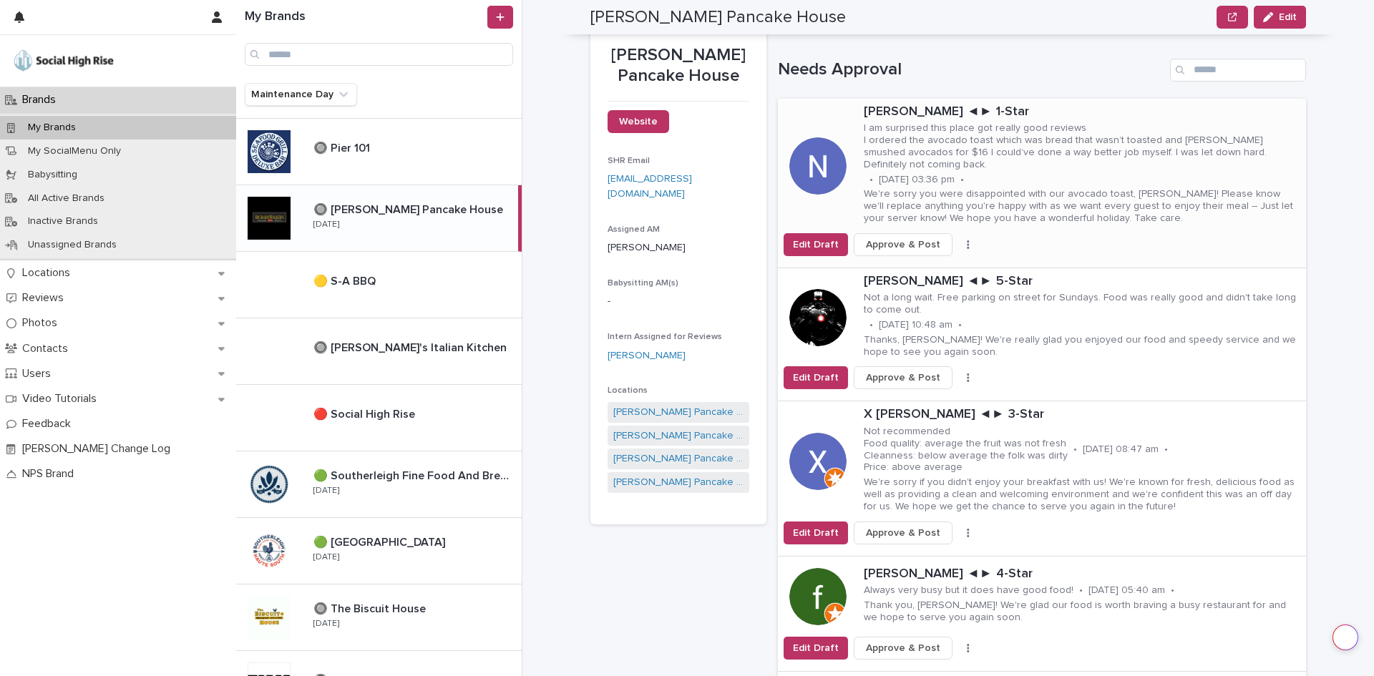
click at [967, 240] on icon "button" at bounding box center [968, 245] width 3 height 10
click at [929, 258] on button "Skip Reply" at bounding box center [915, 261] width 94 height 23
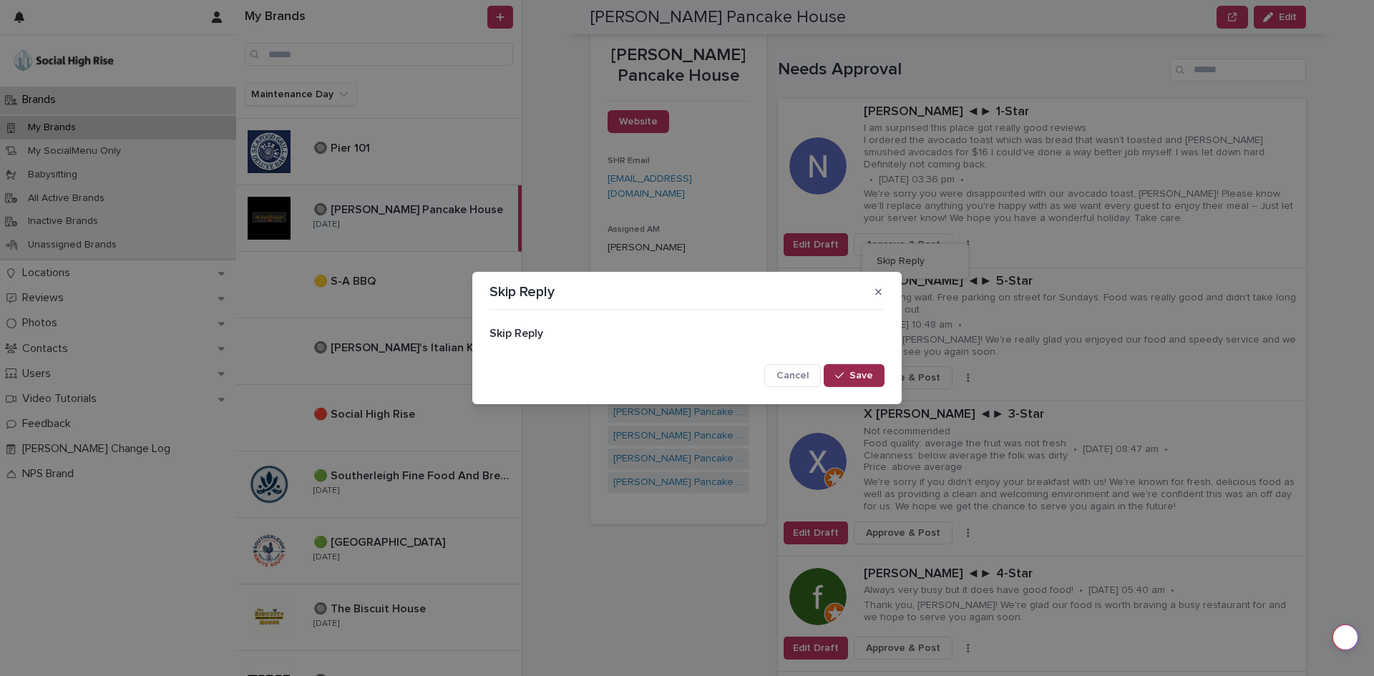
click at [846, 366] on button "Save" at bounding box center [854, 375] width 61 height 23
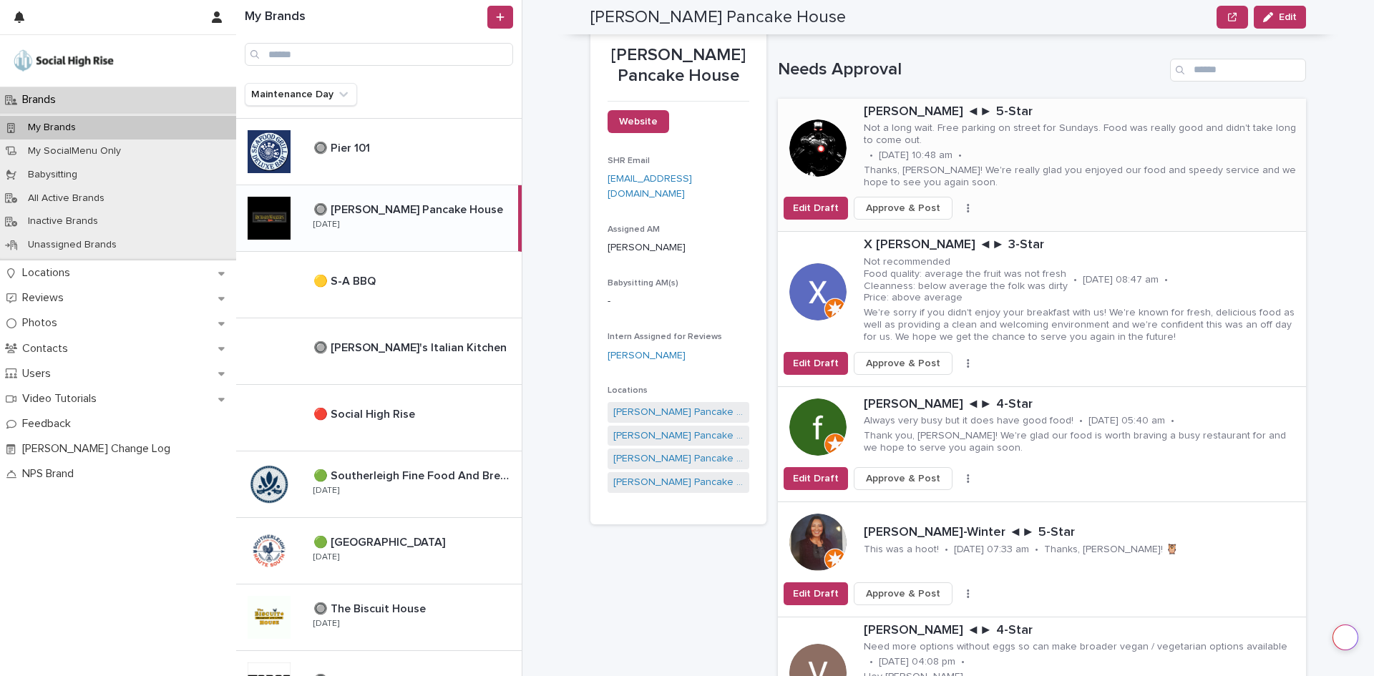
click at [958, 210] on button "button" at bounding box center [968, 208] width 20 height 10
click at [930, 233] on button "Skip Reply" at bounding box center [915, 237] width 94 height 23
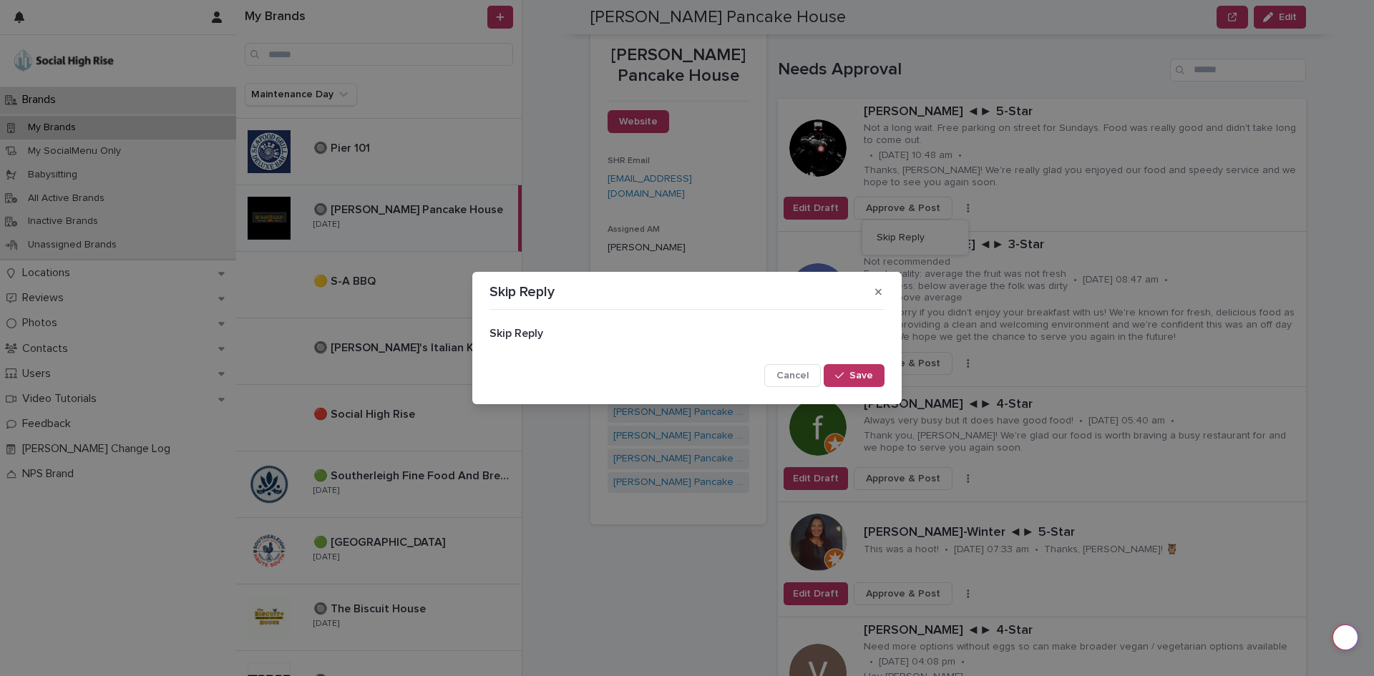
click at [837, 373] on icon "button" at bounding box center [839, 376] width 9 height 10
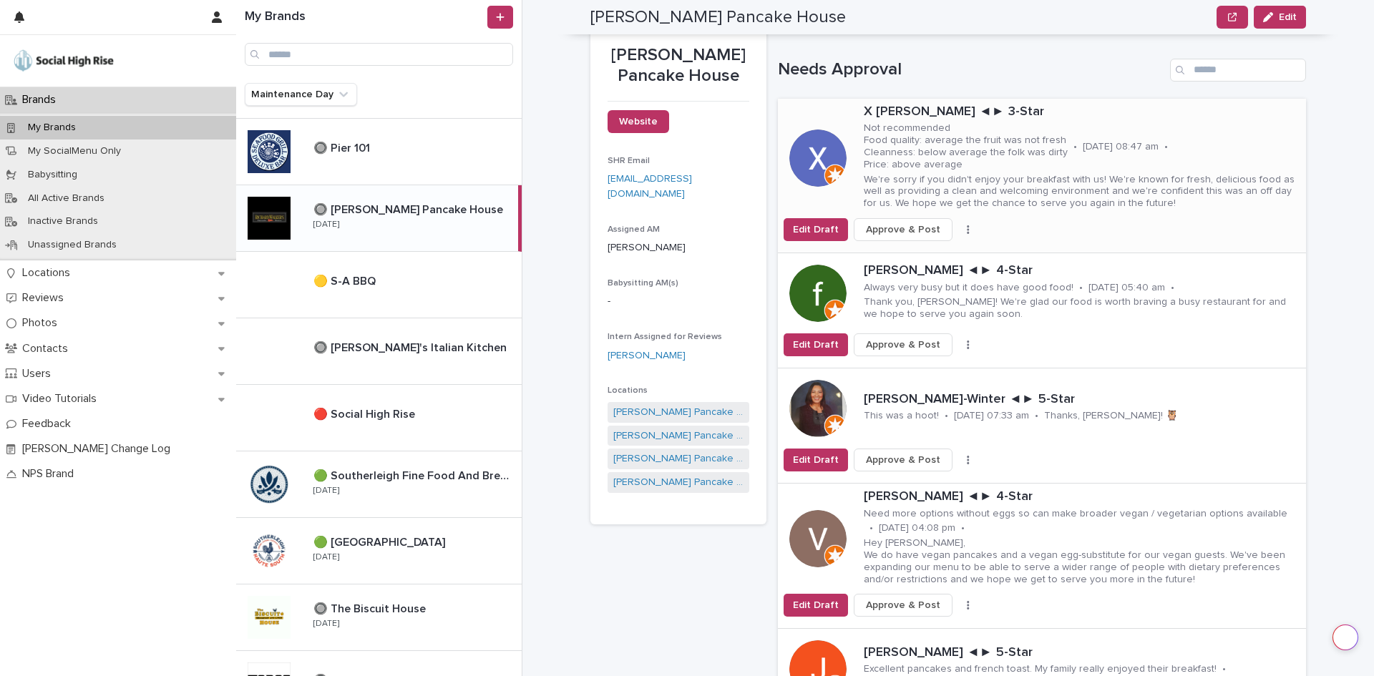
click at [958, 229] on button "button" at bounding box center [968, 230] width 20 height 10
click at [935, 258] on button "Skip Reply" at bounding box center [915, 258] width 94 height 23
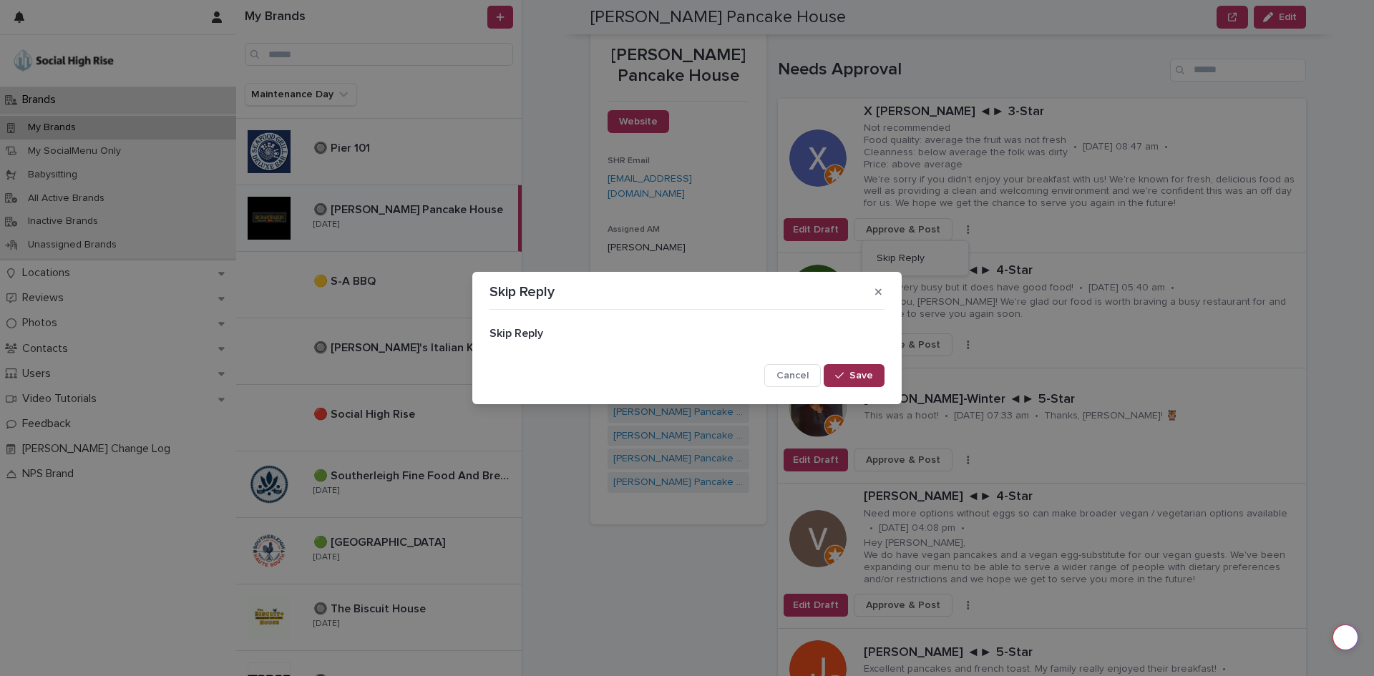
click at [875, 376] on button "Save" at bounding box center [854, 375] width 61 height 23
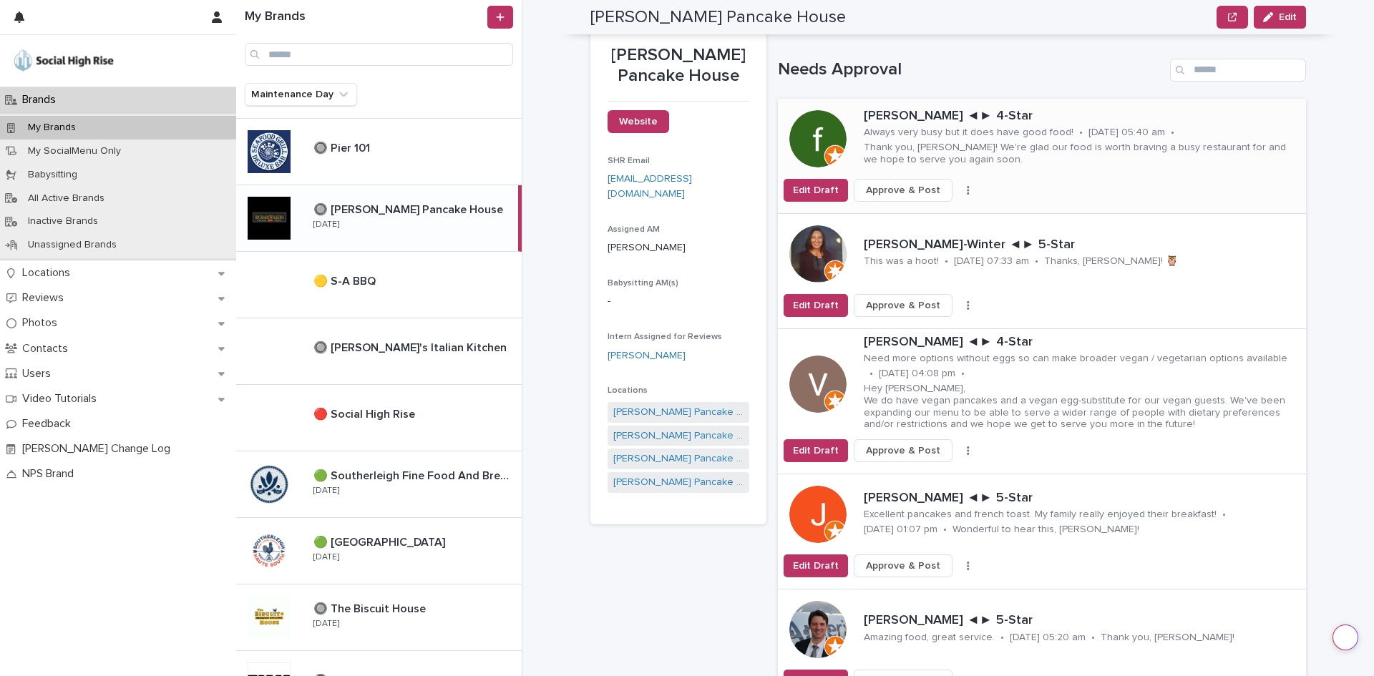
click at [959, 191] on button "button" at bounding box center [968, 190] width 20 height 10
click at [941, 217] on button "Skip Reply" at bounding box center [915, 218] width 94 height 23
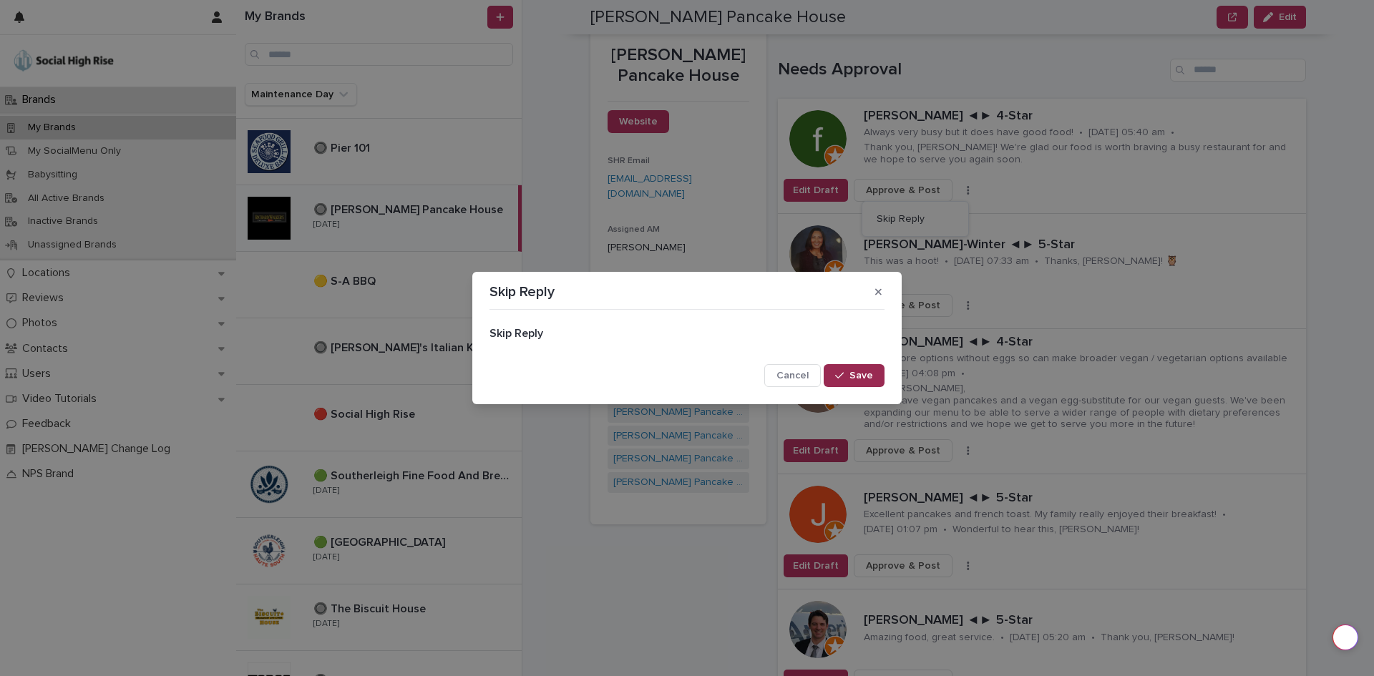
click at [874, 368] on button "Save" at bounding box center [854, 375] width 61 height 23
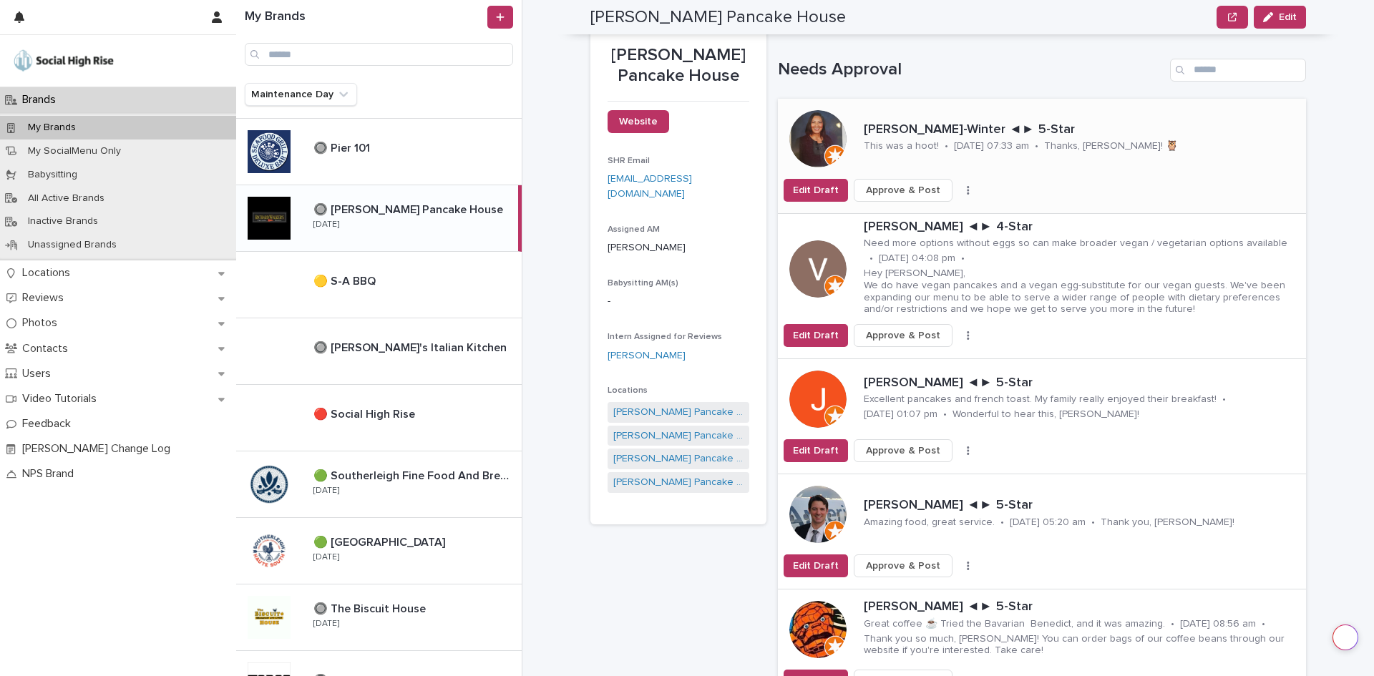
click at [967, 190] on icon "button" at bounding box center [968, 190] width 2 height 9
click at [914, 227] on button "Skip Reply" at bounding box center [915, 218] width 94 height 23
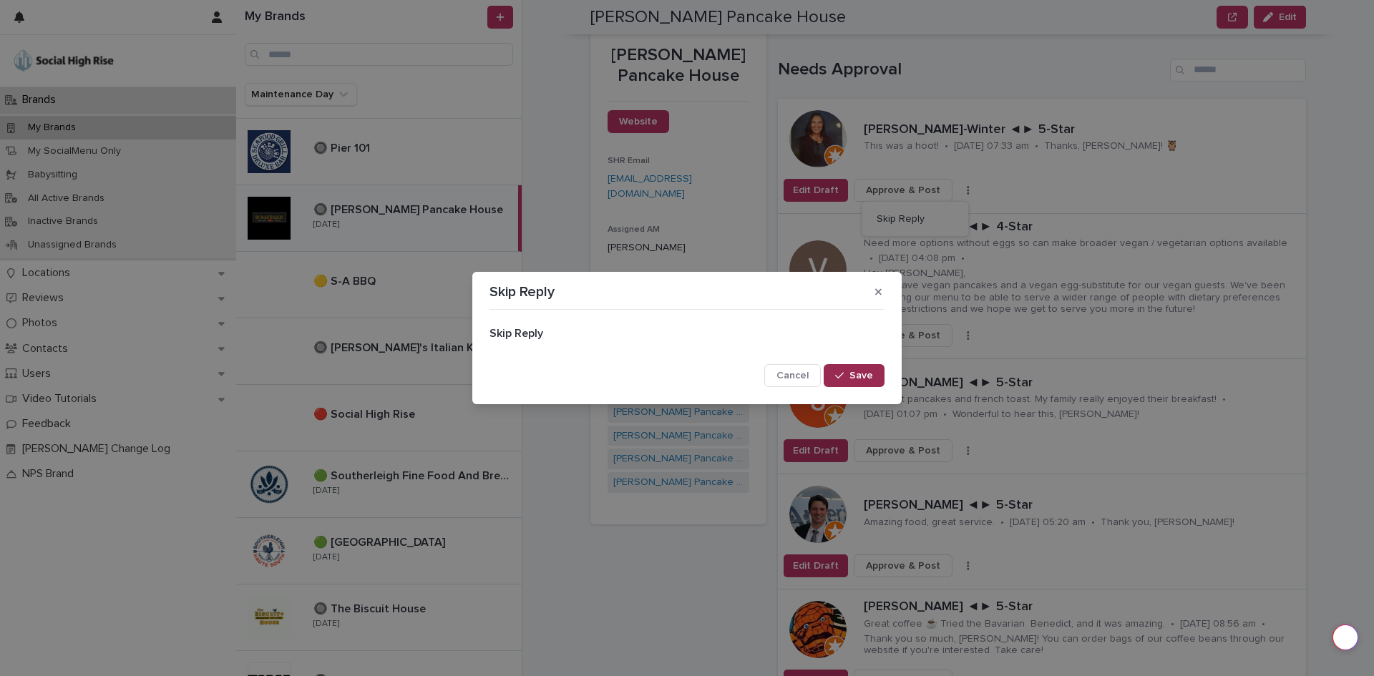
click at [859, 369] on button "Save" at bounding box center [854, 375] width 61 height 23
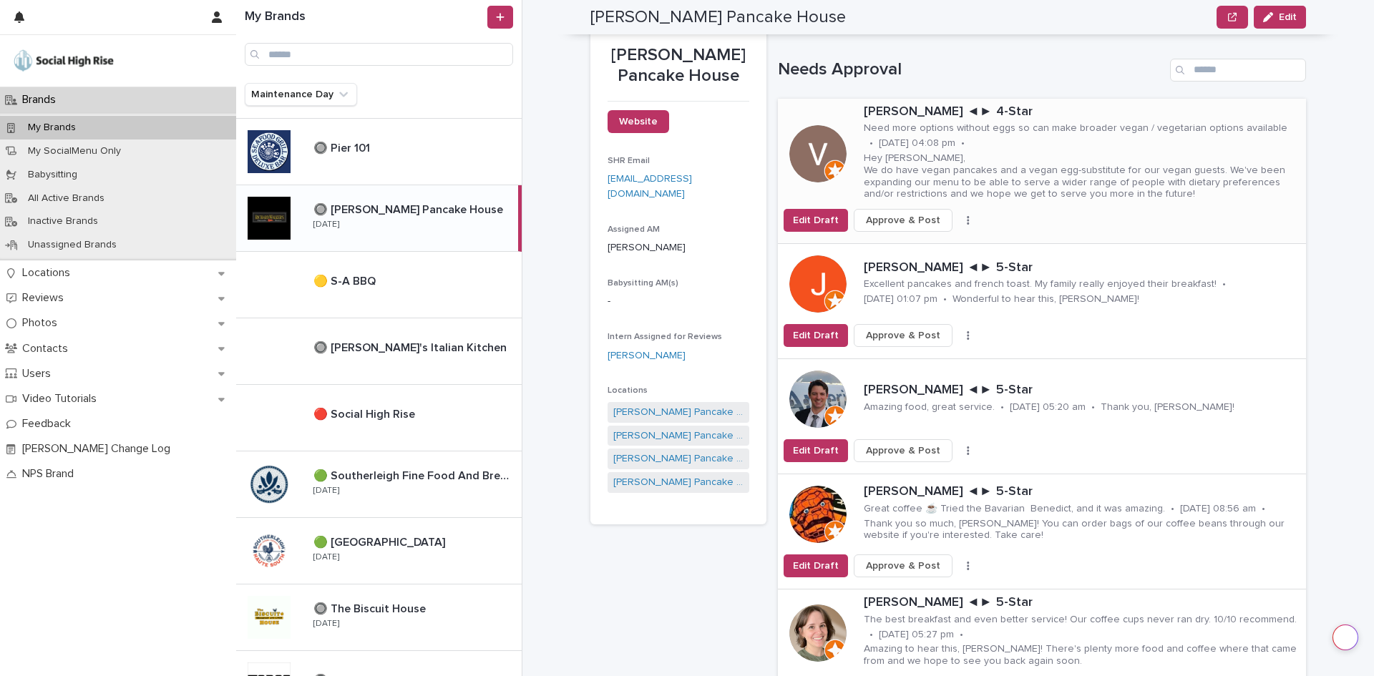
click at [967, 225] on icon "button" at bounding box center [968, 220] width 2 height 9
click at [938, 254] on button "Skip Reply" at bounding box center [915, 249] width 94 height 23
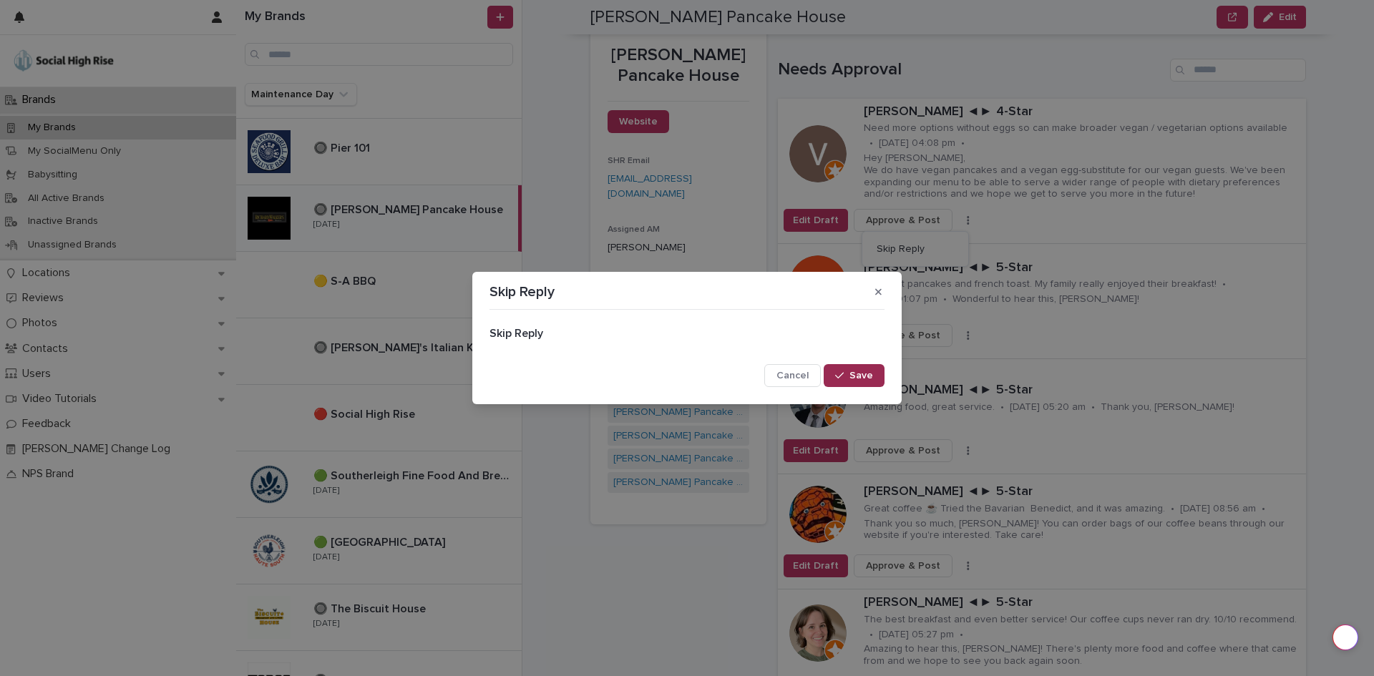
click at [867, 373] on span "Save" at bounding box center [861, 376] width 24 height 10
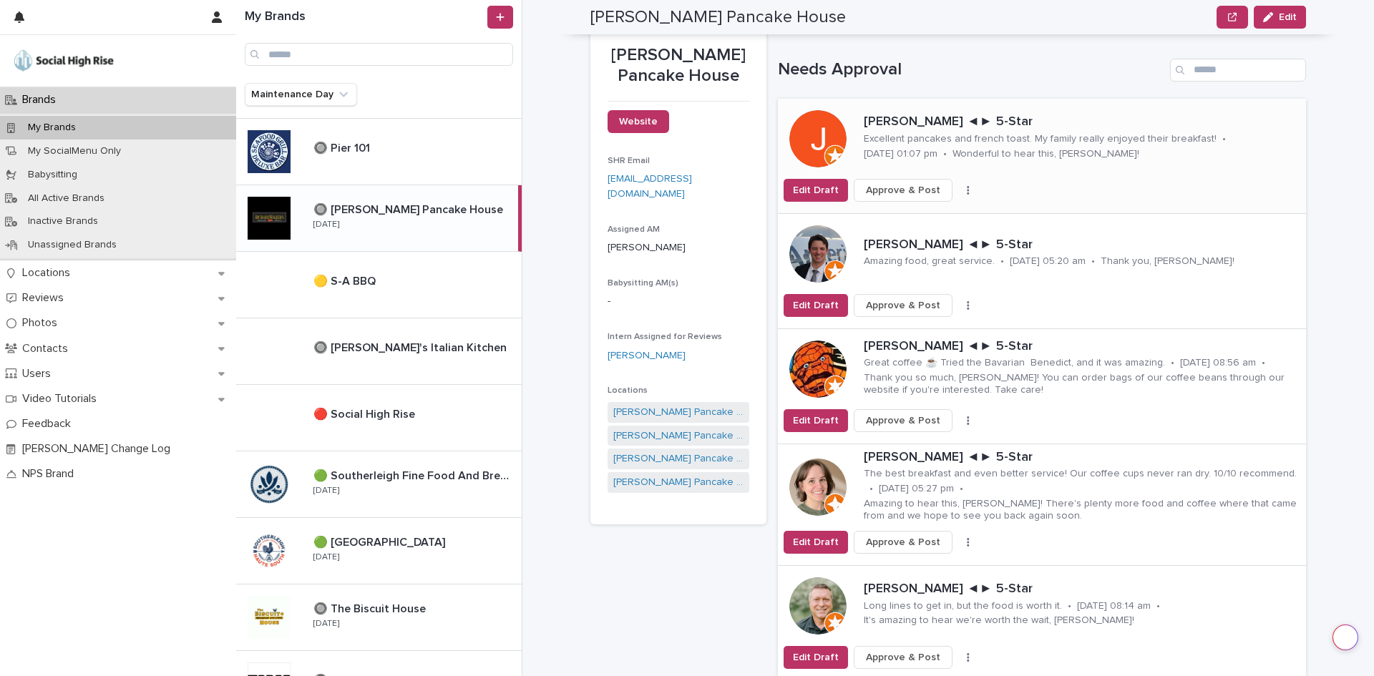
click at [958, 192] on button "button" at bounding box center [968, 190] width 20 height 10
click at [933, 215] on button "Skip Reply" at bounding box center [915, 218] width 94 height 23
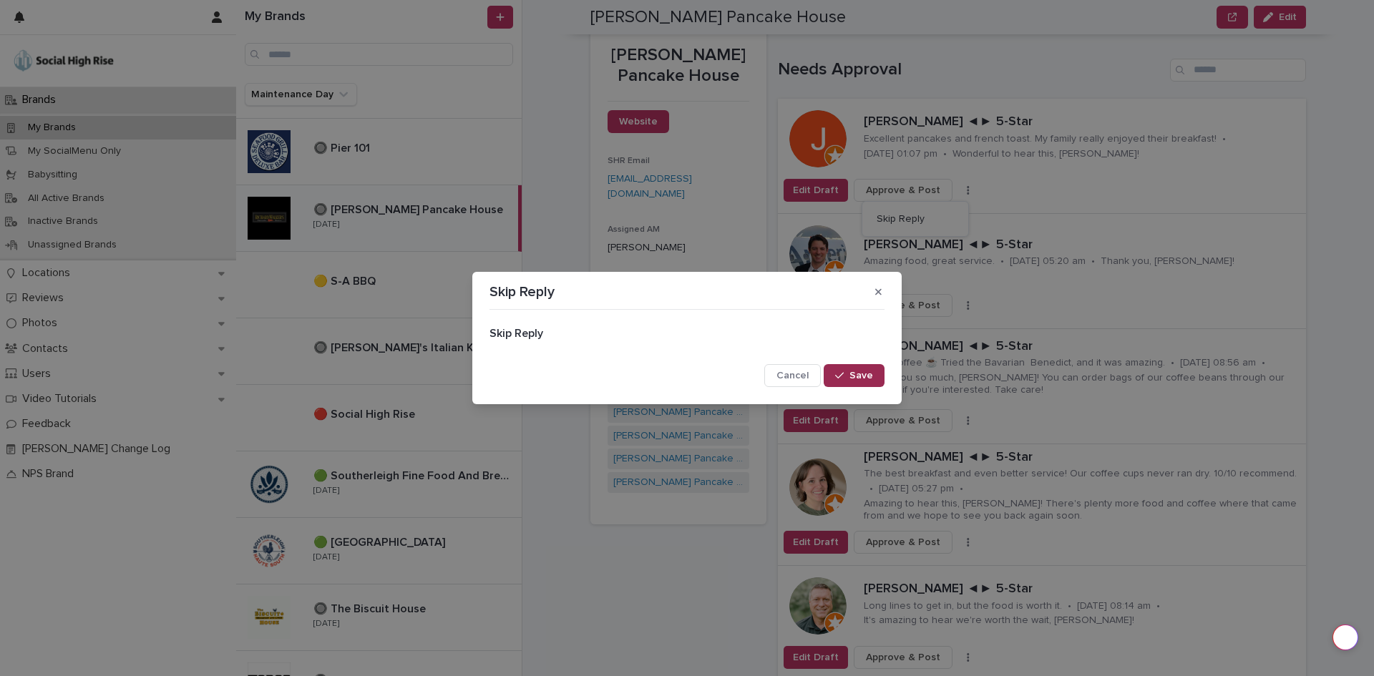
click at [869, 365] on button "Save" at bounding box center [854, 375] width 61 height 23
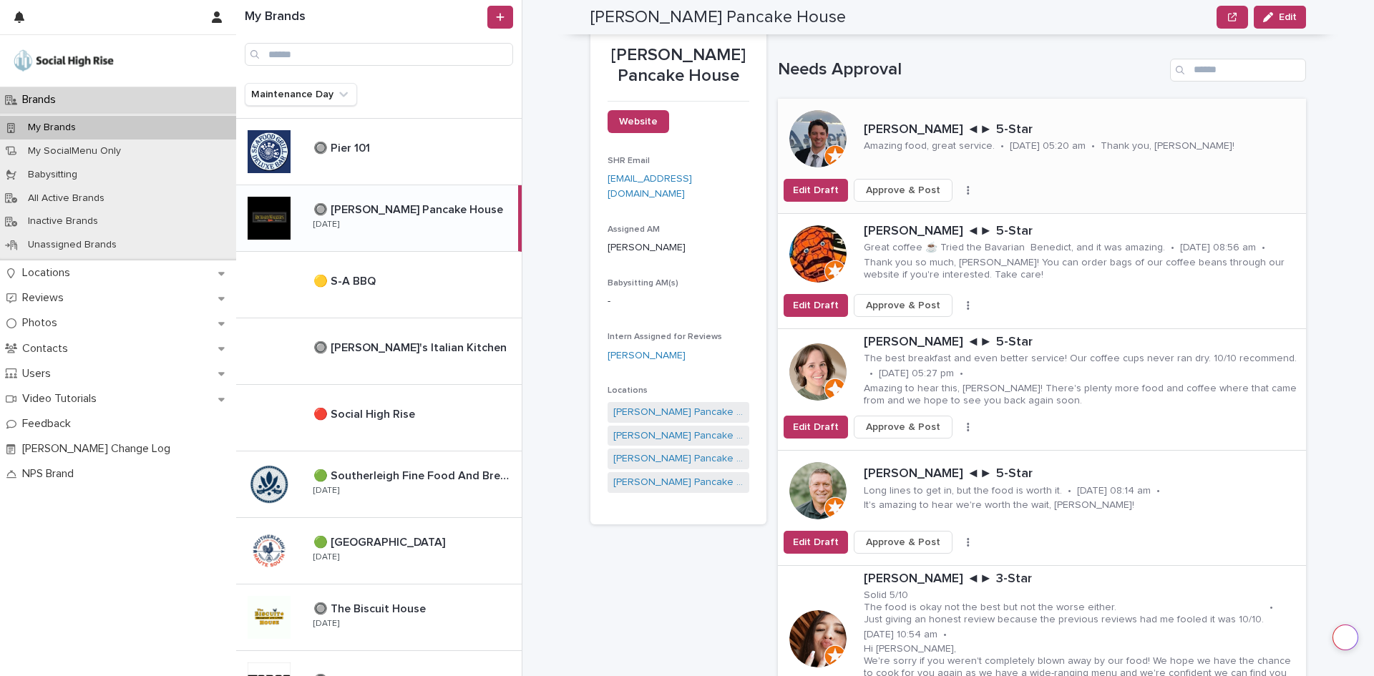
click at [958, 190] on button "button" at bounding box center [968, 190] width 20 height 10
click at [929, 219] on button "Skip Reply" at bounding box center [915, 218] width 94 height 23
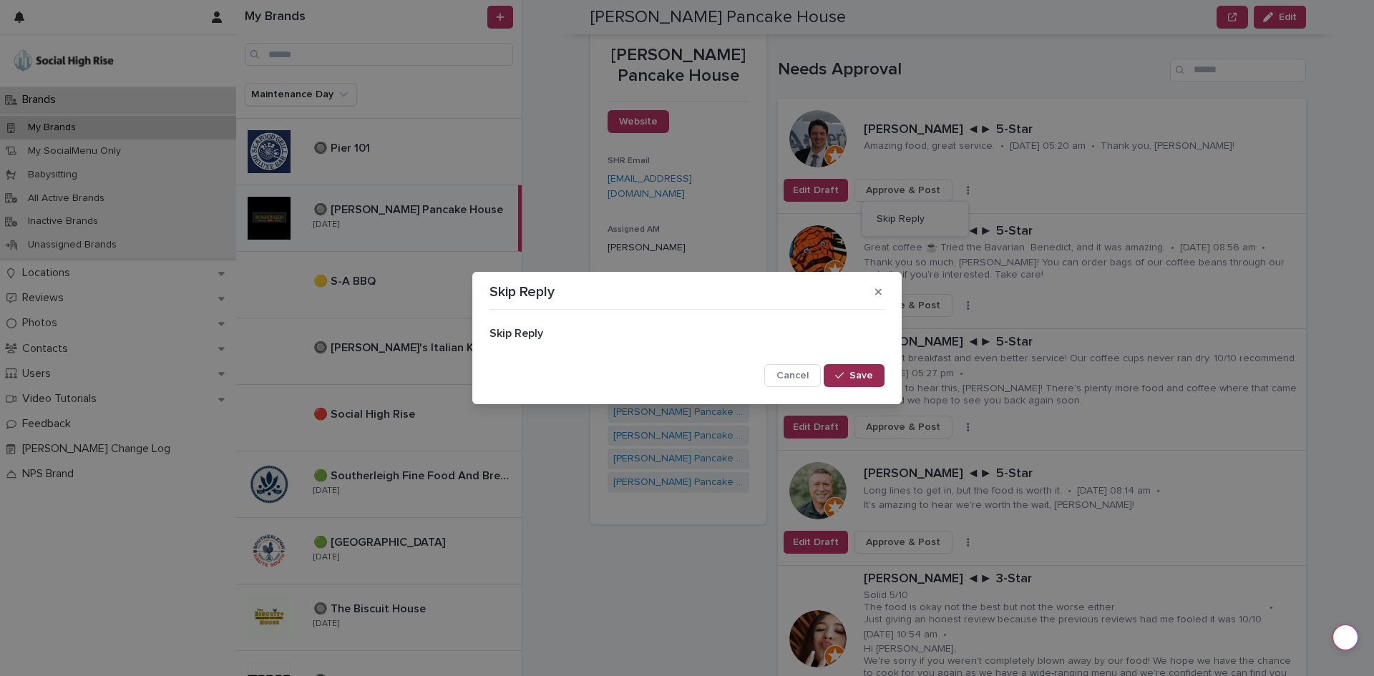
click at [870, 374] on span "Save" at bounding box center [861, 376] width 24 height 10
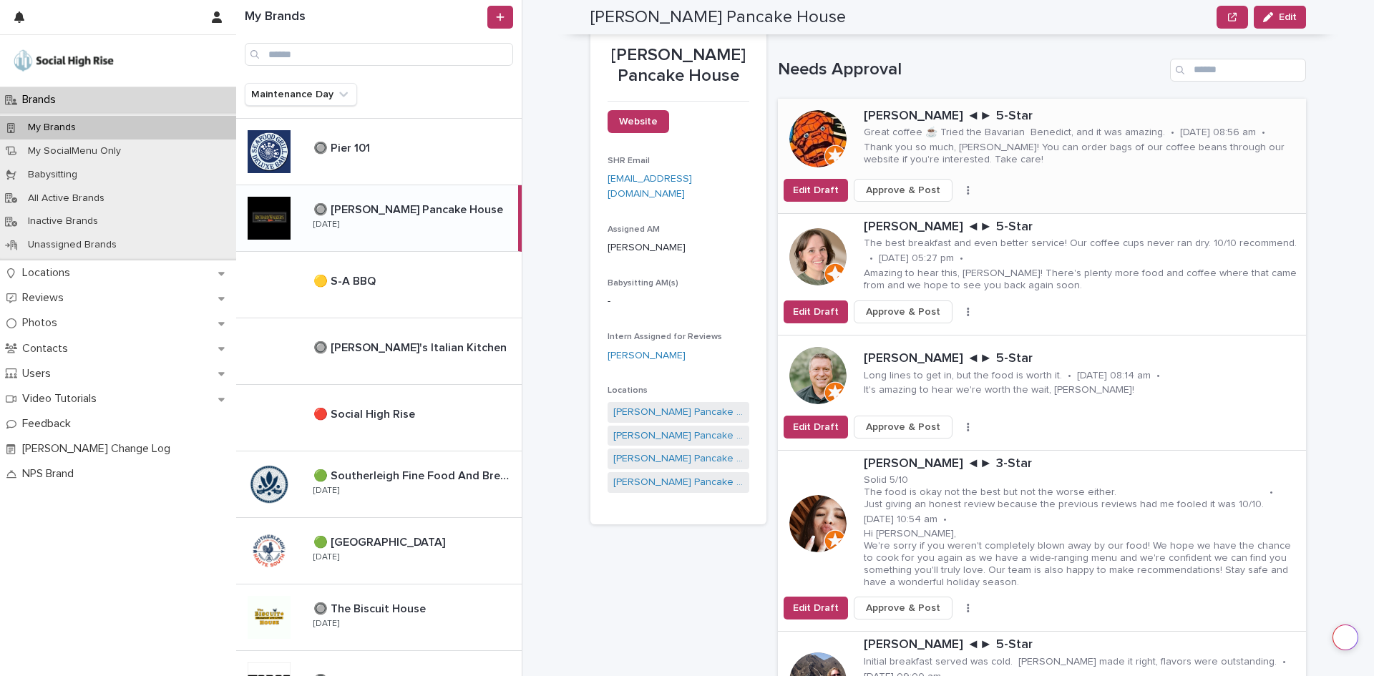
click at [958, 194] on button "button" at bounding box center [968, 190] width 20 height 10
click at [949, 217] on button "Skip Reply" at bounding box center [915, 218] width 94 height 23
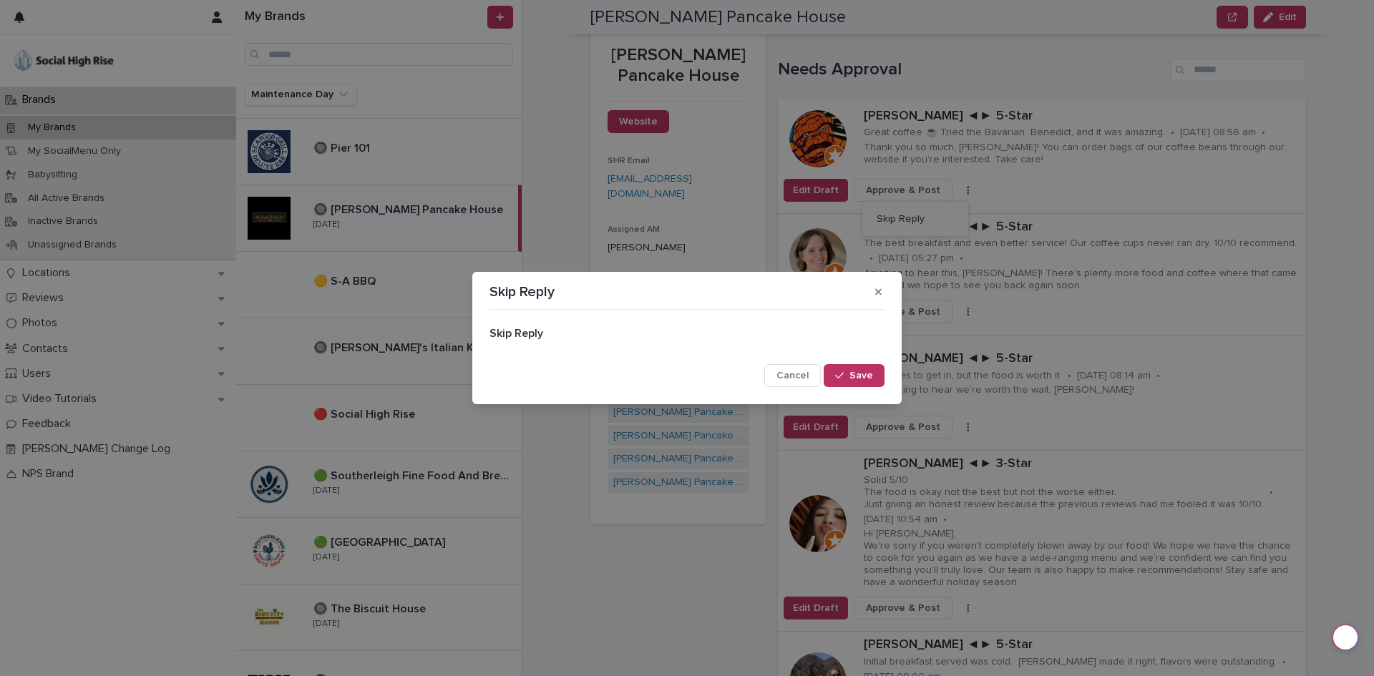
click at [883, 376] on button "Save" at bounding box center [854, 375] width 61 height 23
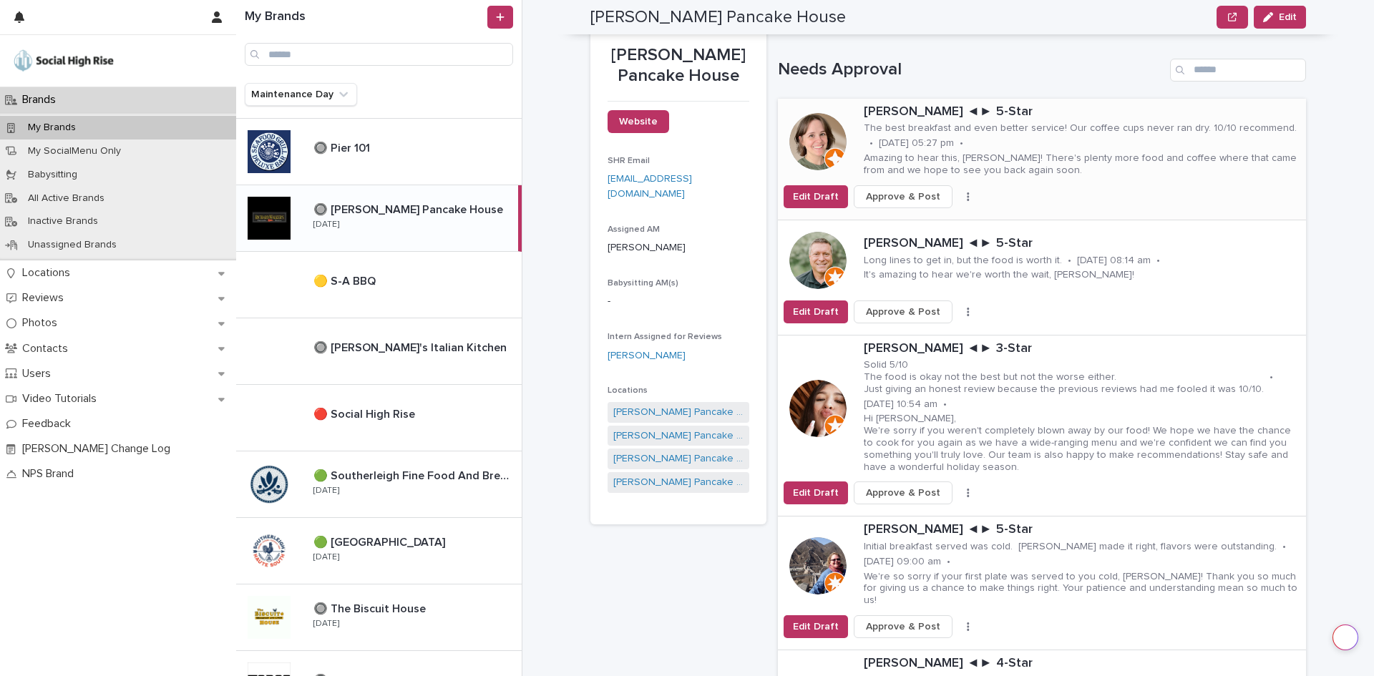
click at [958, 199] on button "button" at bounding box center [968, 197] width 20 height 10
click at [909, 228] on span "Skip Reply" at bounding box center [901, 225] width 48 height 14
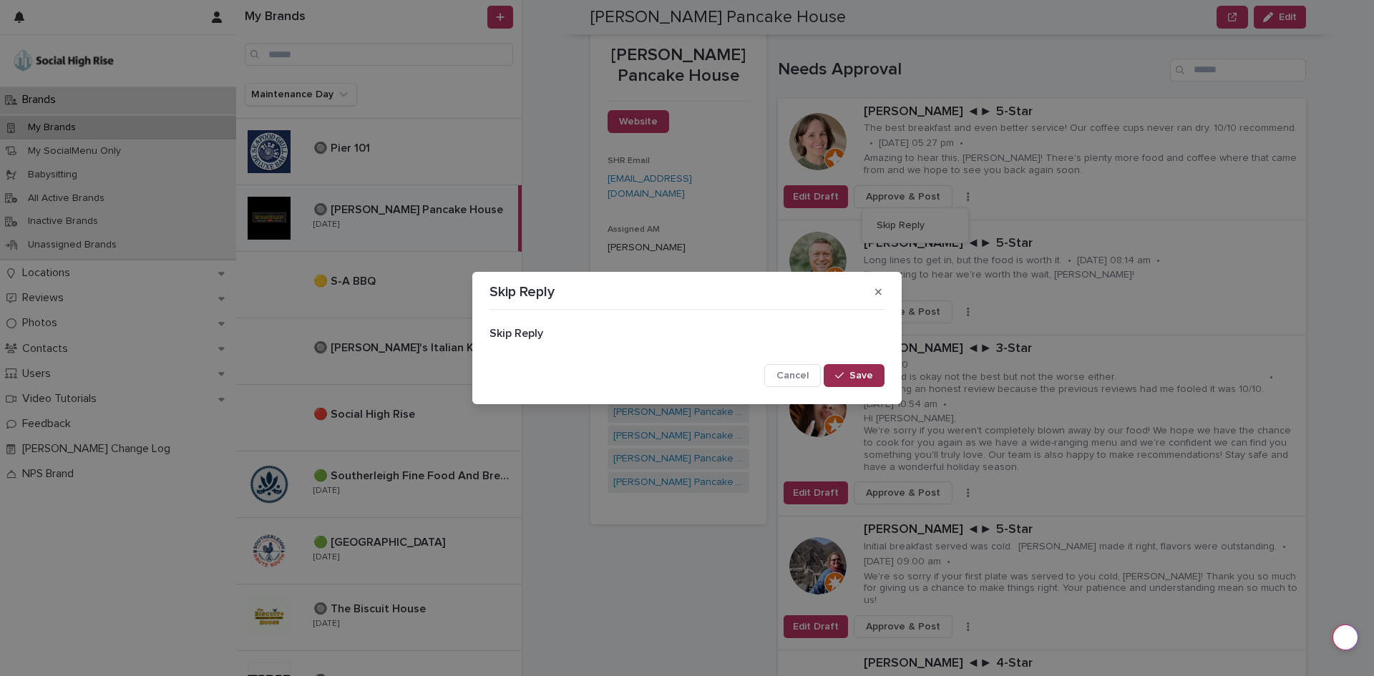
click at [869, 371] on span "Save" at bounding box center [861, 376] width 24 height 10
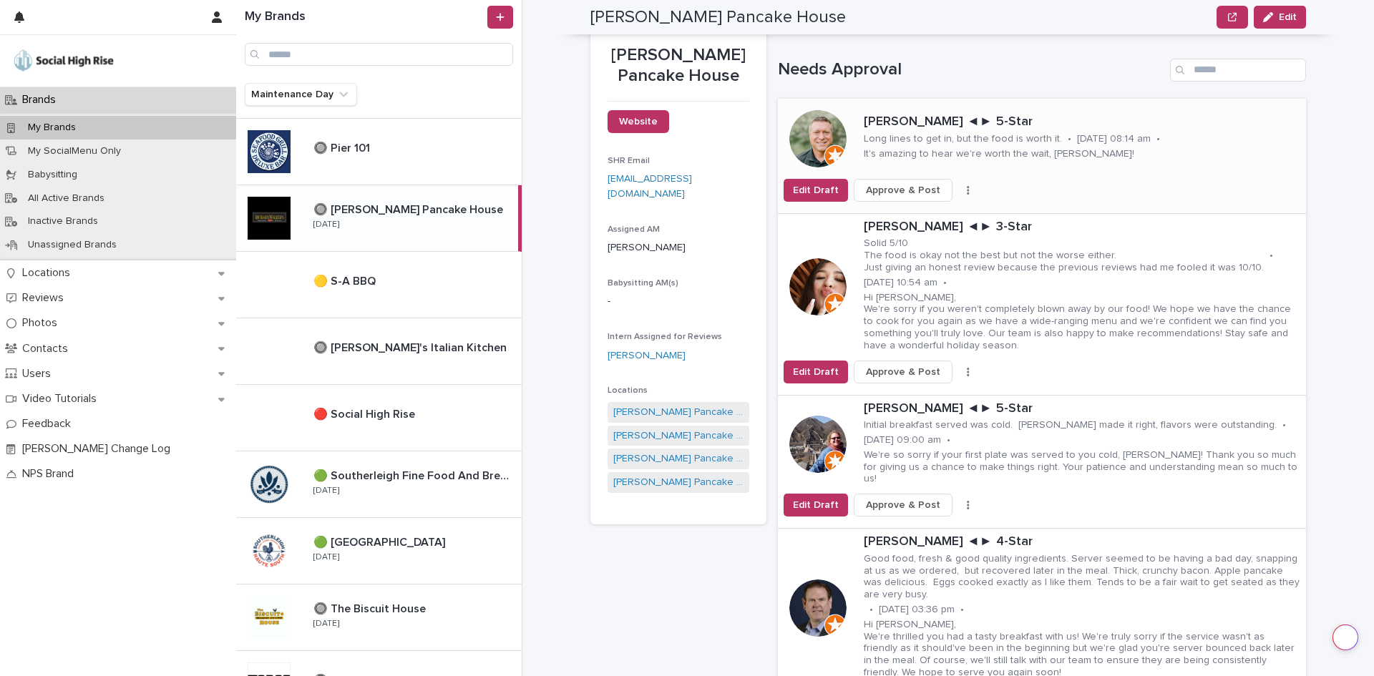
click at [967, 194] on icon "button" at bounding box center [968, 190] width 2 height 9
click at [922, 218] on button "Skip Reply" at bounding box center [915, 218] width 94 height 23
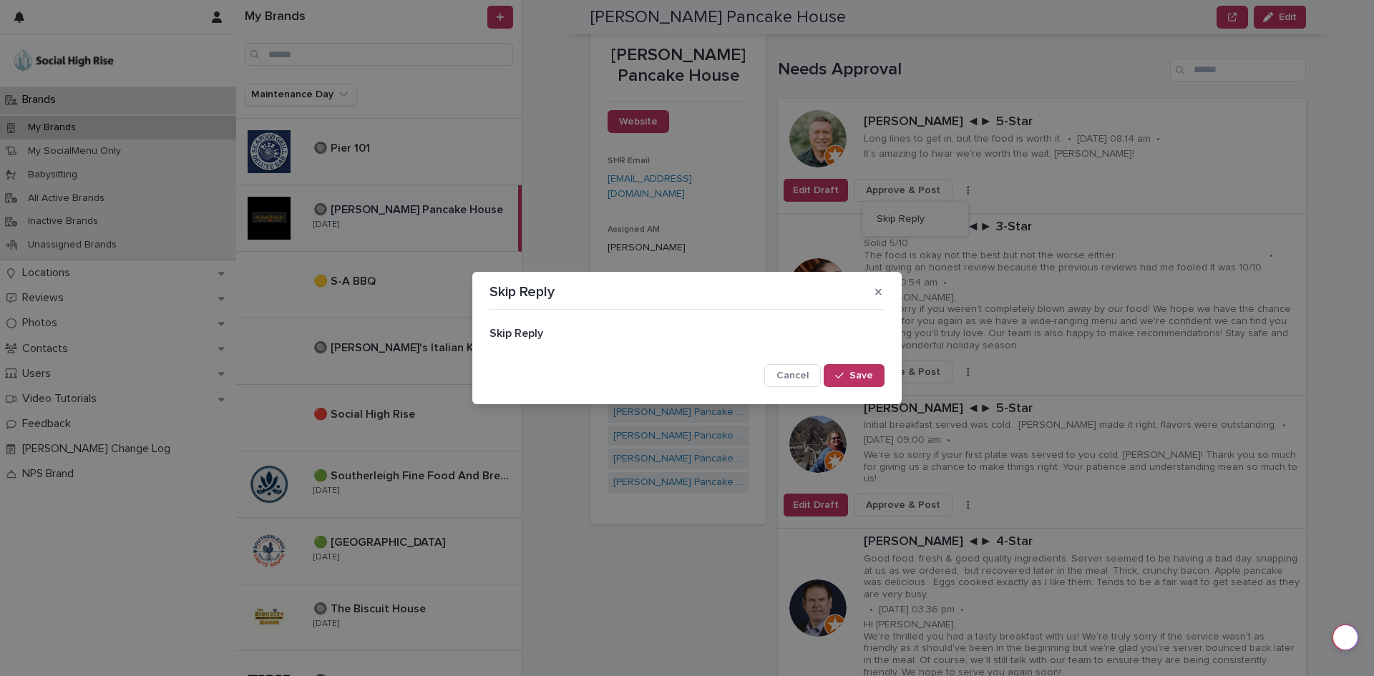
click at [863, 379] on span "Save" at bounding box center [861, 376] width 24 height 10
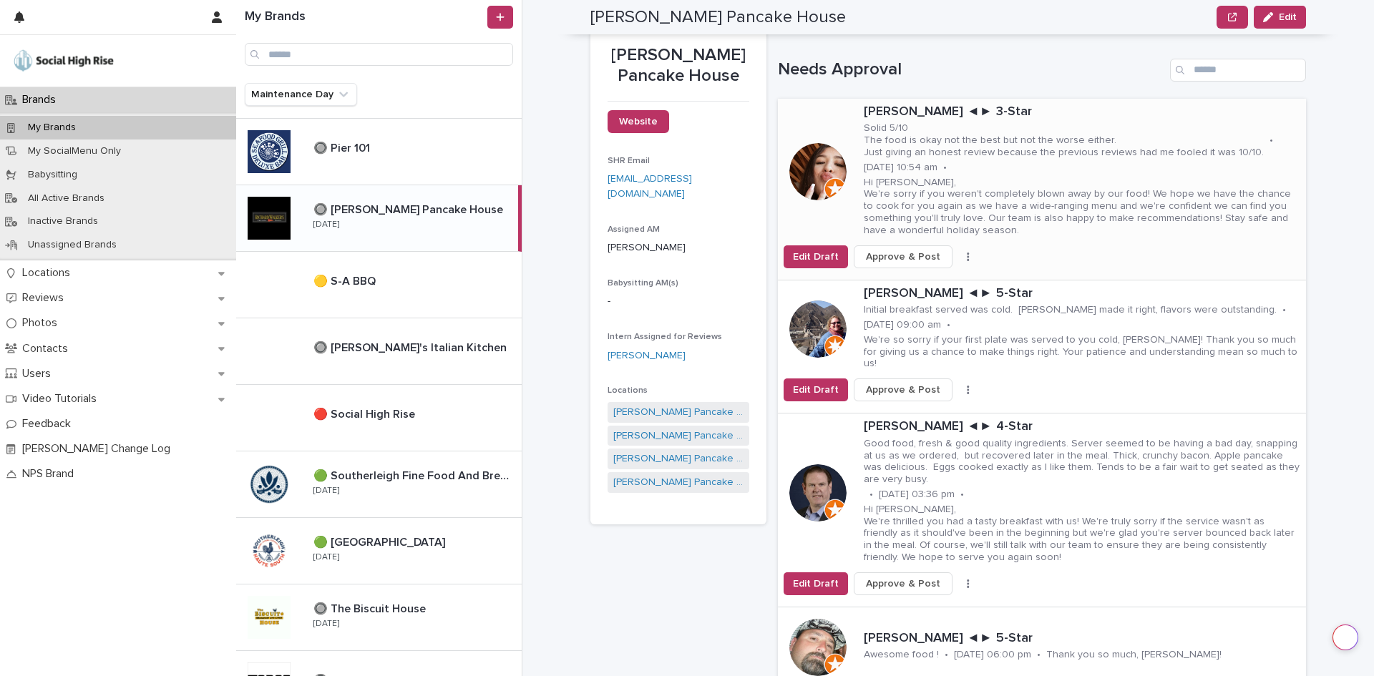
click at [958, 252] on button "button" at bounding box center [968, 257] width 20 height 10
click at [934, 279] on button "Skip Reply" at bounding box center [915, 285] width 94 height 23
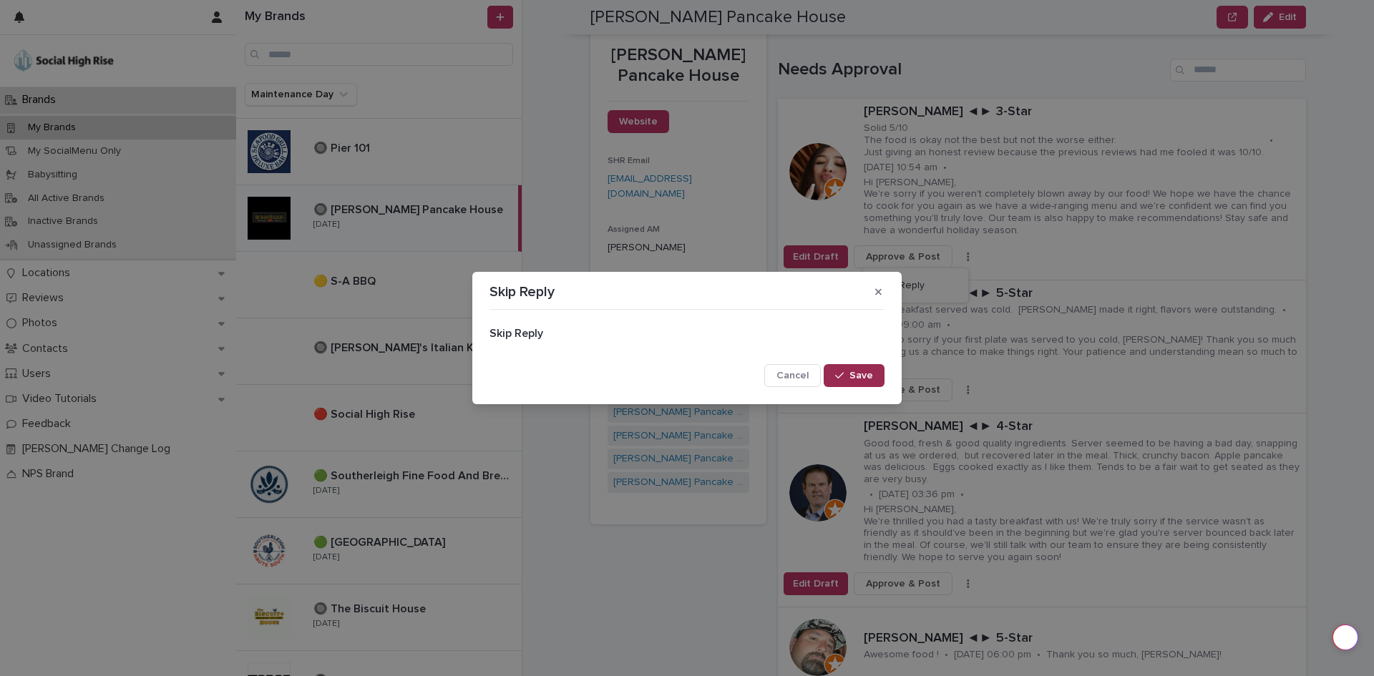
click at [877, 380] on button "Save" at bounding box center [854, 375] width 61 height 23
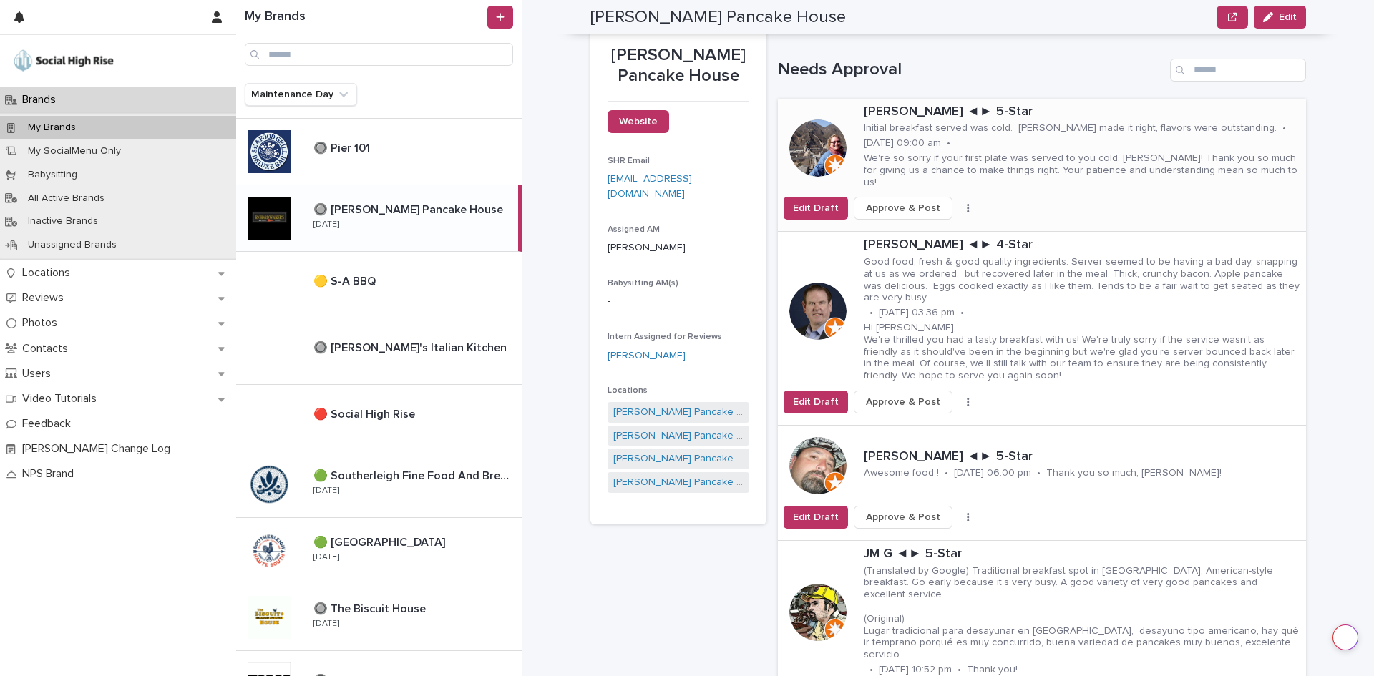
click at [958, 203] on button "button" at bounding box center [968, 208] width 20 height 10
click at [922, 217] on button "Skip Reply" at bounding box center [915, 225] width 94 height 23
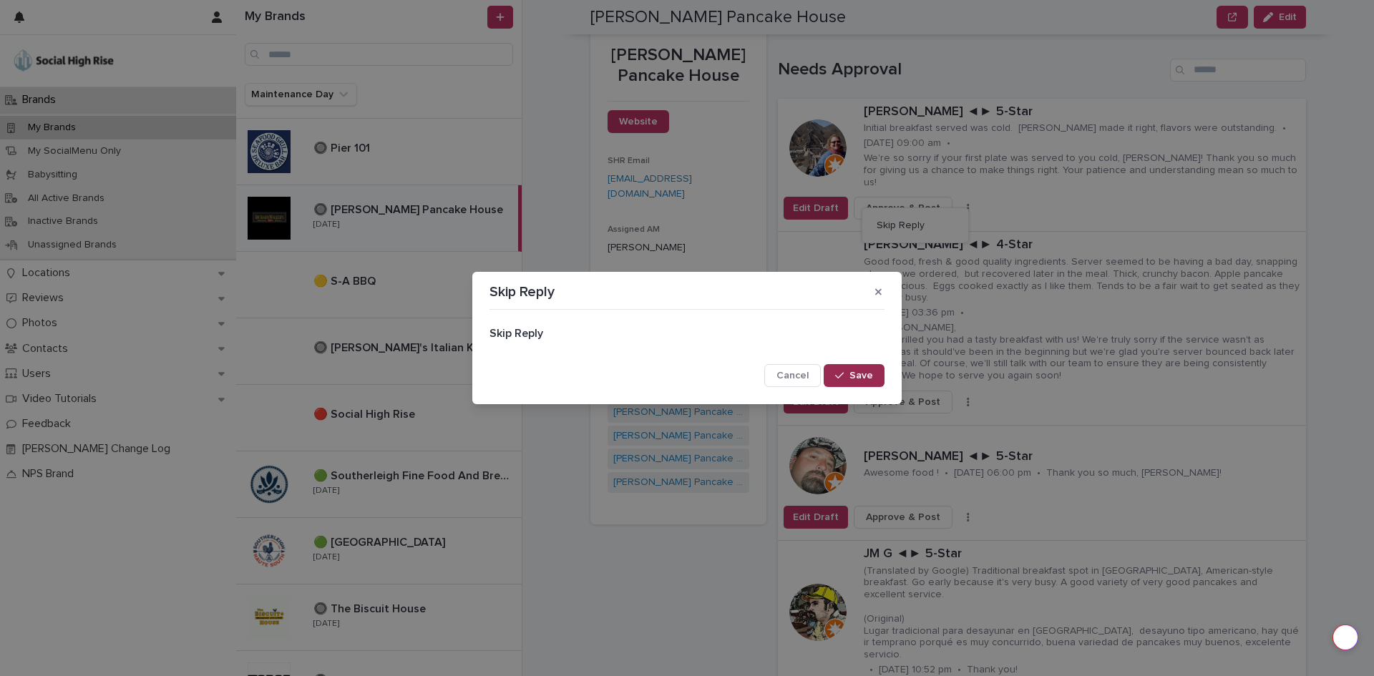
click at [872, 372] on span "Save" at bounding box center [861, 376] width 24 height 10
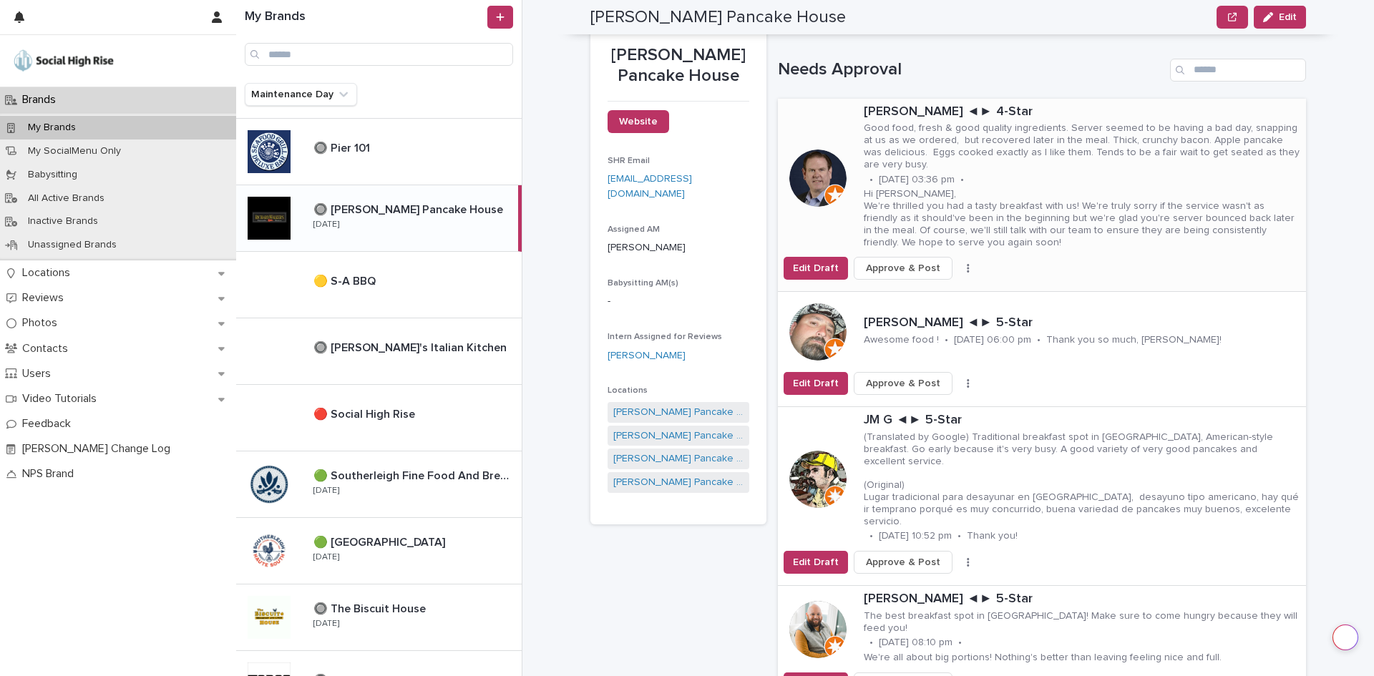
click at [967, 264] on icon "button" at bounding box center [968, 268] width 3 height 10
click at [917, 300] on button "Skip Reply" at bounding box center [915, 297] width 94 height 23
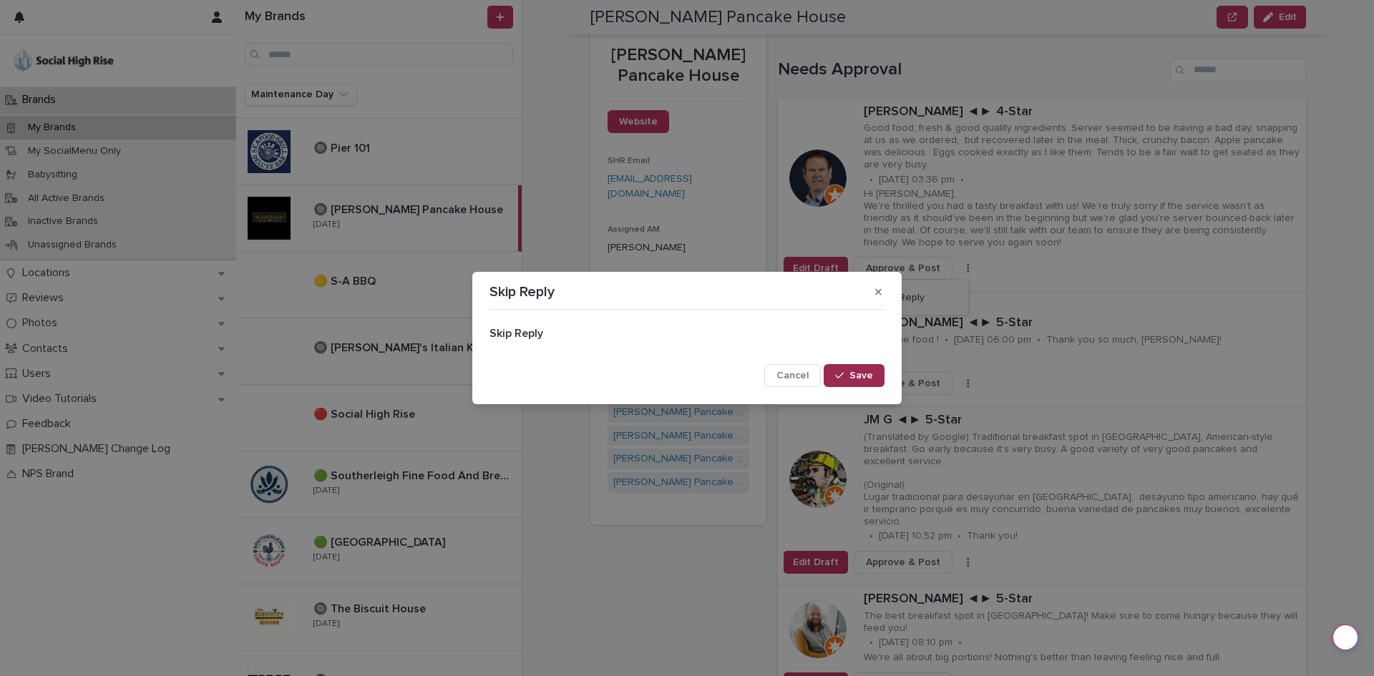
click at [874, 374] on button "Save" at bounding box center [854, 375] width 61 height 23
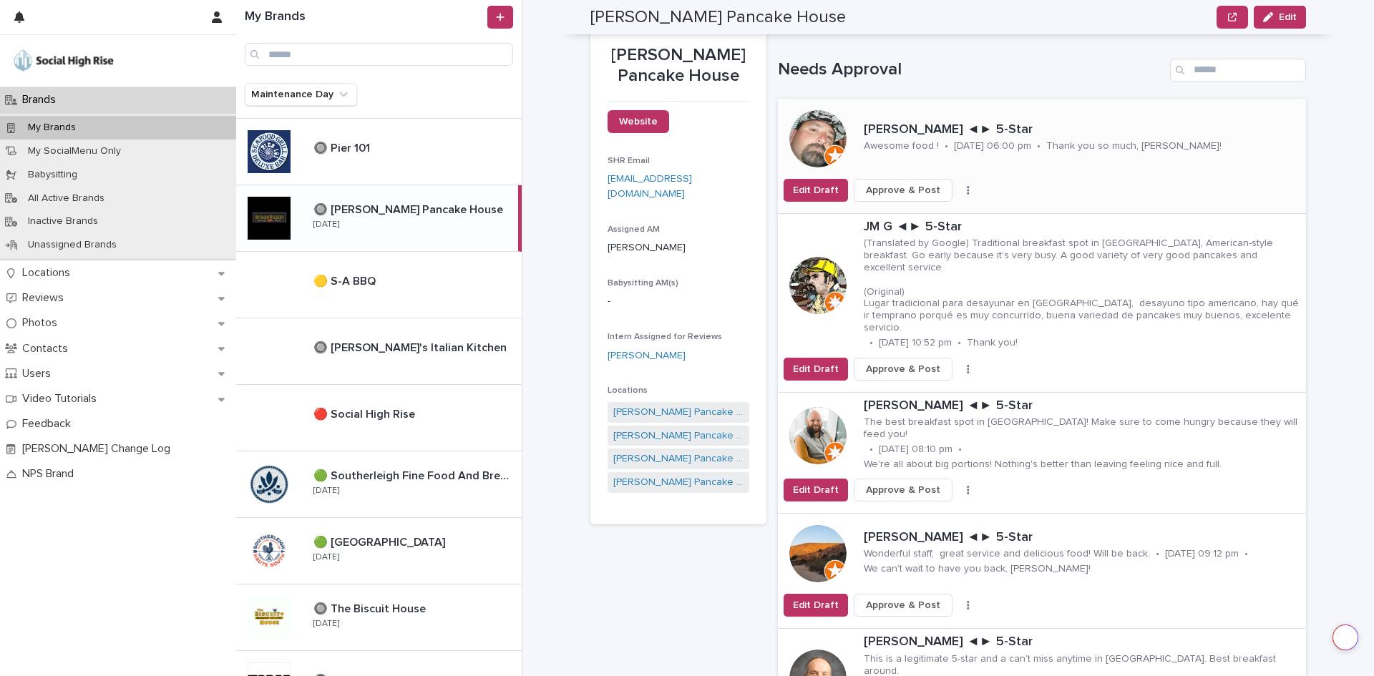
click at [958, 189] on button "button" at bounding box center [968, 190] width 20 height 10
click at [918, 211] on button "Skip Reply" at bounding box center [915, 218] width 94 height 23
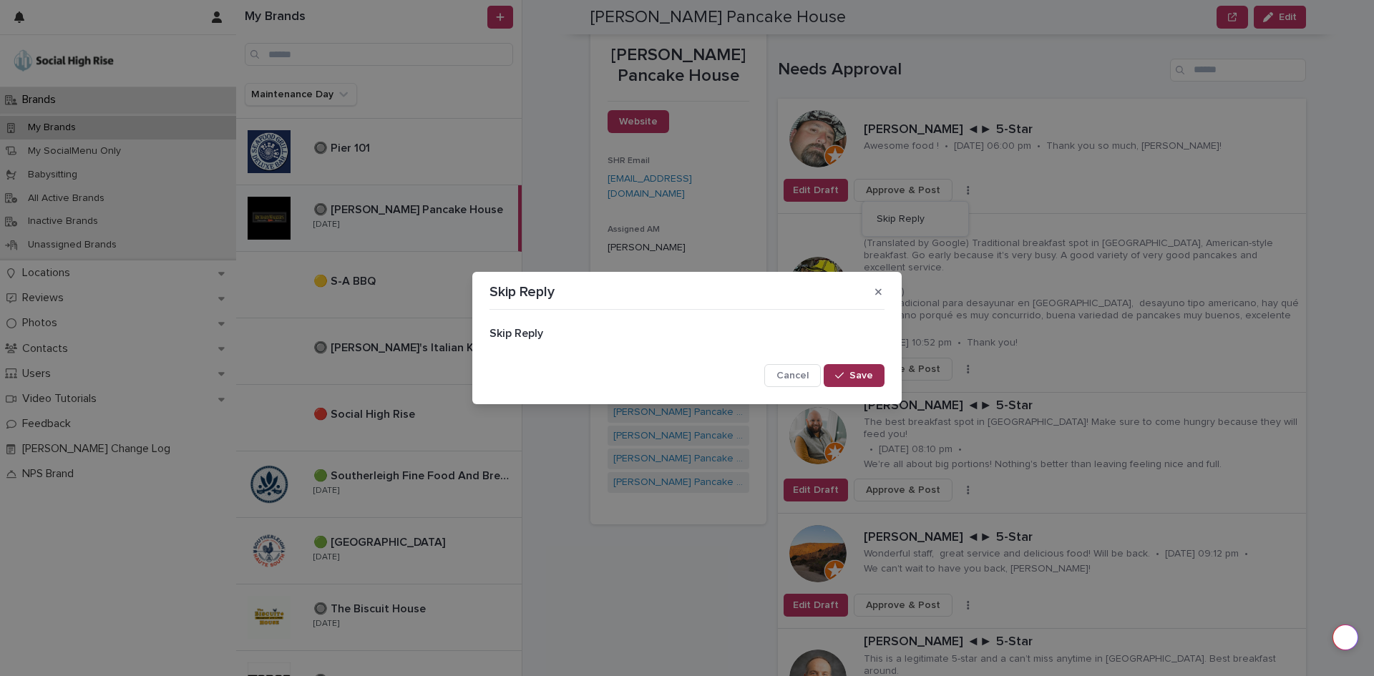
click at [865, 368] on button "Save" at bounding box center [854, 375] width 61 height 23
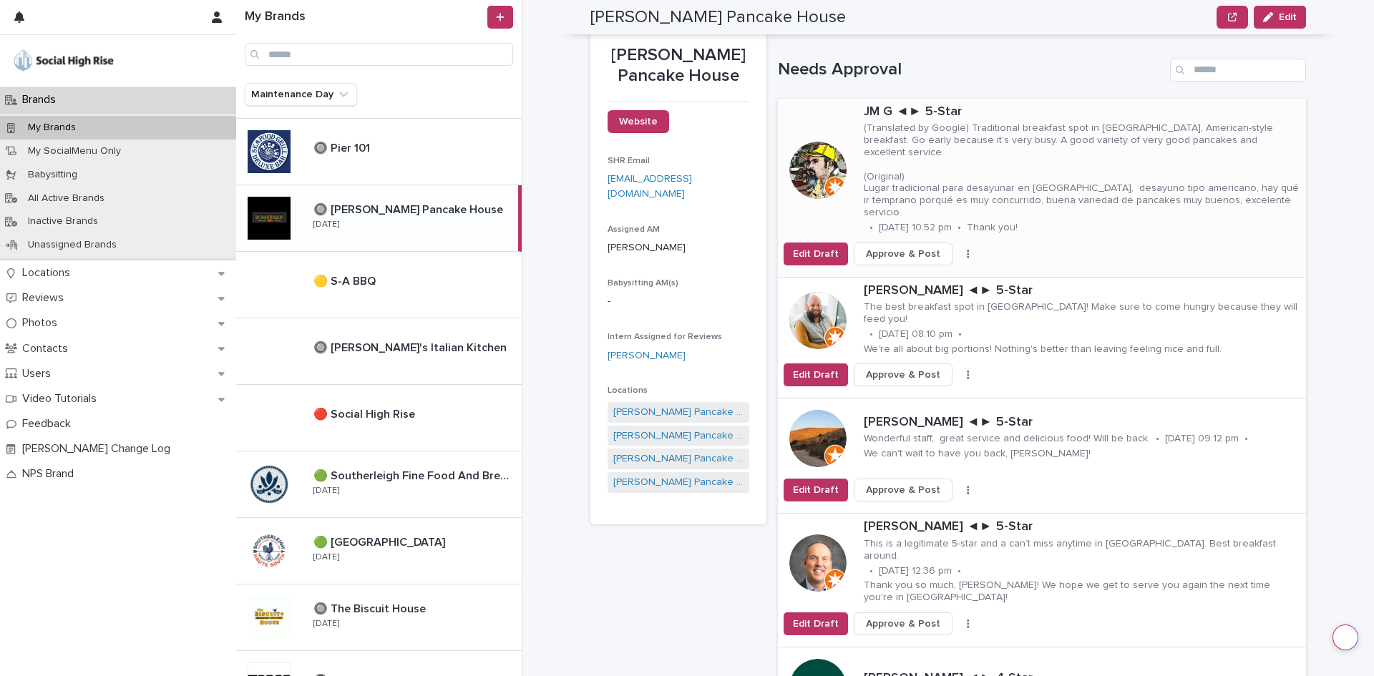
click at [958, 249] on button "button" at bounding box center [968, 254] width 20 height 10
click at [927, 245] on div "Skip Reply" at bounding box center [914, 258] width 107 height 36
click at [919, 255] on button "Skip Reply" at bounding box center [915, 258] width 94 height 23
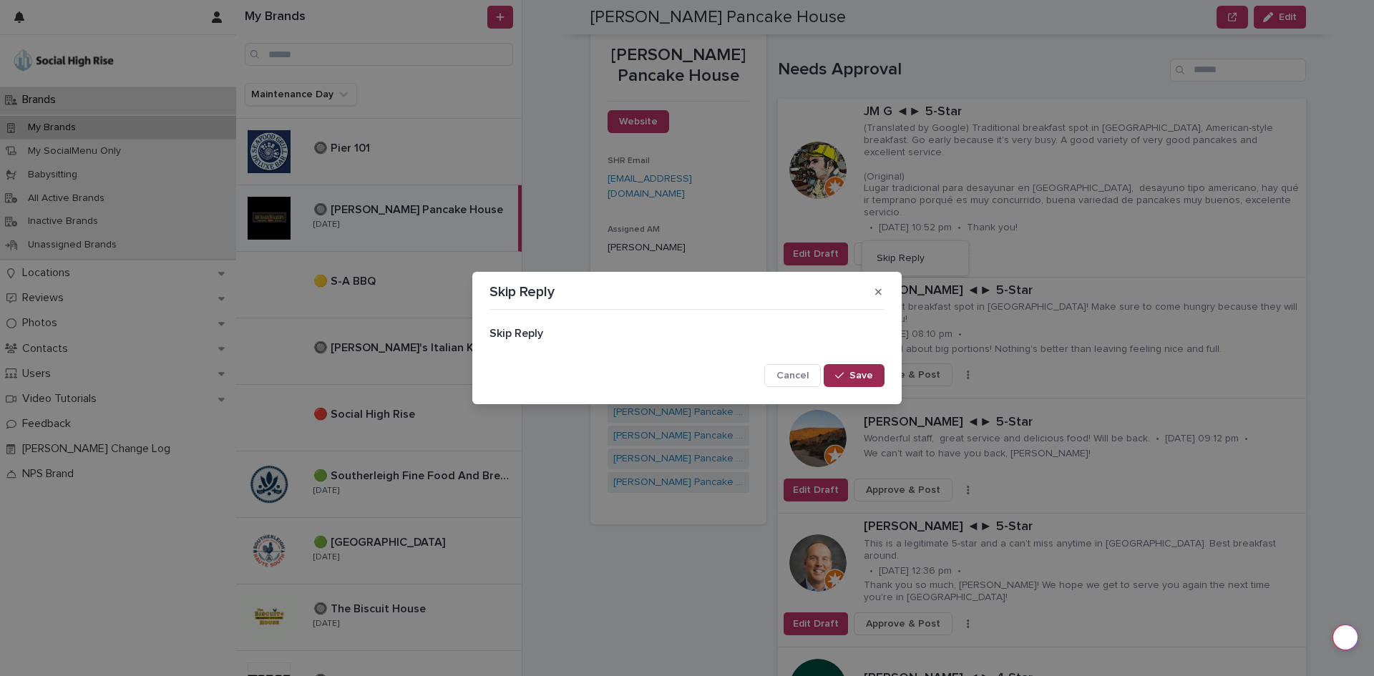
click at [876, 381] on button "Save" at bounding box center [854, 375] width 61 height 23
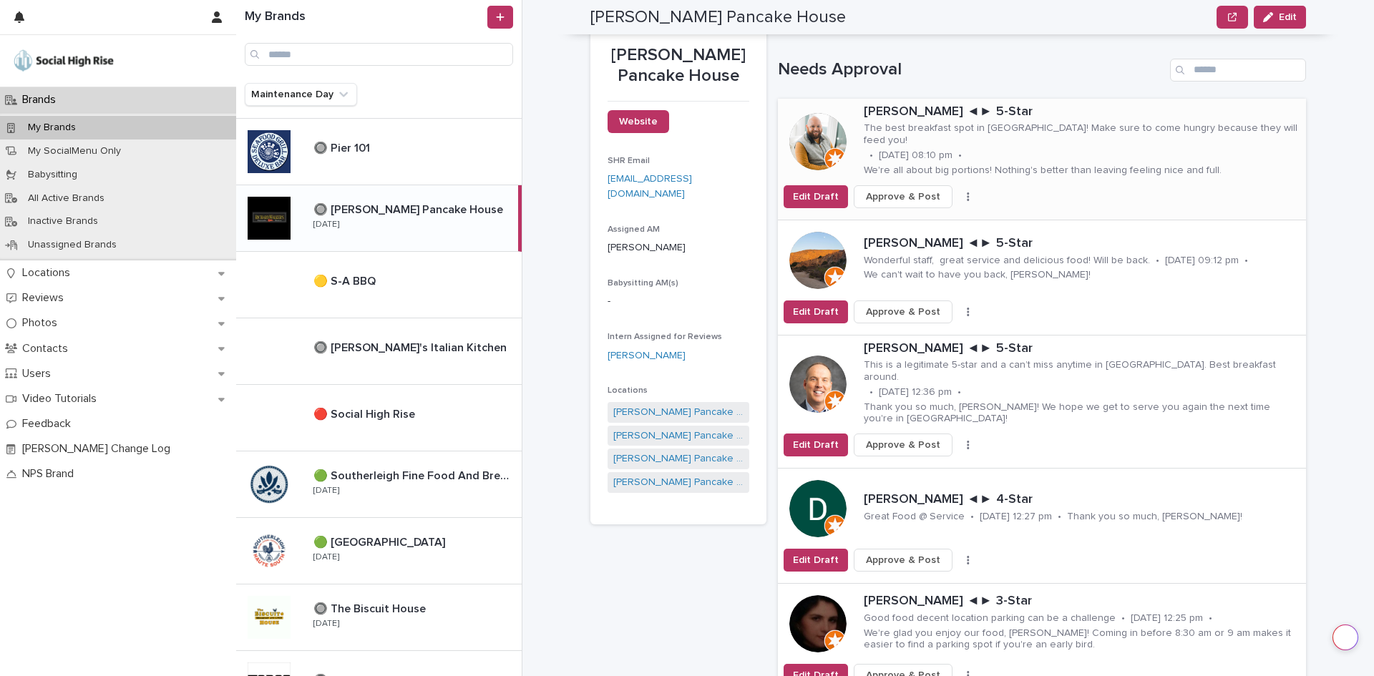
click at [959, 193] on button "button" at bounding box center [968, 197] width 20 height 10
click at [920, 219] on button "Skip Reply" at bounding box center [915, 218] width 94 height 23
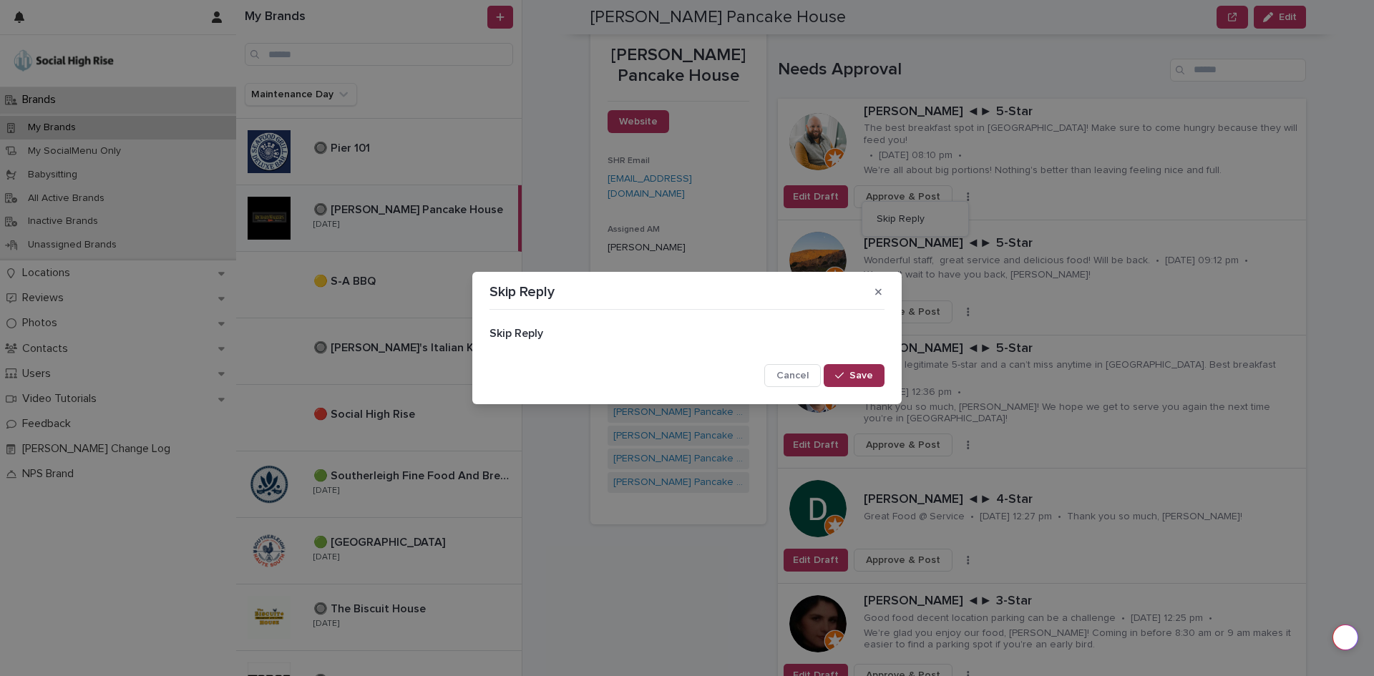
click at [858, 369] on button "Save" at bounding box center [854, 375] width 61 height 23
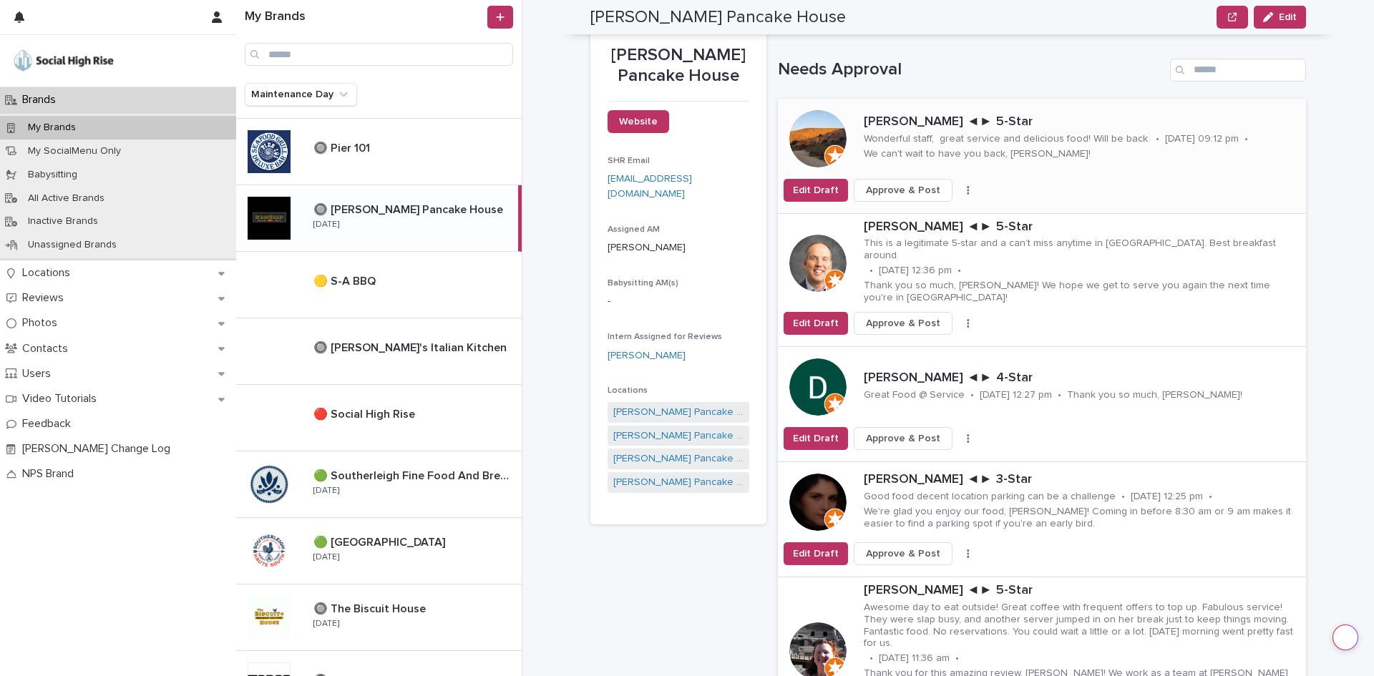
click at [967, 194] on icon "button" at bounding box center [968, 190] width 2 height 9
click at [936, 206] on div "Skip Reply" at bounding box center [914, 219] width 107 height 36
click at [910, 223] on span "Skip Reply" at bounding box center [901, 219] width 48 height 14
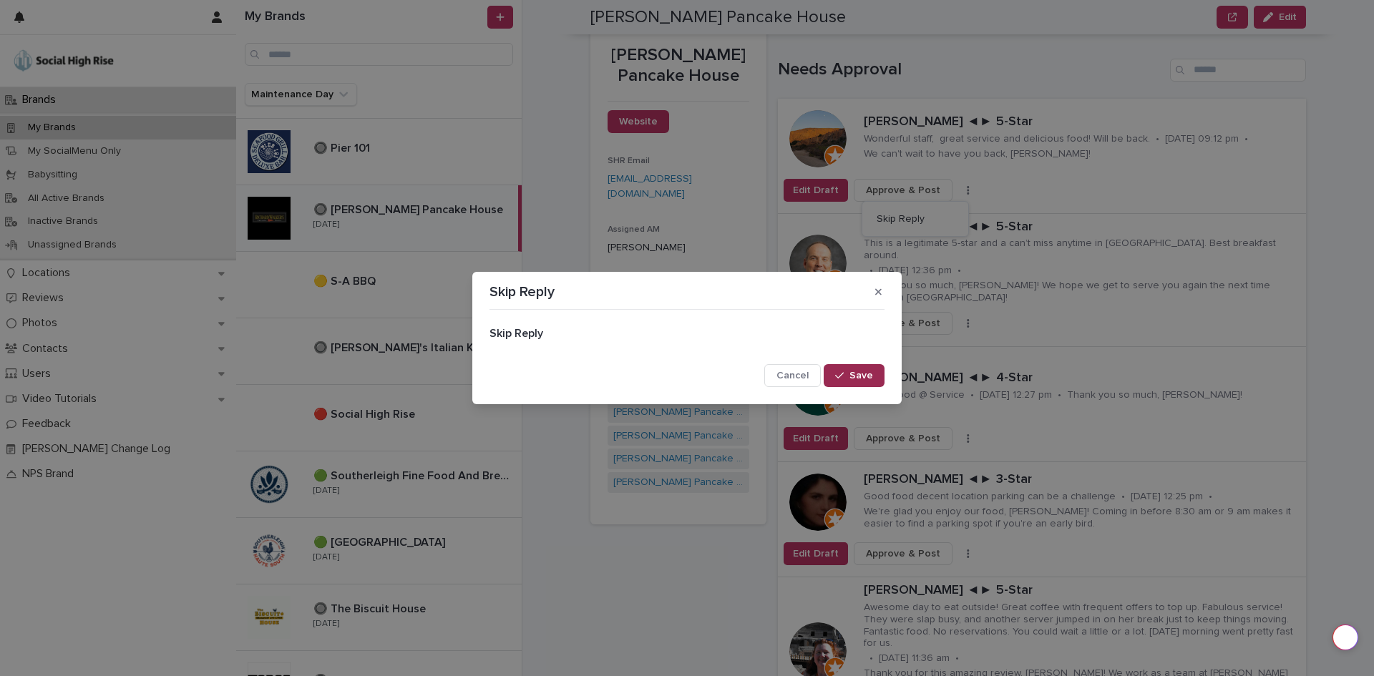
click at [874, 371] on button "Save" at bounding box center [854, 375] width 61 height 23
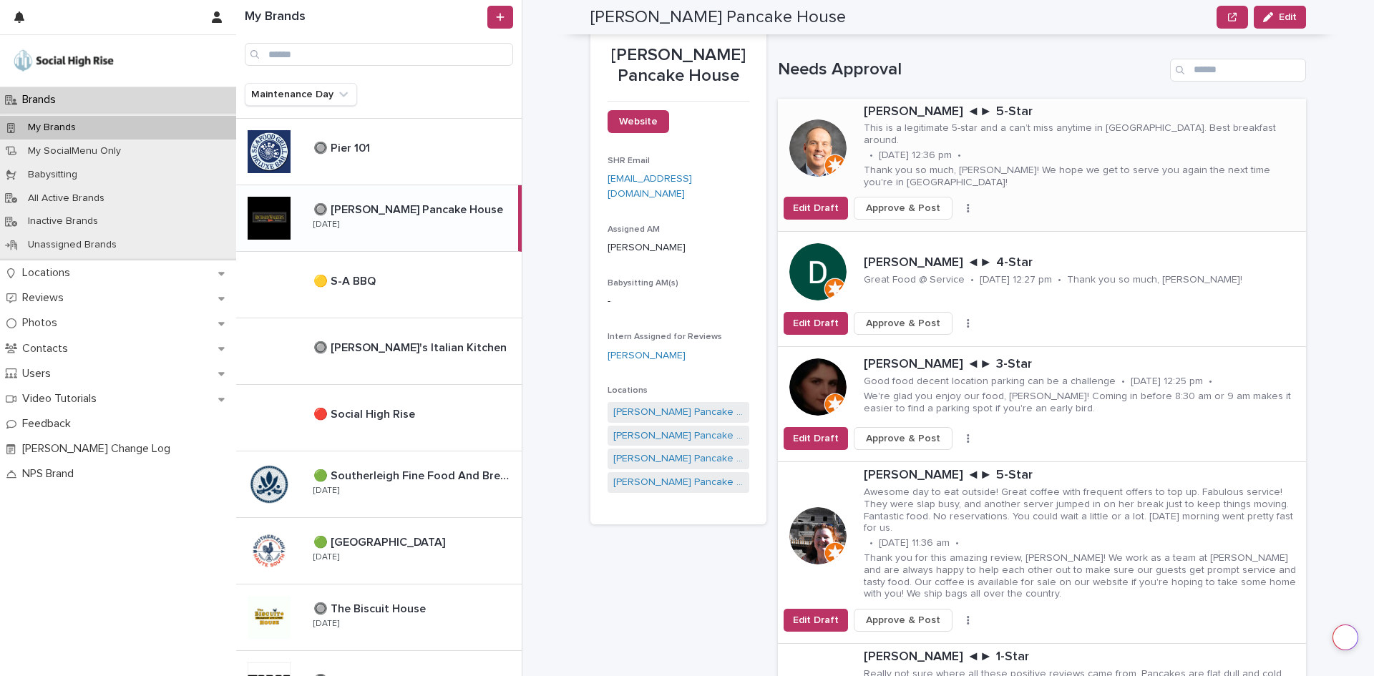
click at [958, 203] on button "button" at bounding box center [968, 208] width 20 height 10
click at [932, 218] on button "Skip Reply" at bounding box center [915, 218] width 94 height 23
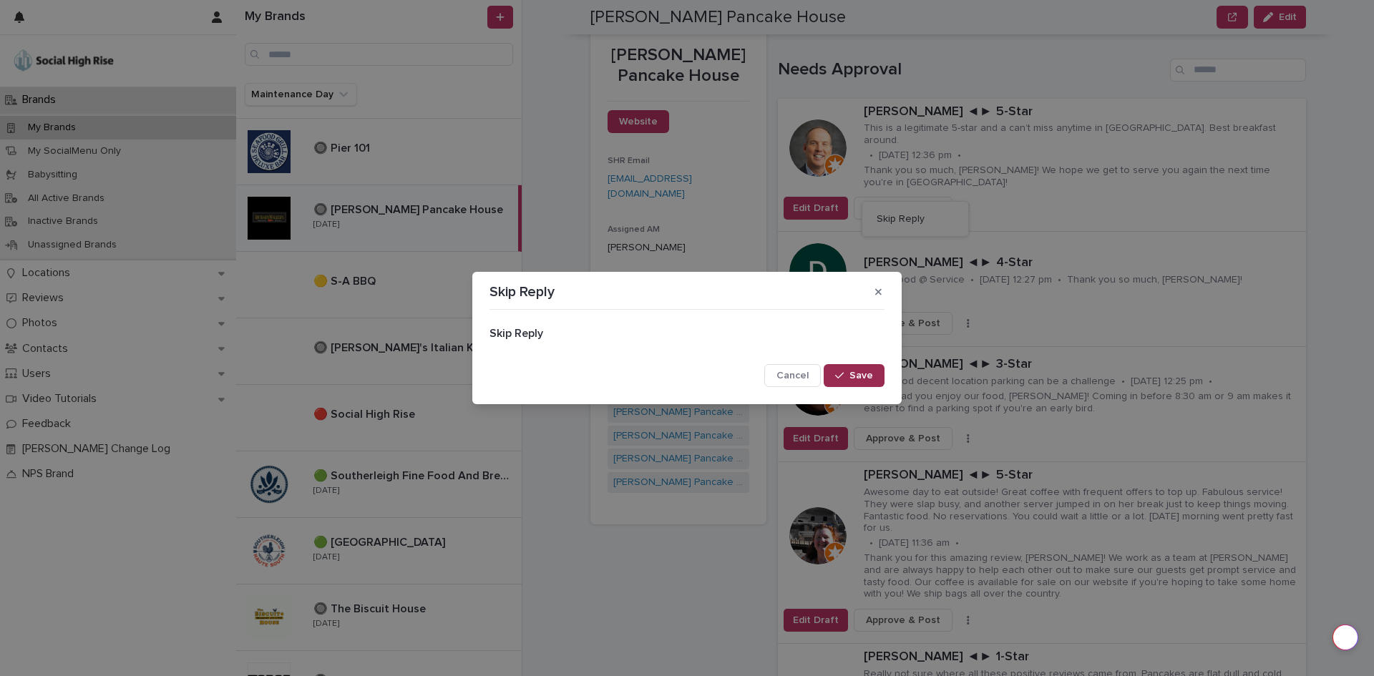
click at [875, 376] on button "Save" at bounding box center [854, 375] width 61 height 23
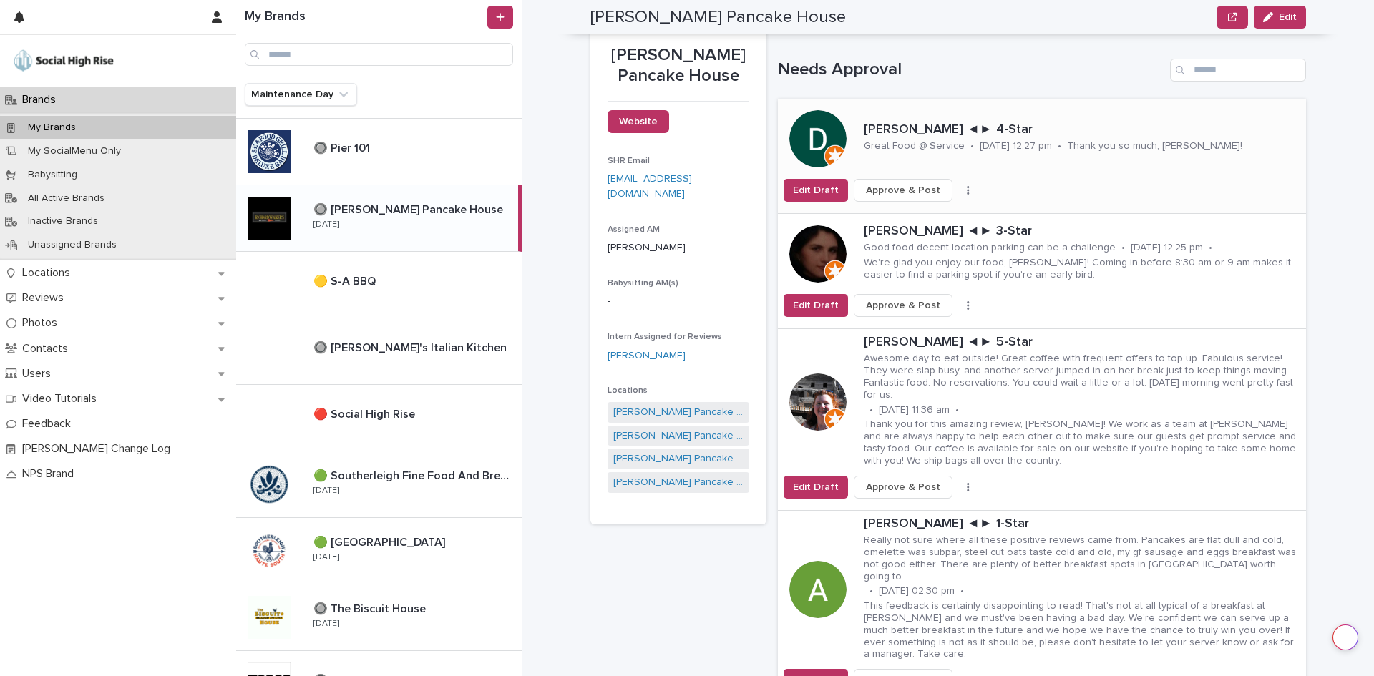
click at [958, 192] on button "button" at bounding box center [968, 190] width 20 height 10
click at [920, 215] on button "Skip Reply" at bounding box center [915, 218] width 94 height 23
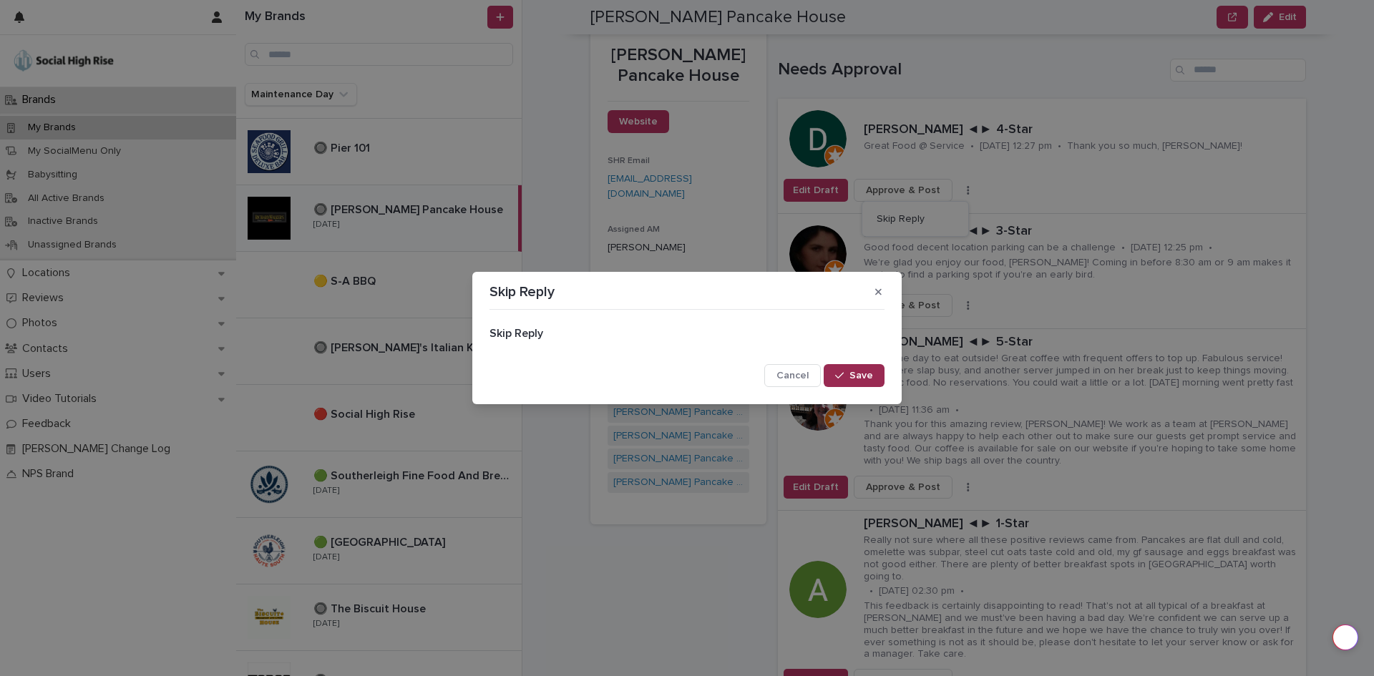
click at [866, 374] on span "Save" at bounding box center [861, 376] width 24 height 10
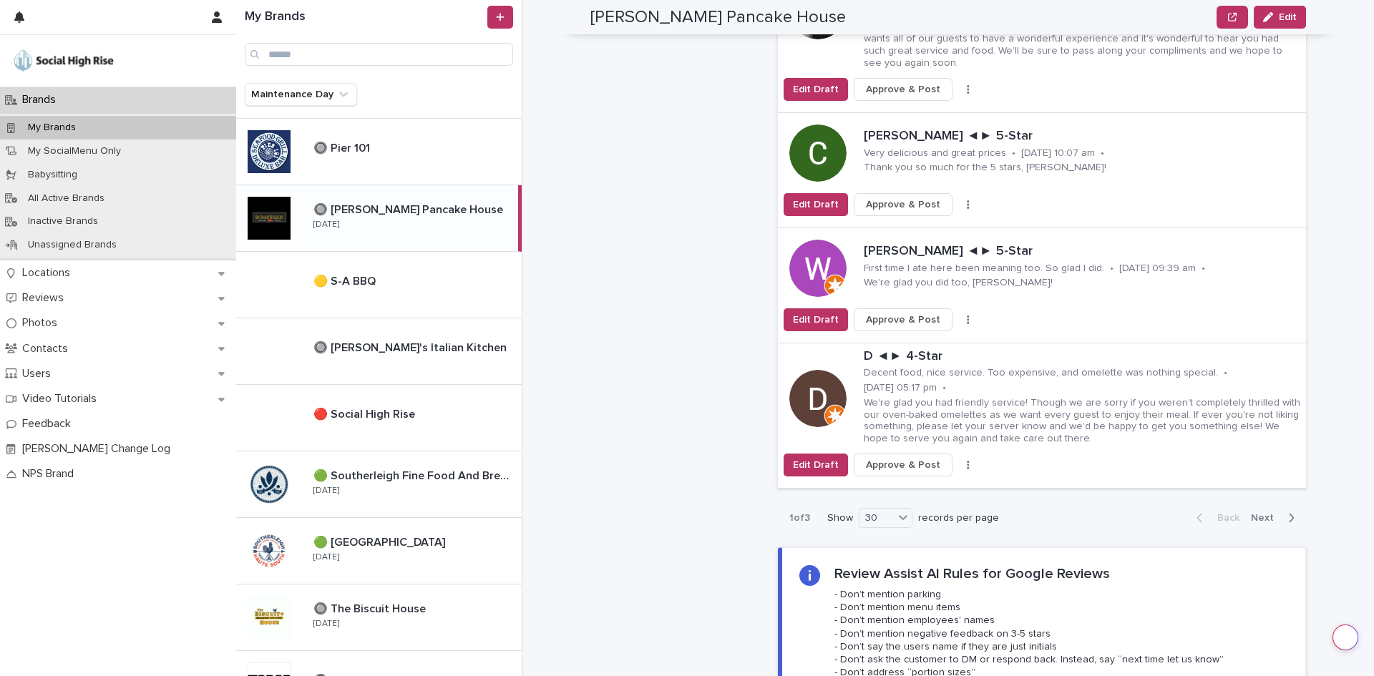
scroll to position [4365, 0]
